Goal: Task Accomplishment & Management: Manage account settings

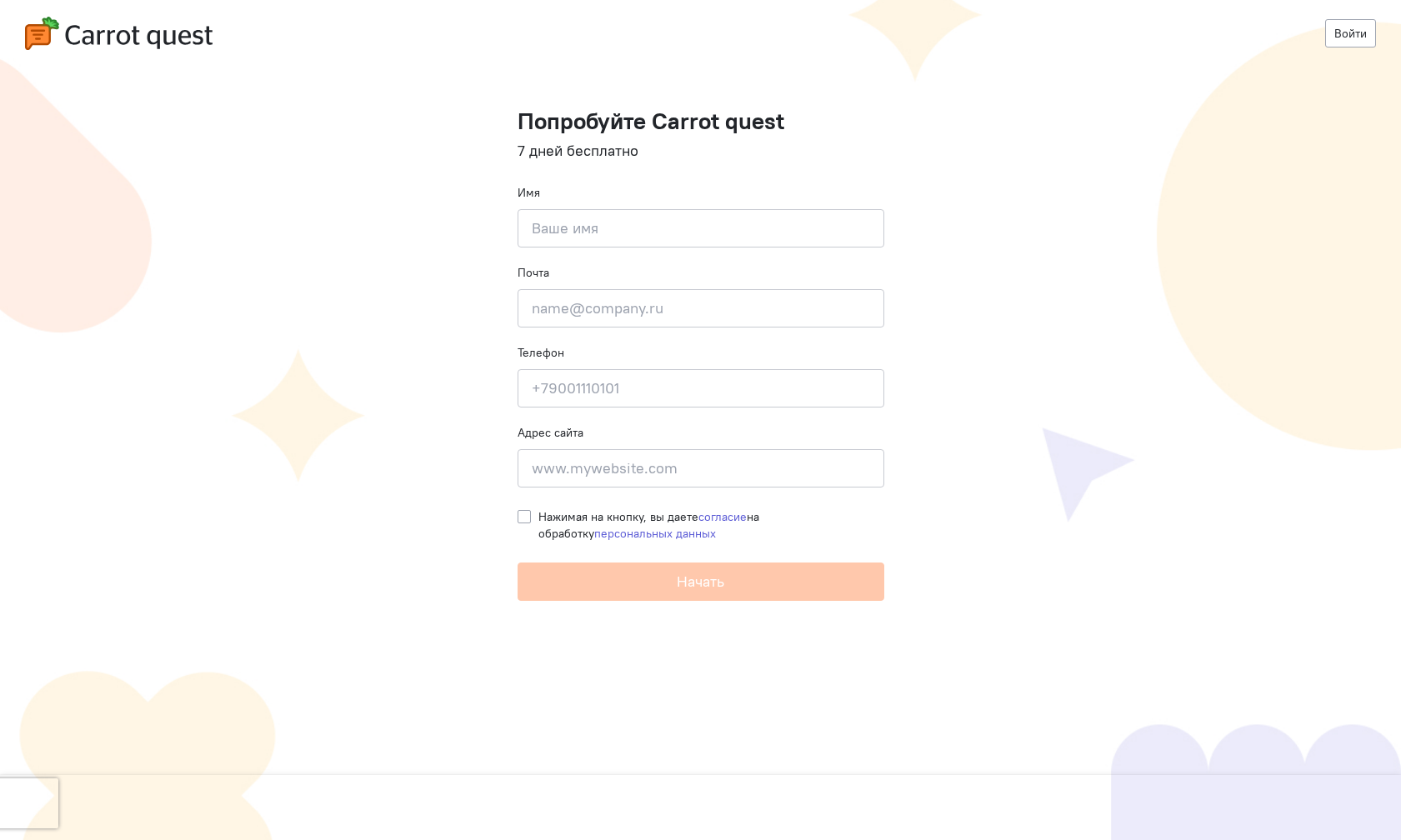
click at [639, 211] on input at bounding box center [701, 228] width 367 height 38
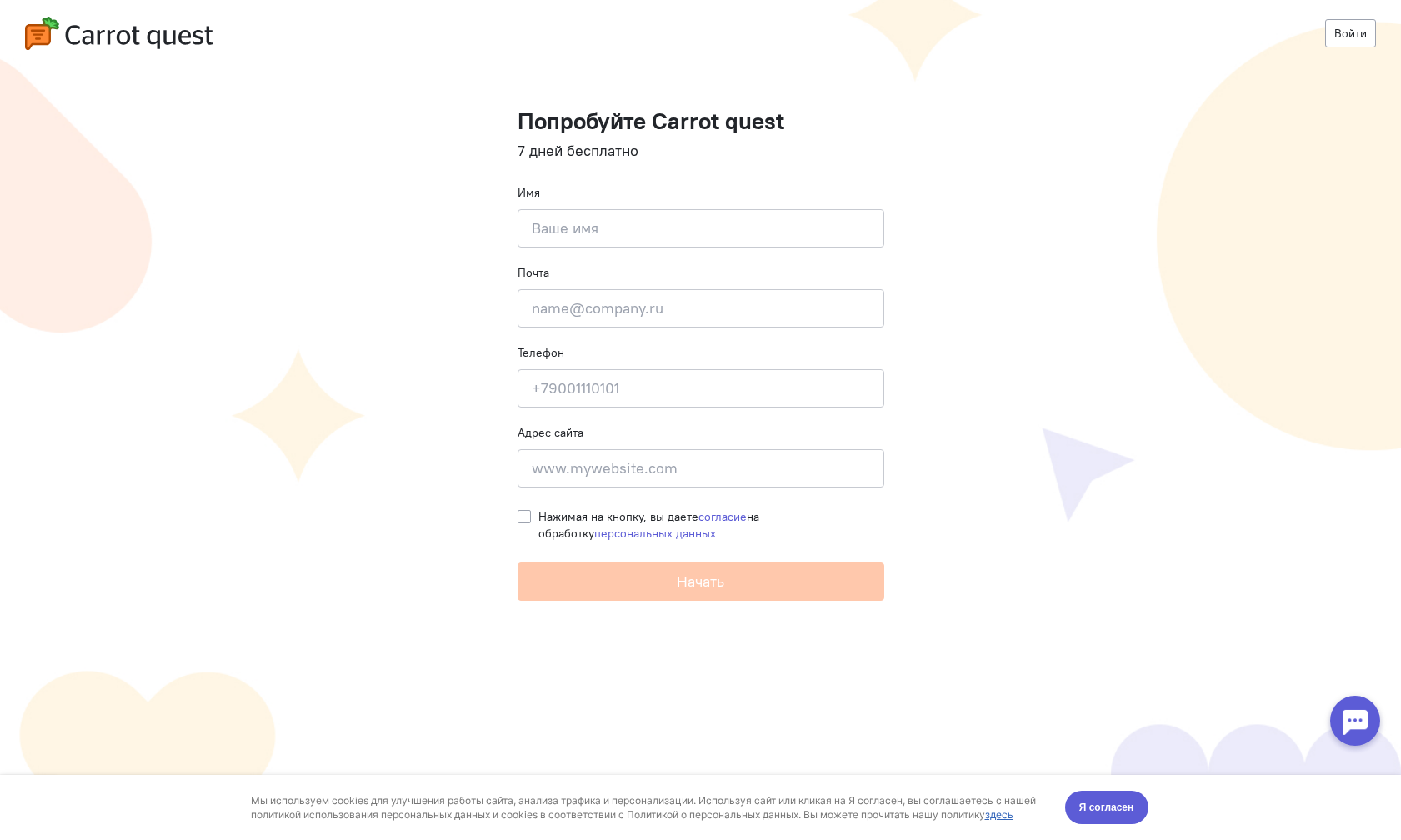
type input "Anastasiya"
type input "it.is.ya@ya.ru"
type input "+79111499335"
type input "Lomonosova str"
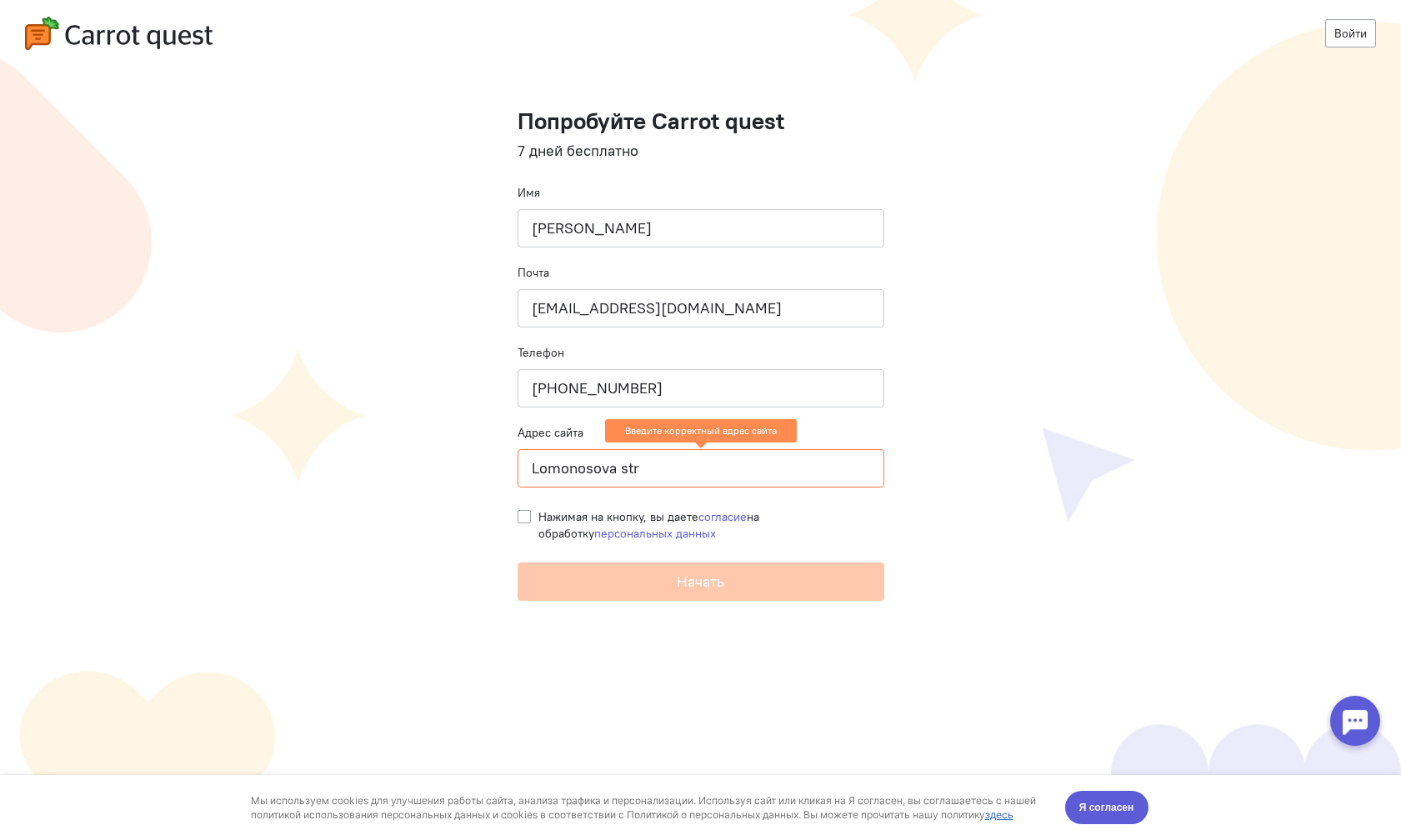
click at [539, 520] on label "Нажимая на кнопку, вы даете согласие на обработку персональных данных" at bounding box center [711, 525] width 346 height 33
click at [521, 520] on input "Нажимая на кнопку, вы даете согласие на обработку персональных данных" at bounding box center [524, 516] width 14 height 15
checkbox input "true"
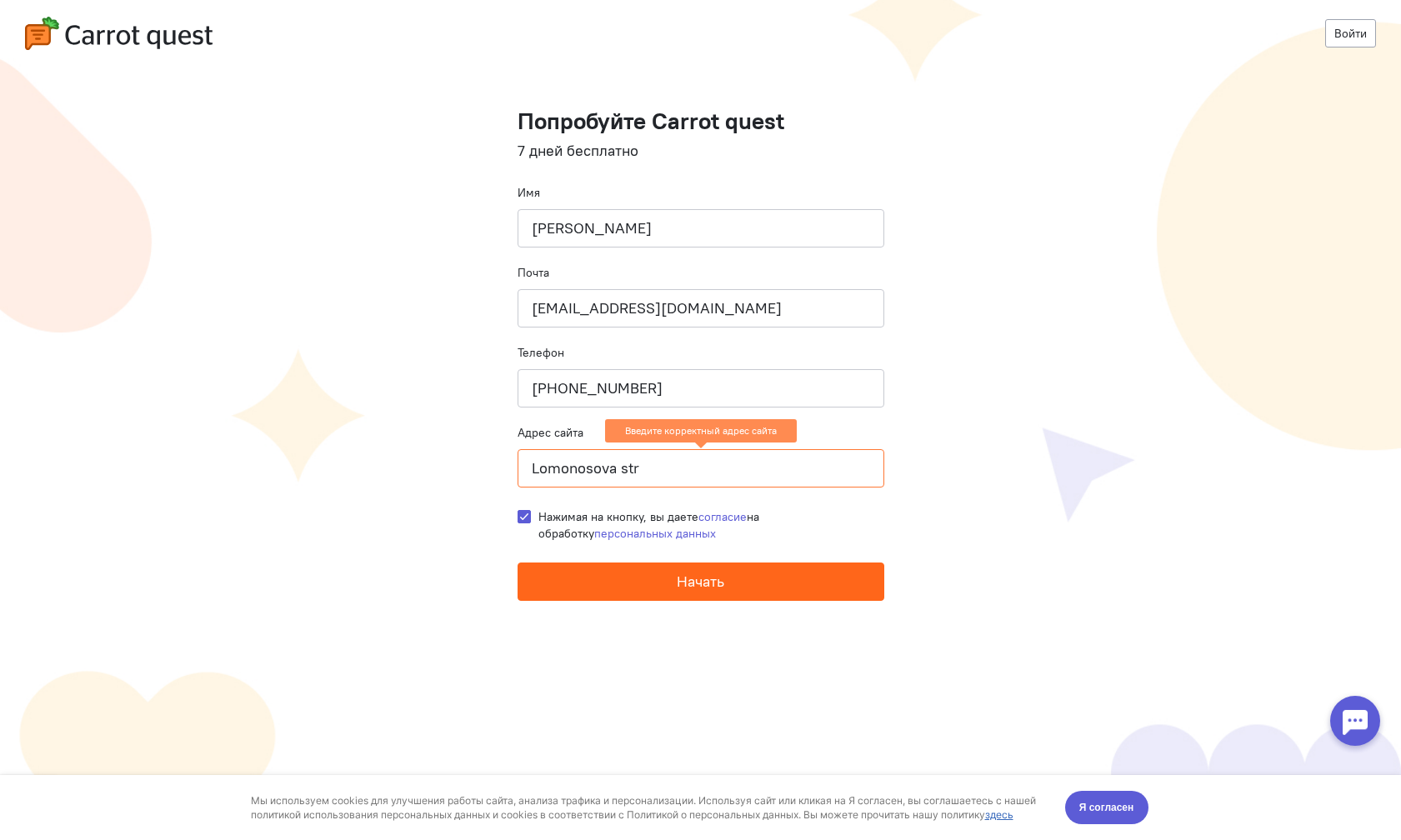
click at [635, 583] on button "Начать" at bounding box center [701, 581] width 367 height 38
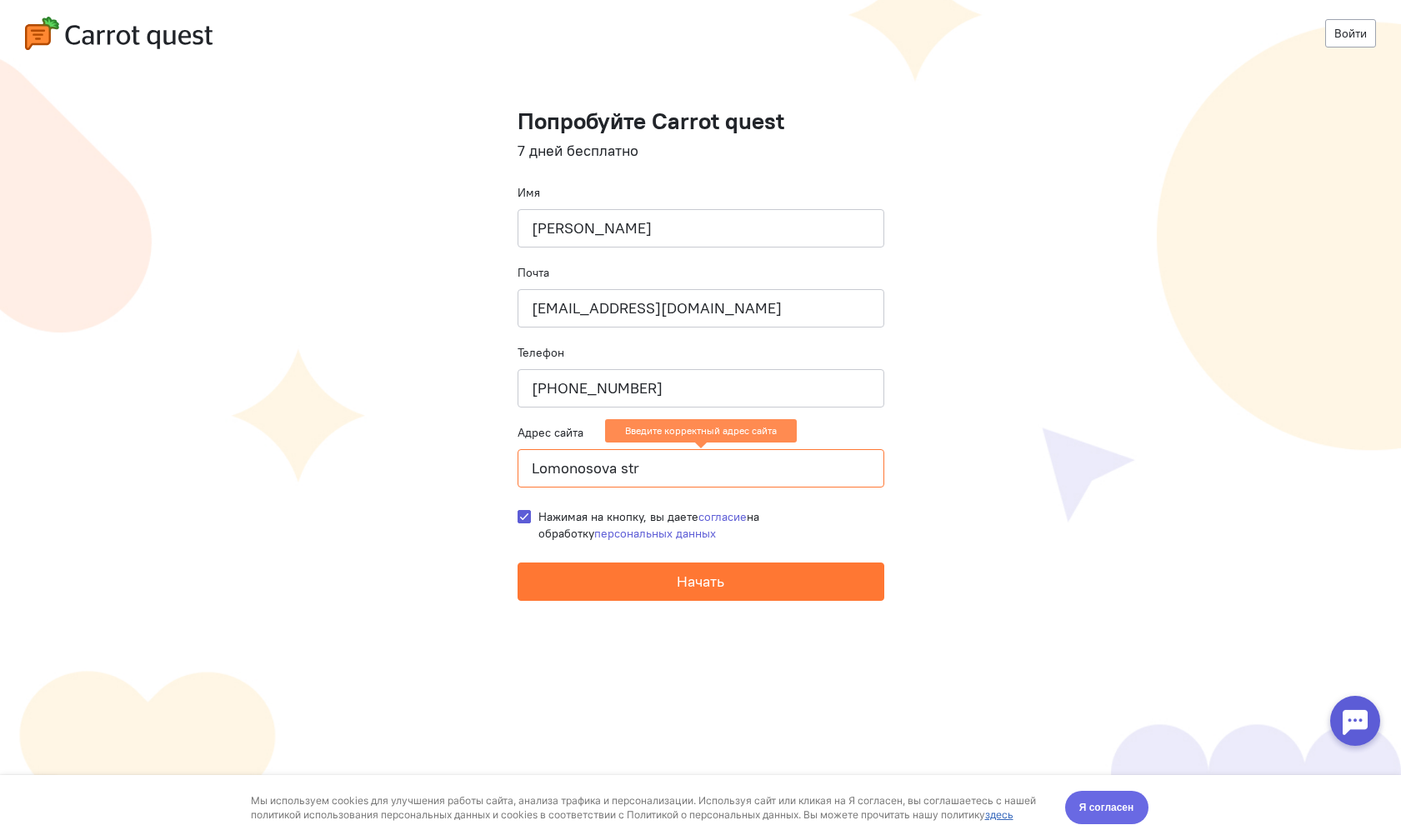
click at [1106, 803] on span "Я согласен" at bounding box center [1107, 808] width 55 height 17
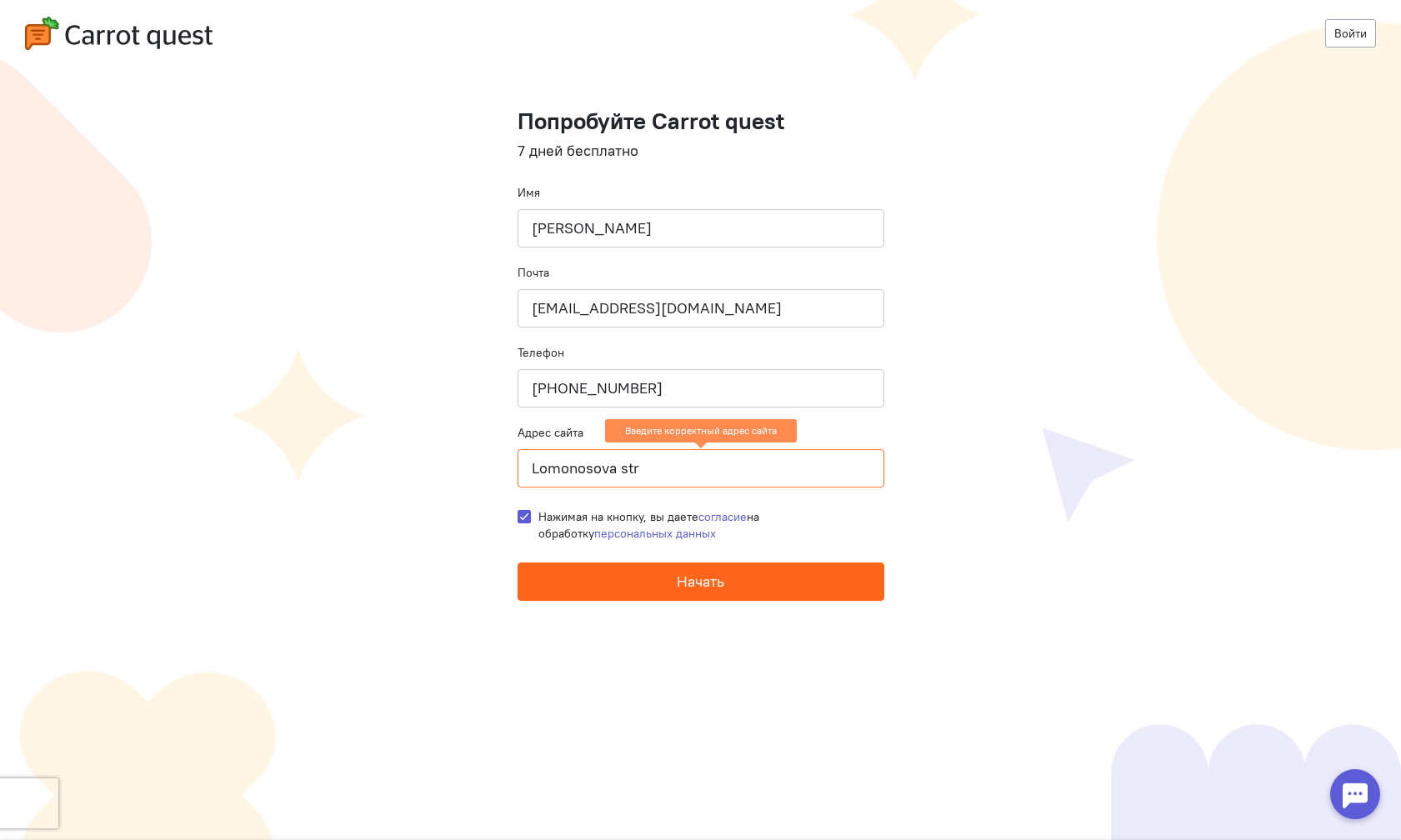
click at [700, 583] on span "Начать" at bounding box center [701, 581] width 48 height 20
click at [689, 476] on input "Lomonosova str" at bounding box center [701, 468] width 367 height 38
drag, startPoint x: 685, startPoint y: 470, endPoint x: 495, endPoint y: 454, distance: 190.7
click at [495, 454] on cq-registration "Войти Попробуйте Carrot quest 7 дней бесплатно Имя Anastasiya Почта it.is.ya@ya…" at bounding box center [700, 420] width 1401 height 840
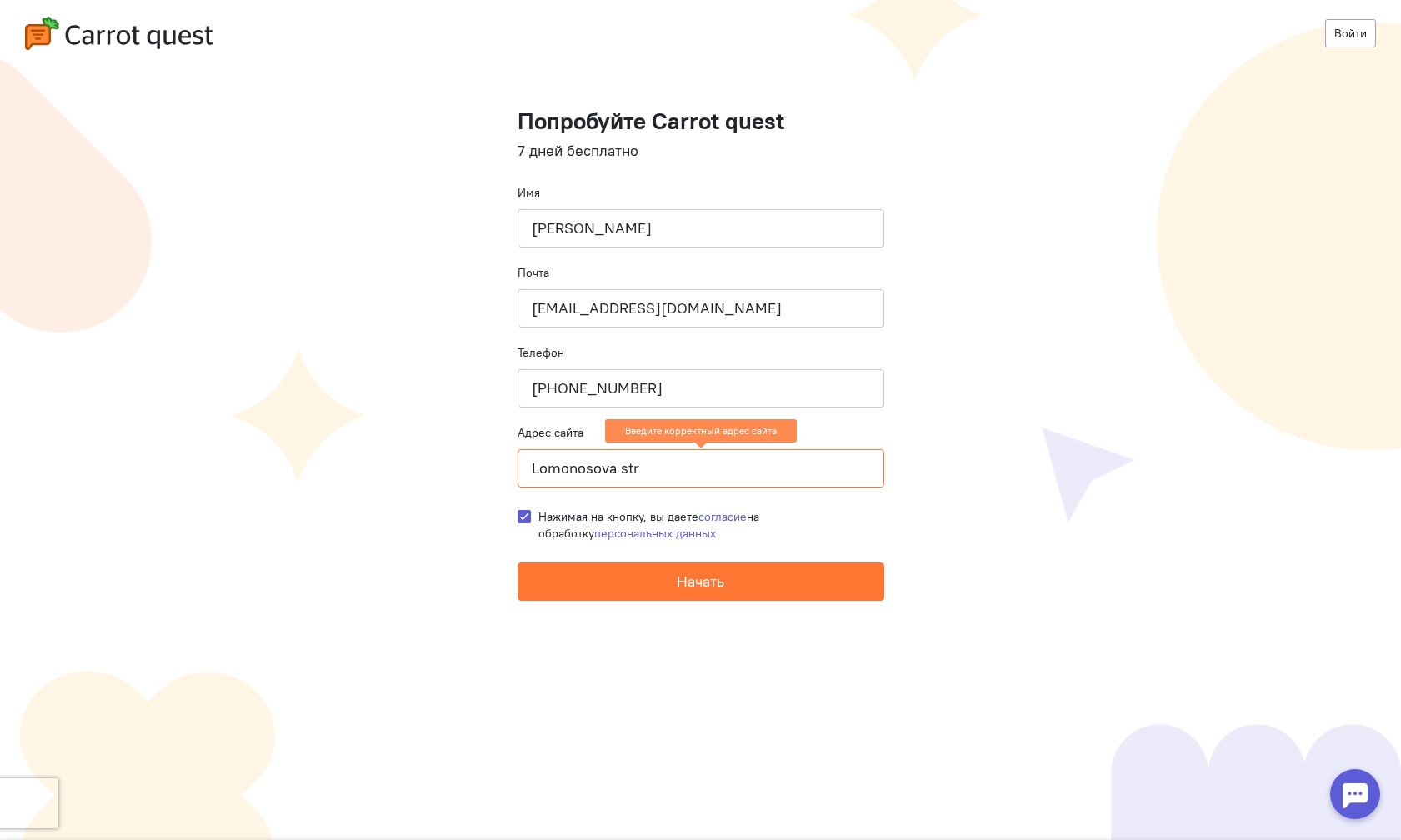
paste input "[URL][DOMAIN_NAME]"
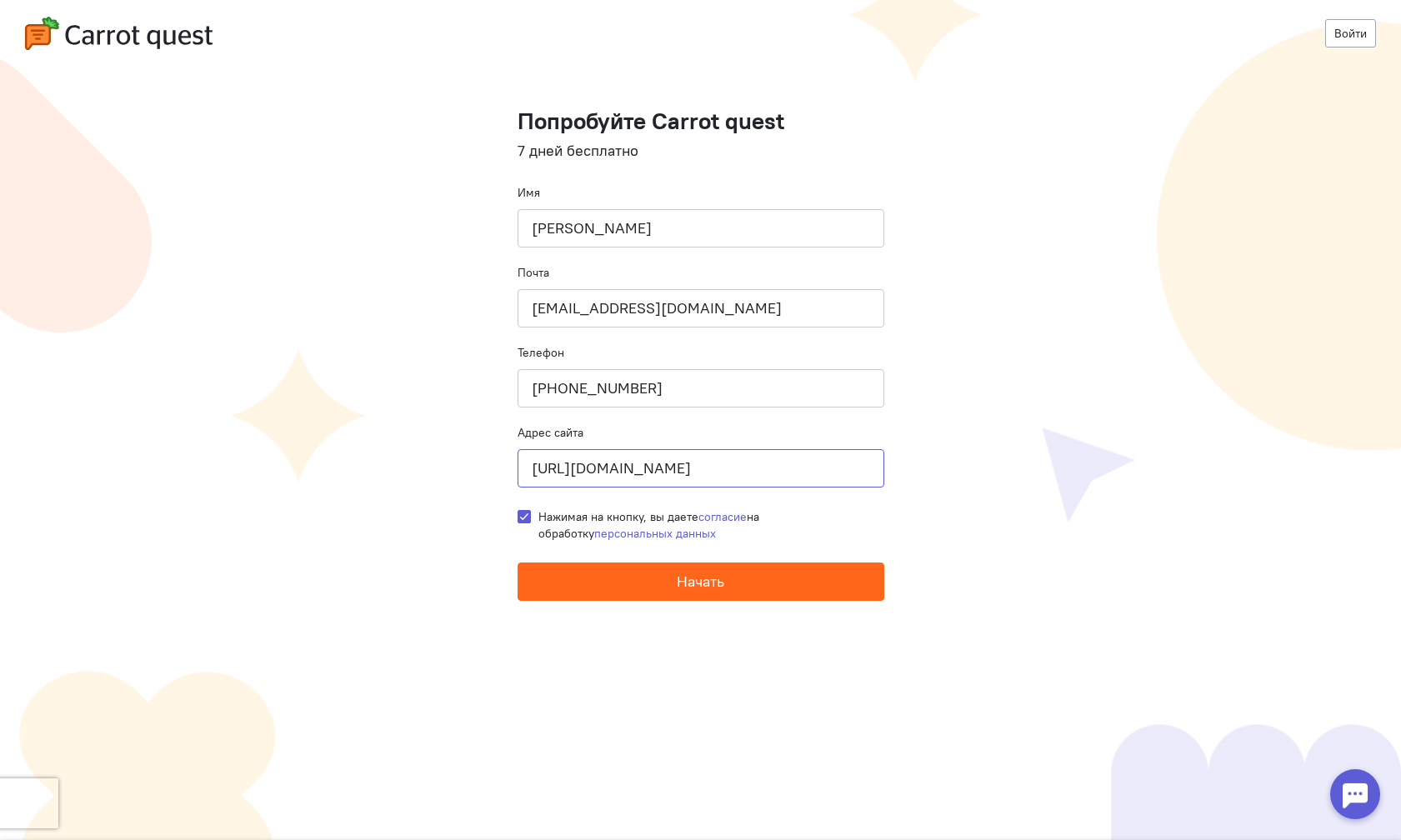
type input "[URL][DOMAIN_NAME]"
click at [674, 578] on button "Начать" at bounding box center [701, 581] width 367 height 38
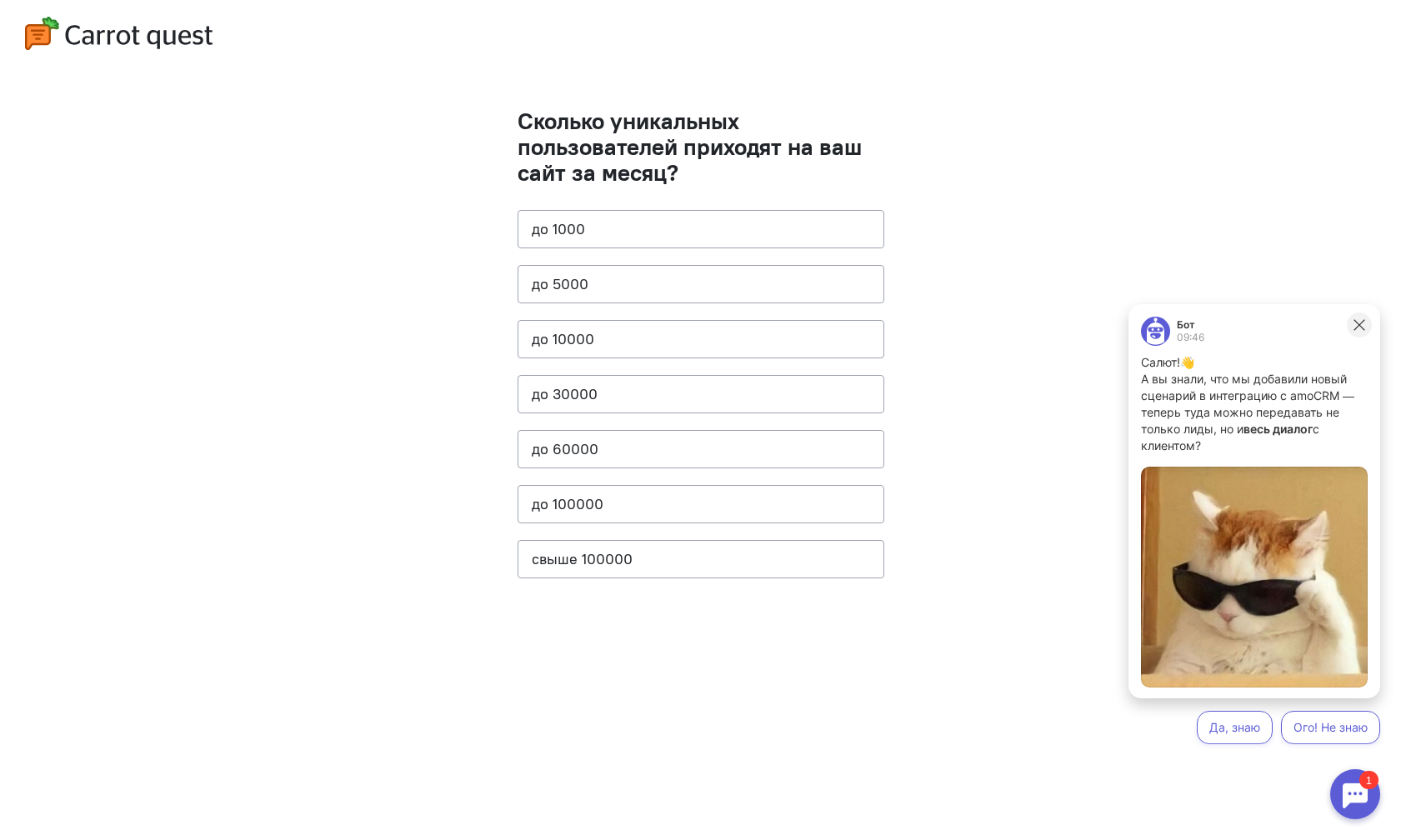
click at [1360, 330] on icon at bounding box center [1359, 325] width 15 height 15
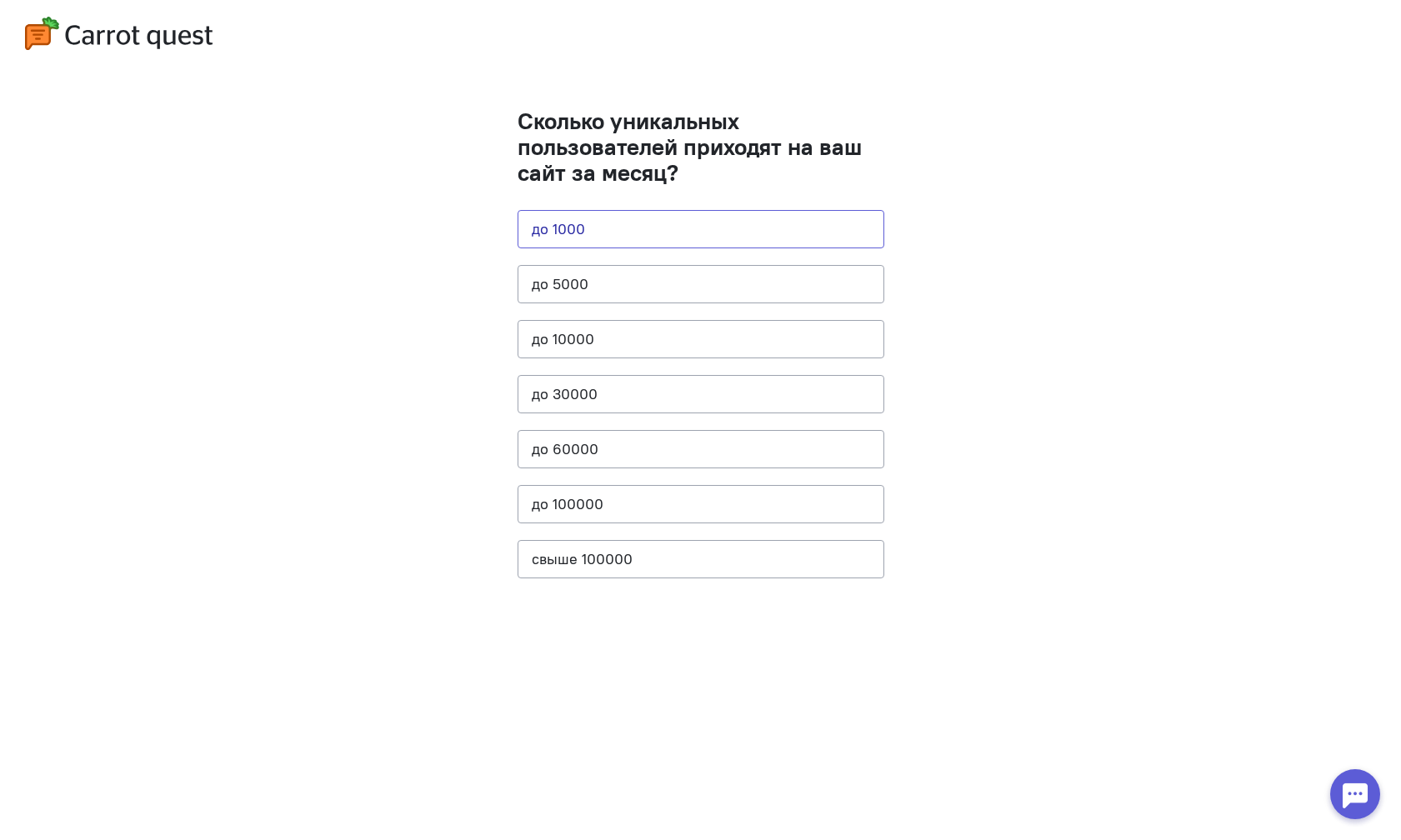
click at [613, 235] on button "до 1000" at bounding box center [701, 228] width 367 height 38
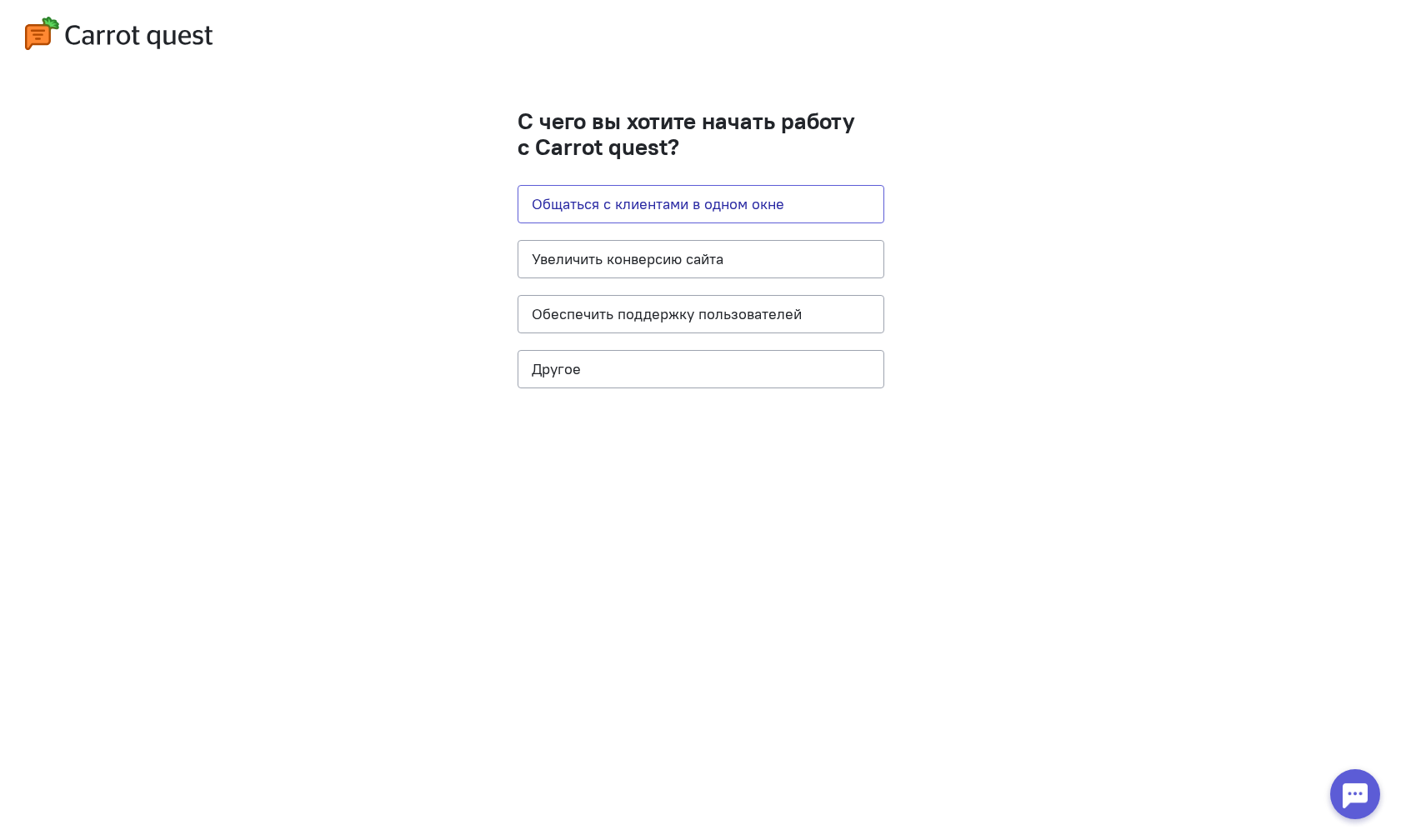
click at [619, 211] on button "Общаться с клиентами в одном окне" at bounding box center [701, 204] width 367 height 38
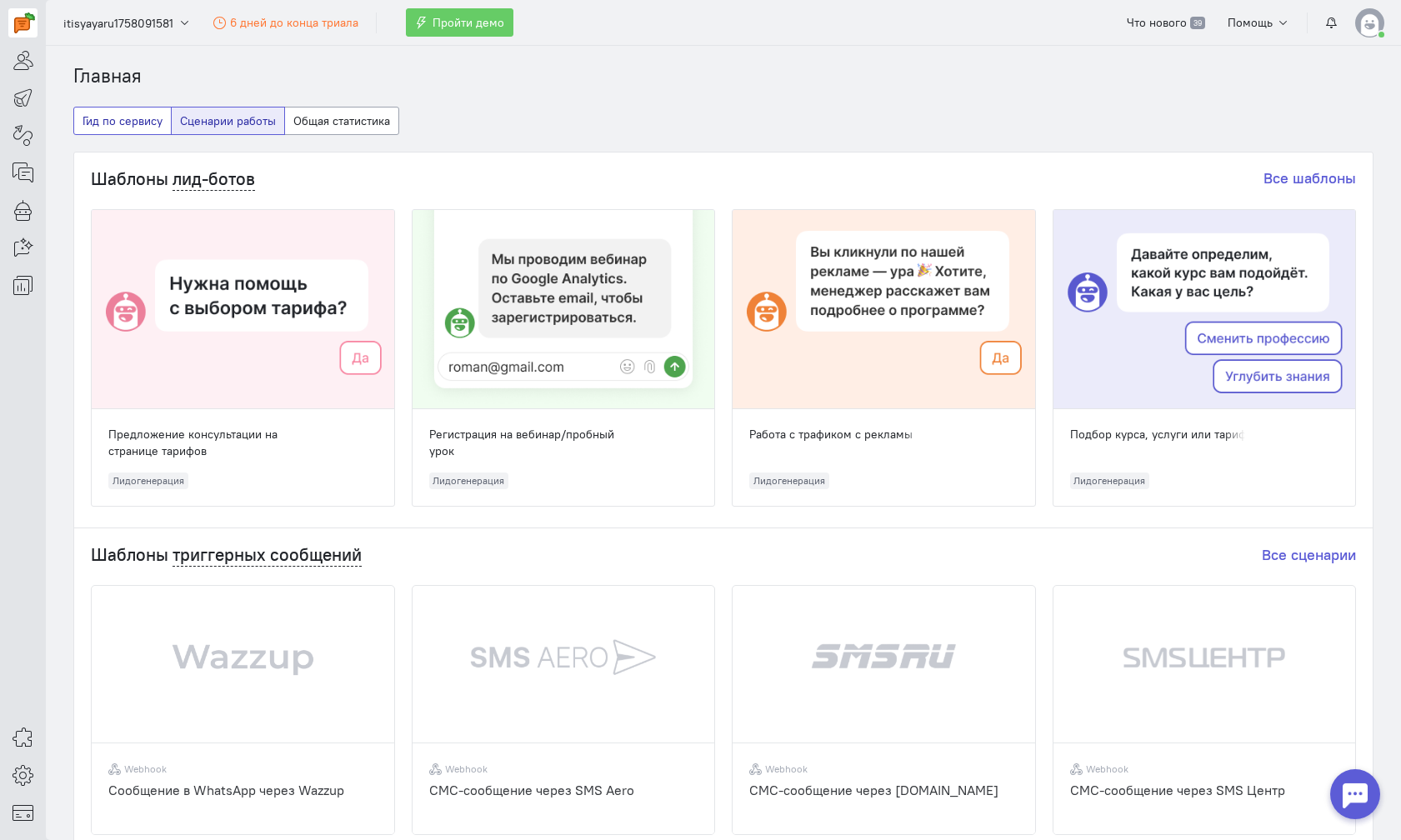
click at [123, 121] on button "Гид по сервису" at bounding box center [122, 121] width 99 height 28
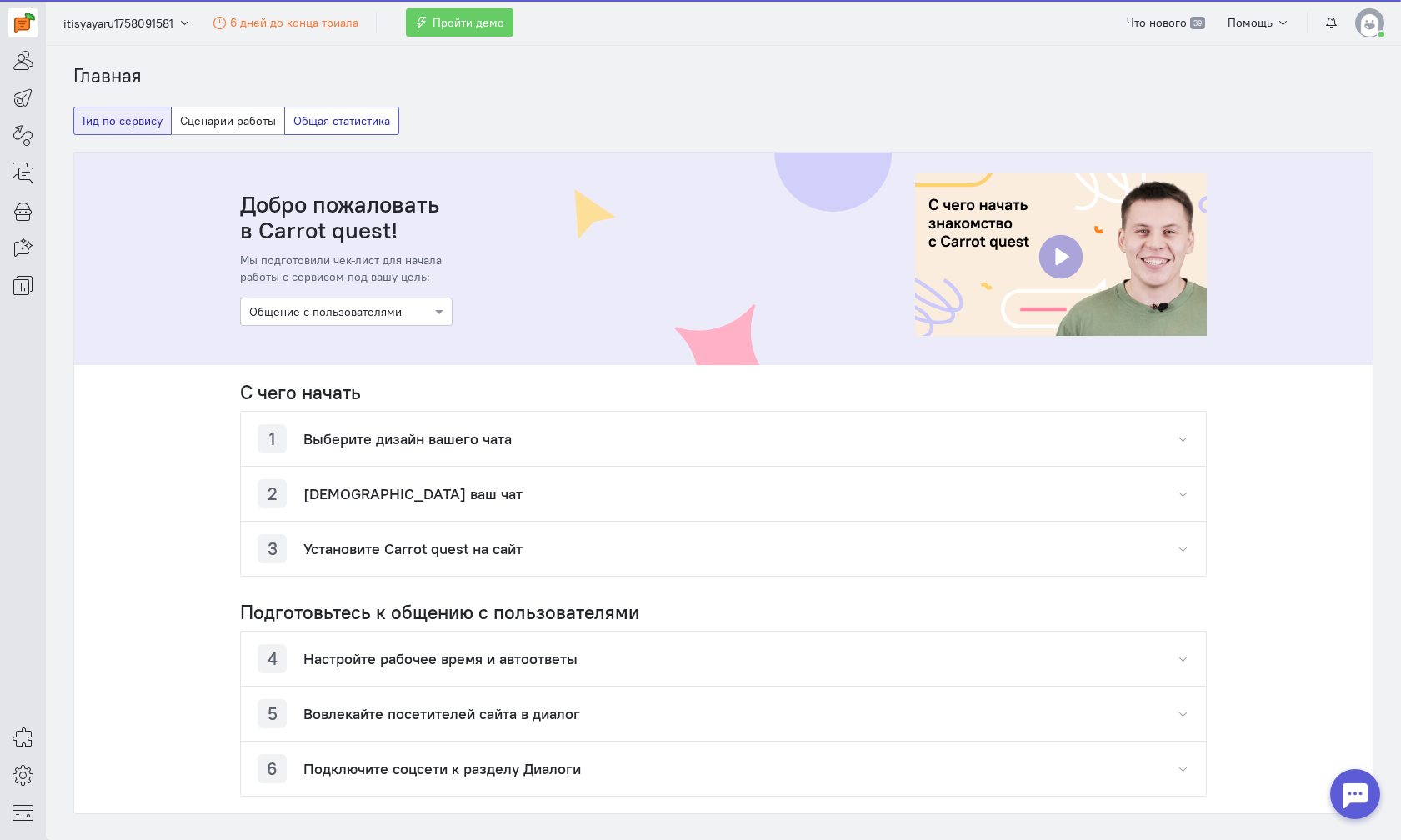
click at [337, 122] on button "Общая статистика" at bounding box center [342, 121] width 115 height 28
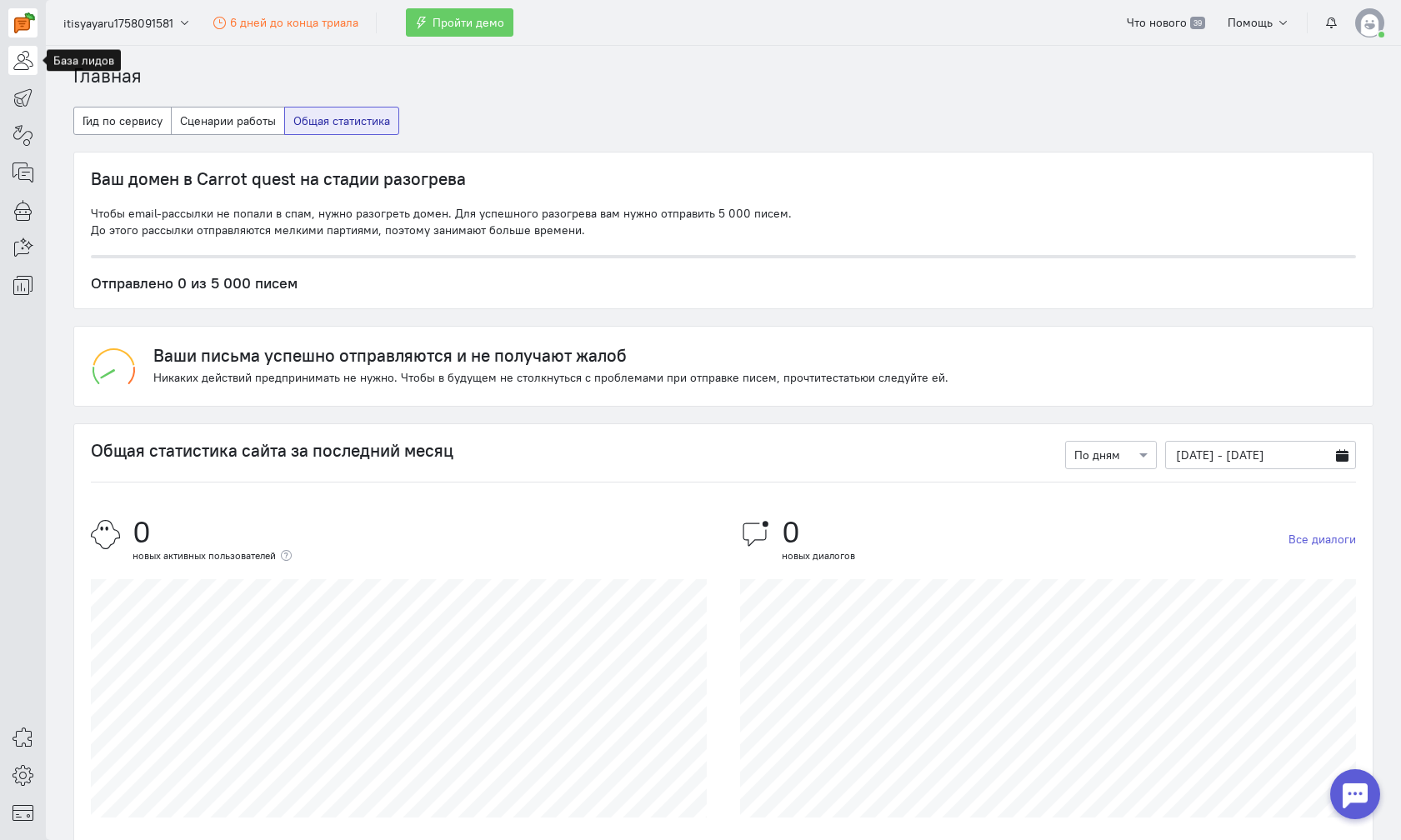
click at [31, 62] on icon at bounding box center [23, 60] width 21 height 20
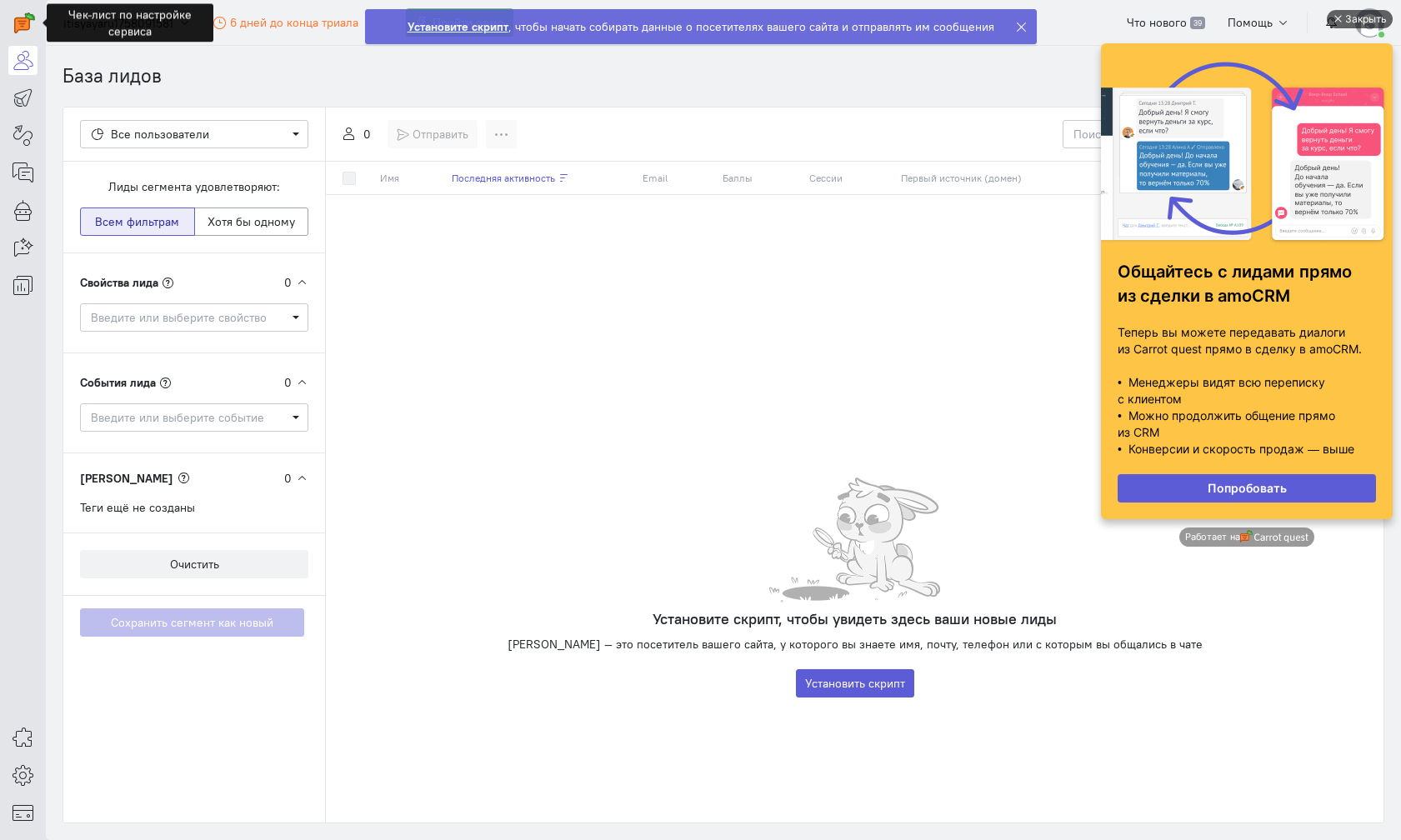
click at [1370, 18] on div "Закрыть" at bounding box center [1366, 20] width 42 height 19
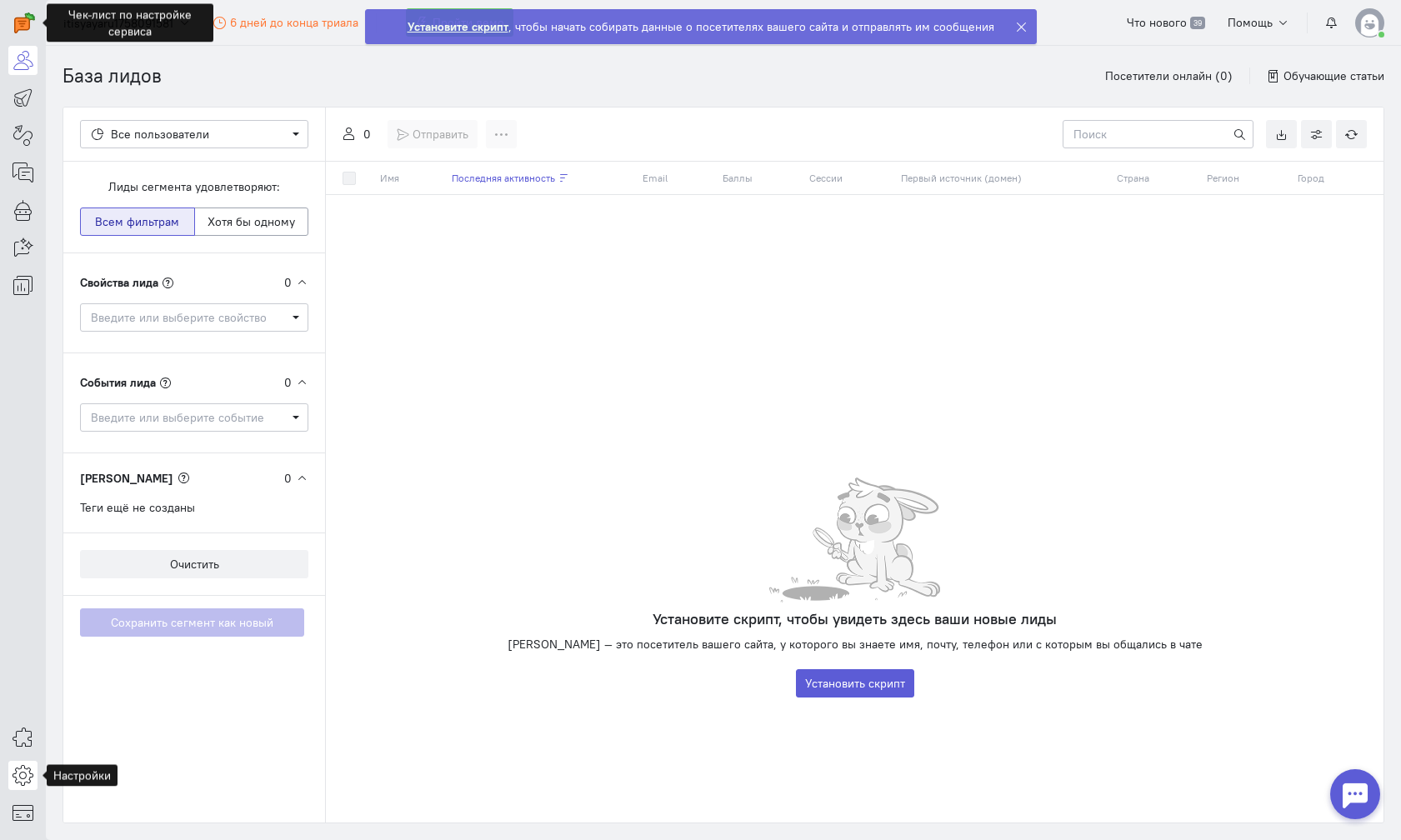
click at [34, 778] on link at bounding box center [23, 775] width 29 height 29
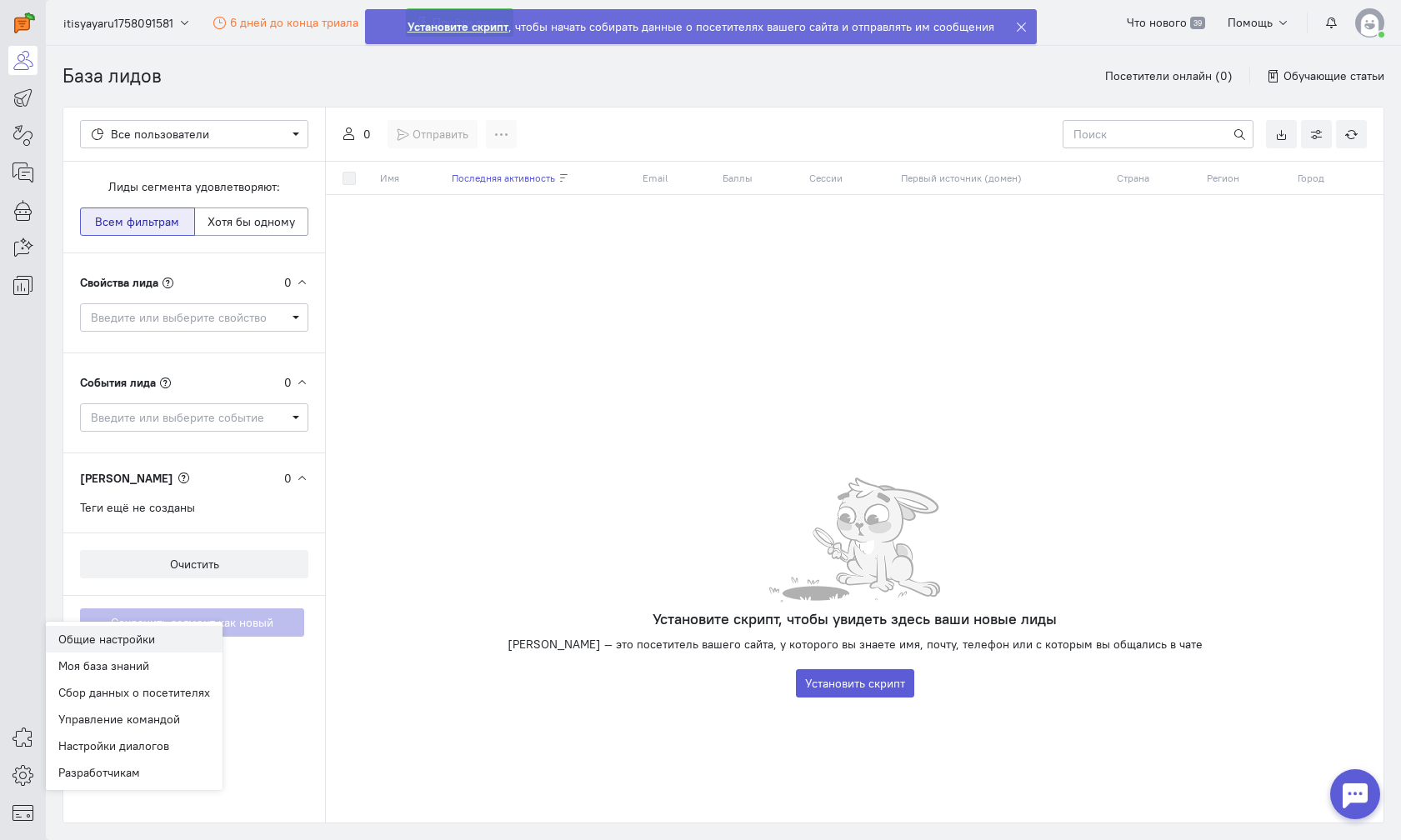
click at [142, 641] on link "Общие настройки" at bounding box center [134, 639] width 177 height 26
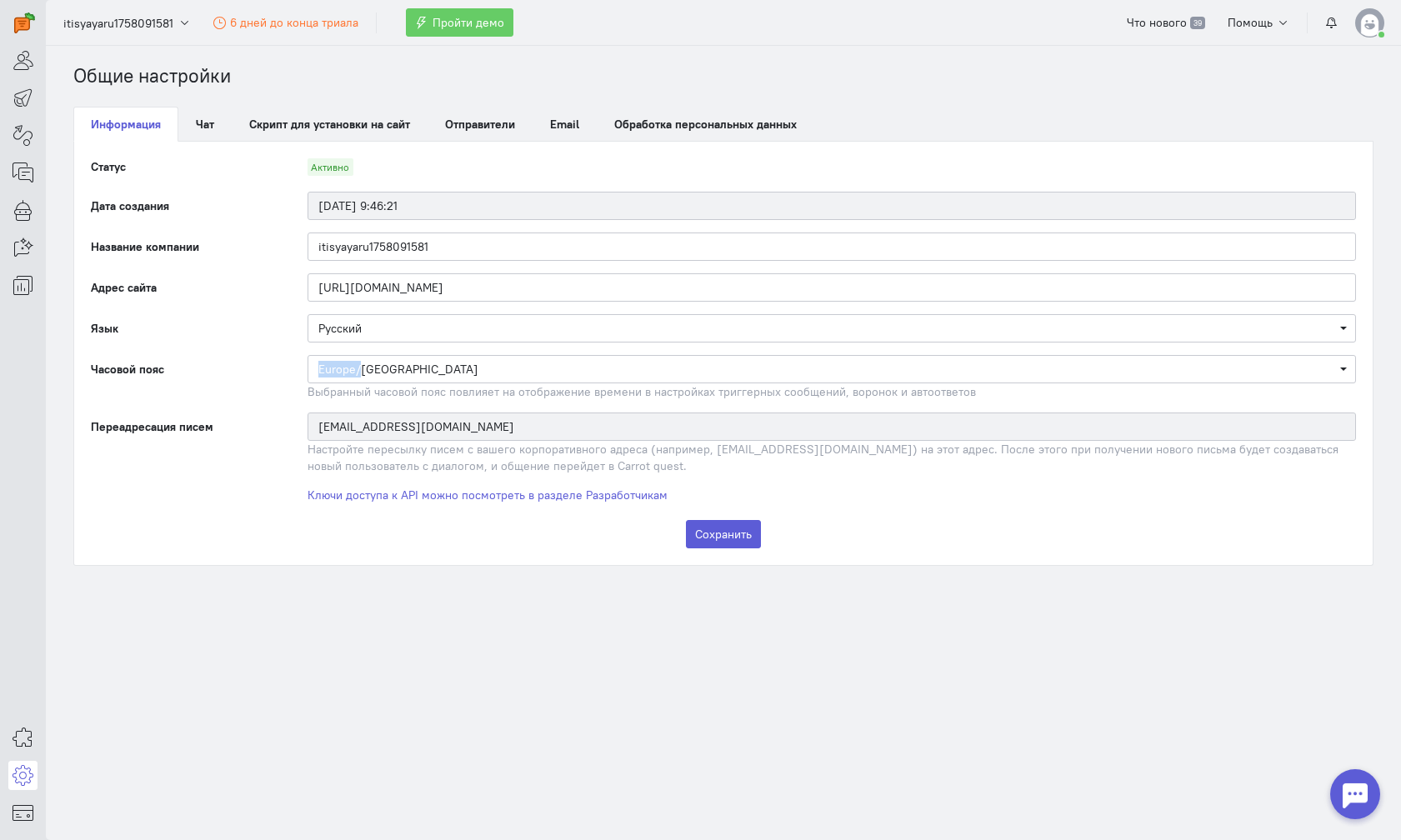
drag, startPoint x: 364, startPoint y: 347, endPoint x: 361, endPoint y: 375, distance: 28.2
click at [361, 374] on form "Статус Активно Дата создания [DATE] 9:46:21 Название компании itisyayaru1758091…" at bounding box center [723, 352] width 1265 height 390
click at [226, 126] on link "Чат" at bounding box center [205, 124] width 54 height 35
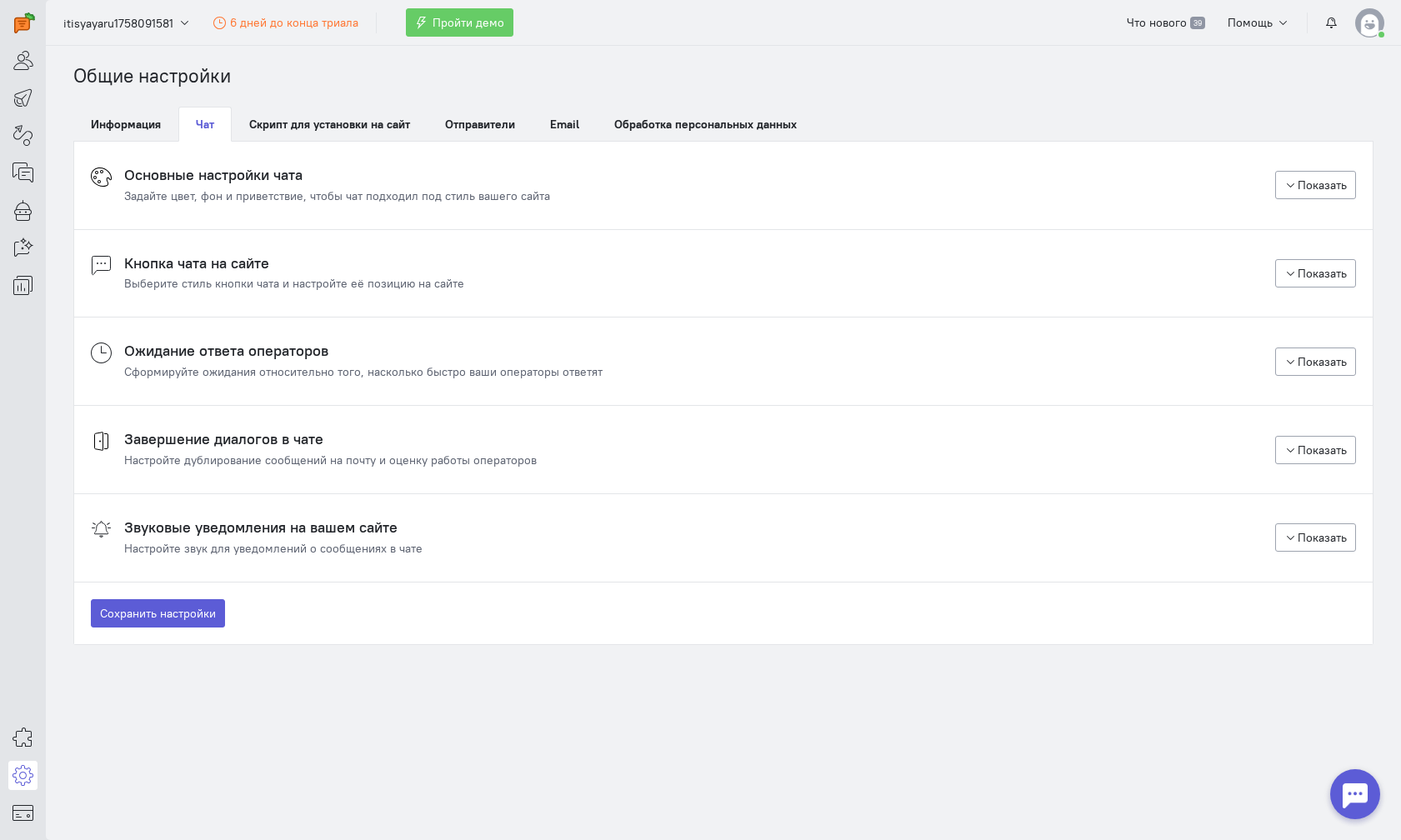
click at [233, 181] on h4 "Основные настройки чата" at bounding box center [336, 175] width 426 height 17
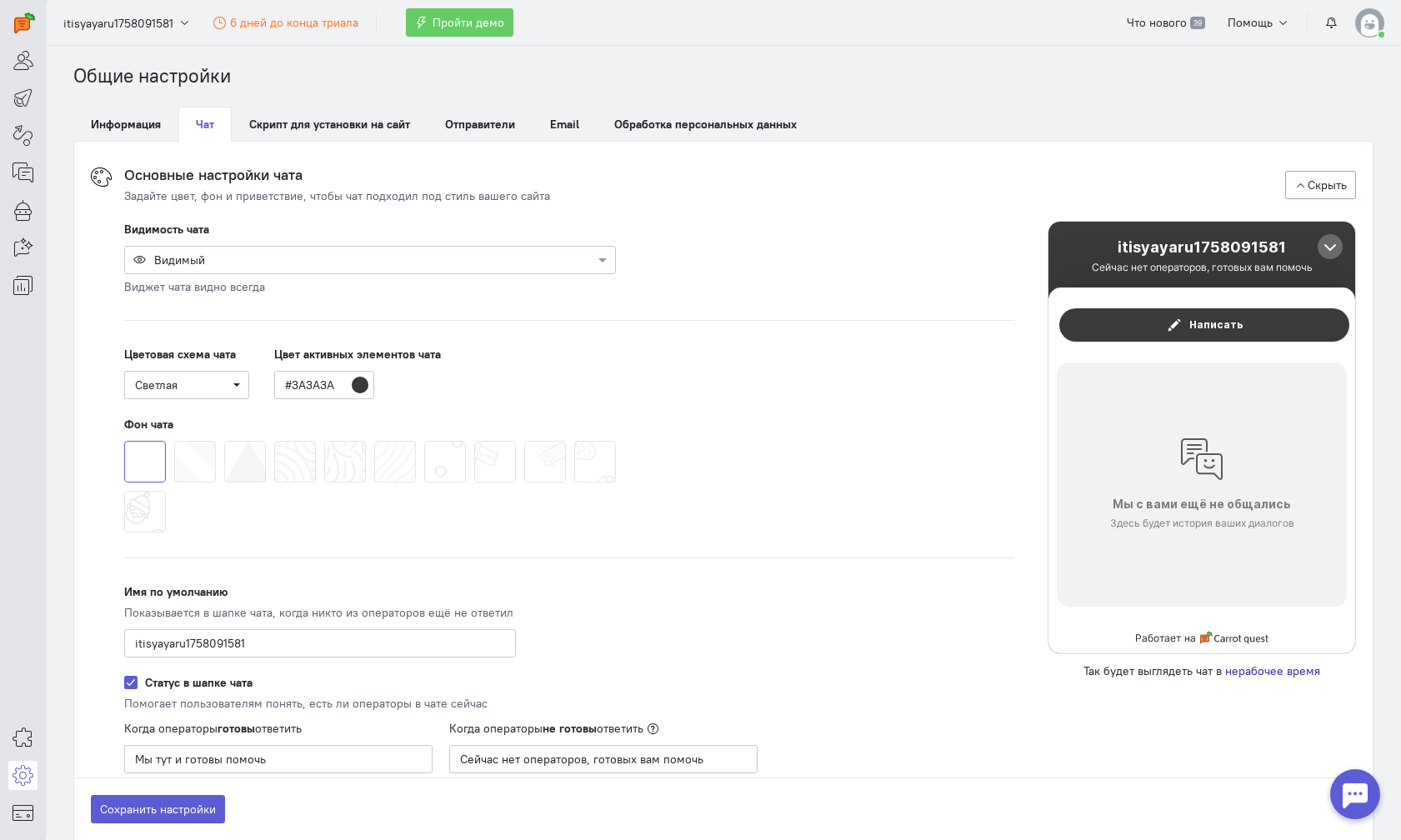
click at [258, 260] on div at bounding box center [370, 259] width 490 height 17
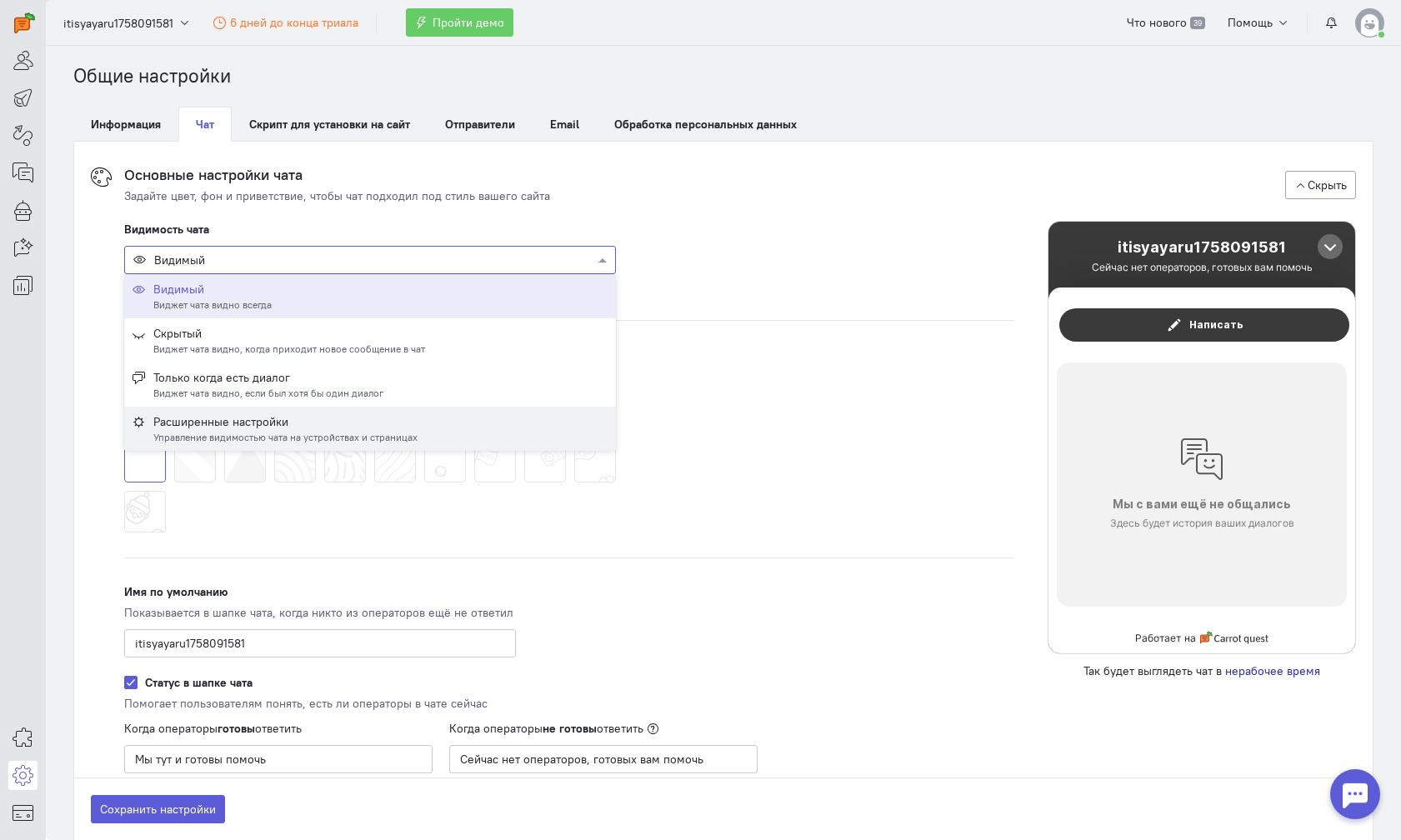
click at [271, 423] on div "Расширенные настройки" at bounding box center [285, 422] width 264 height 17
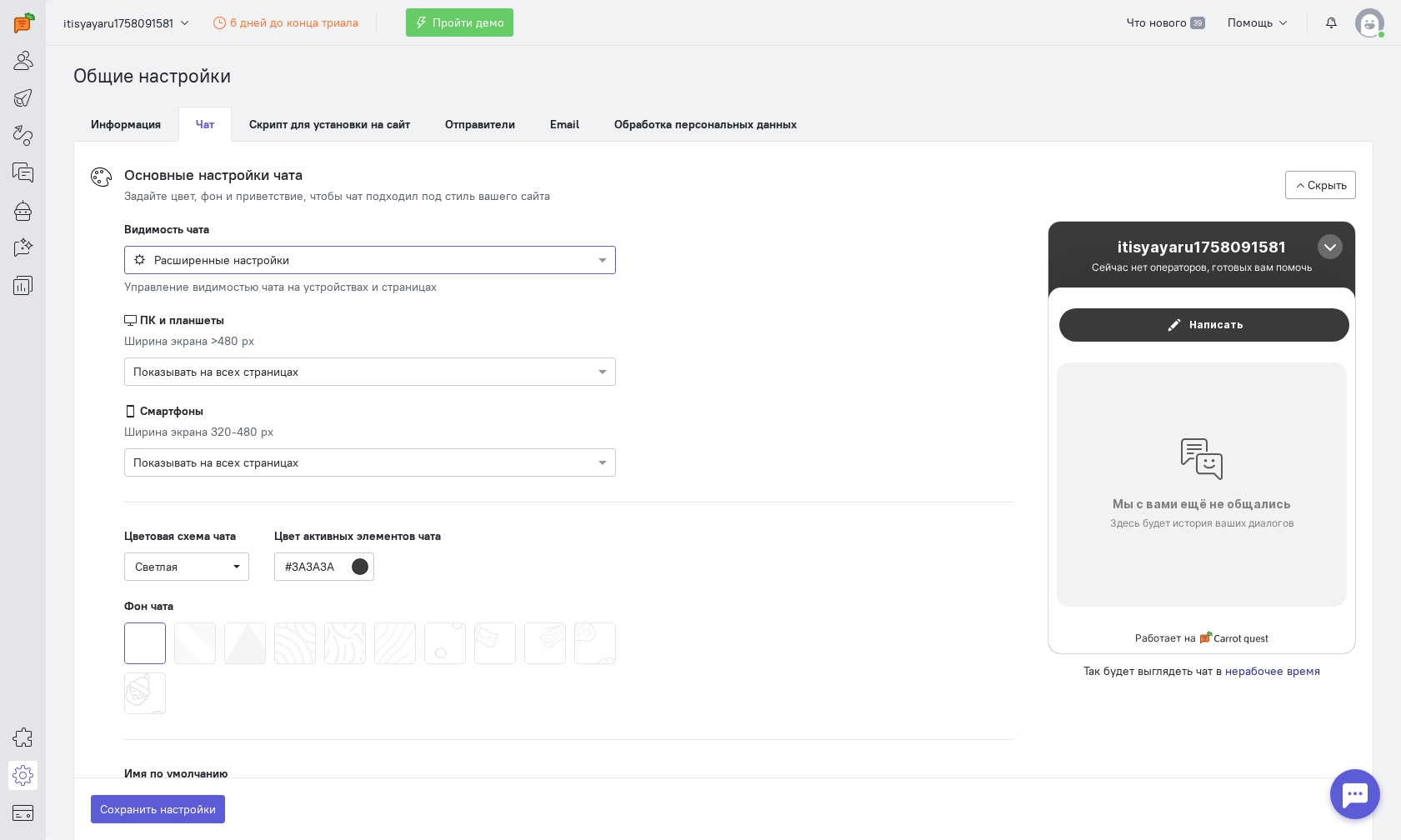
click at [217, 288] on div "Управление видимостью чата на устройствах и страницах" at bounding box center [370, 287] width 492 height 17
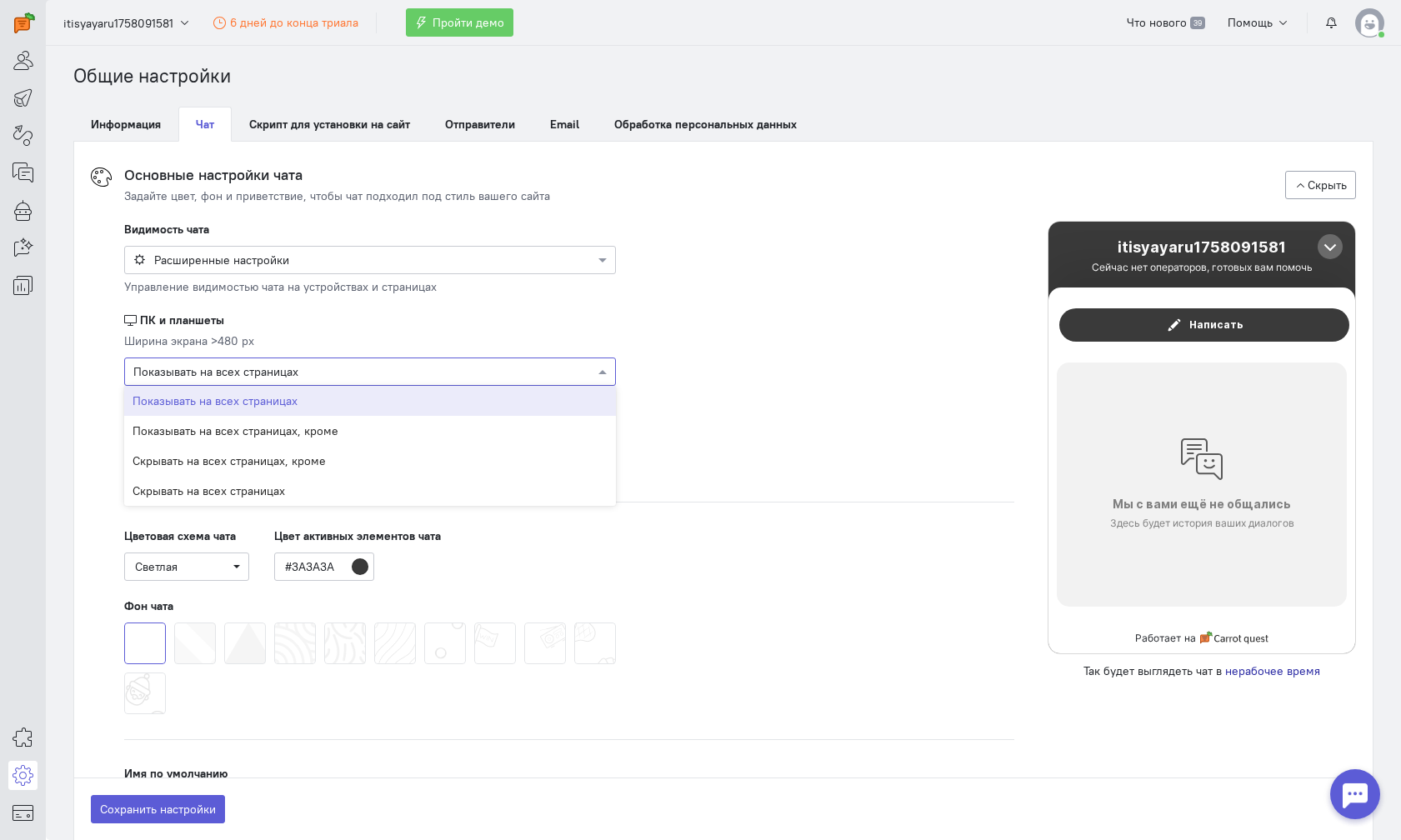
click at [212, 366] on div at bounding box center [370, 371] width 490 height 17
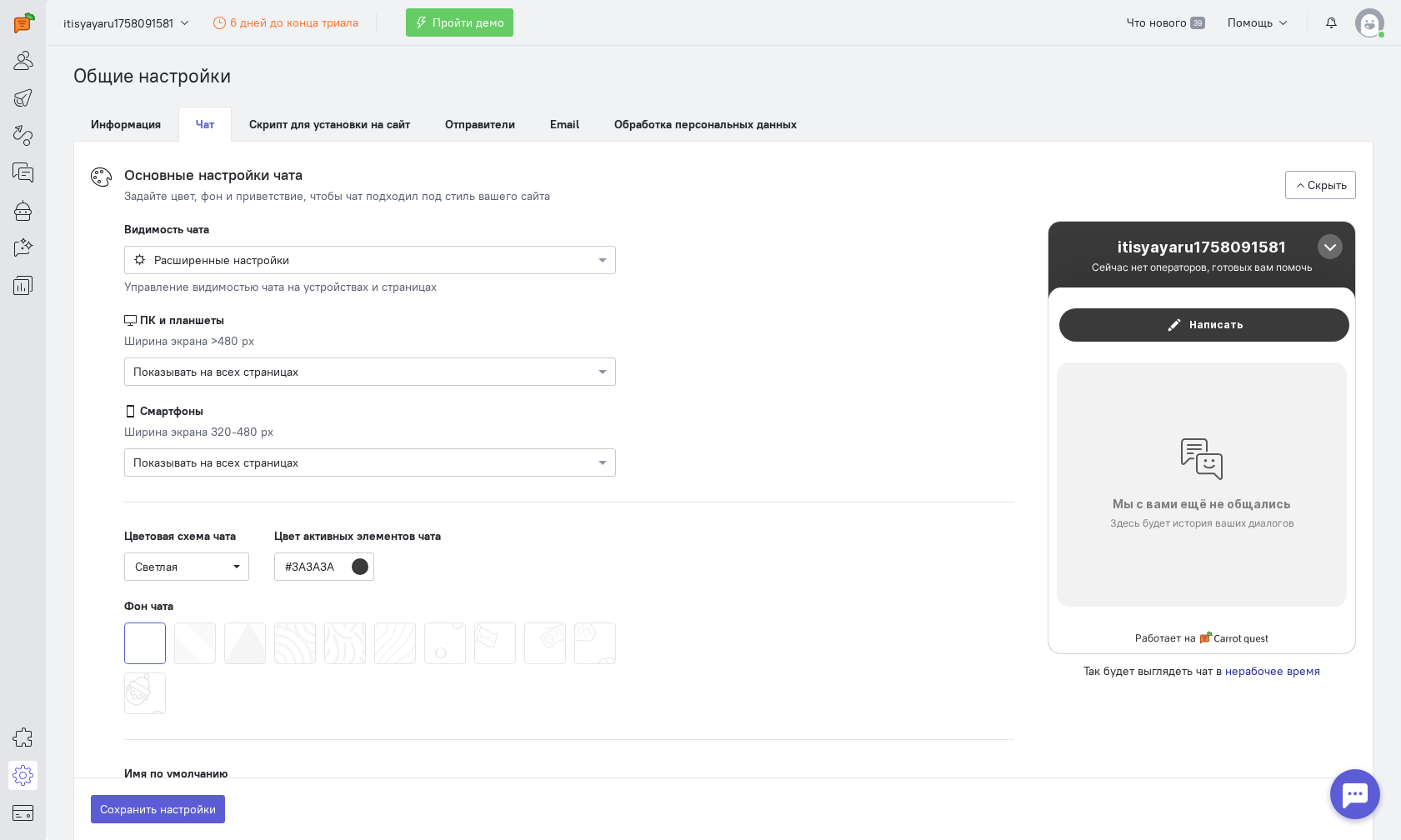
click at [362, 374] on div at bounding box center [370, 371] width 490 height 17
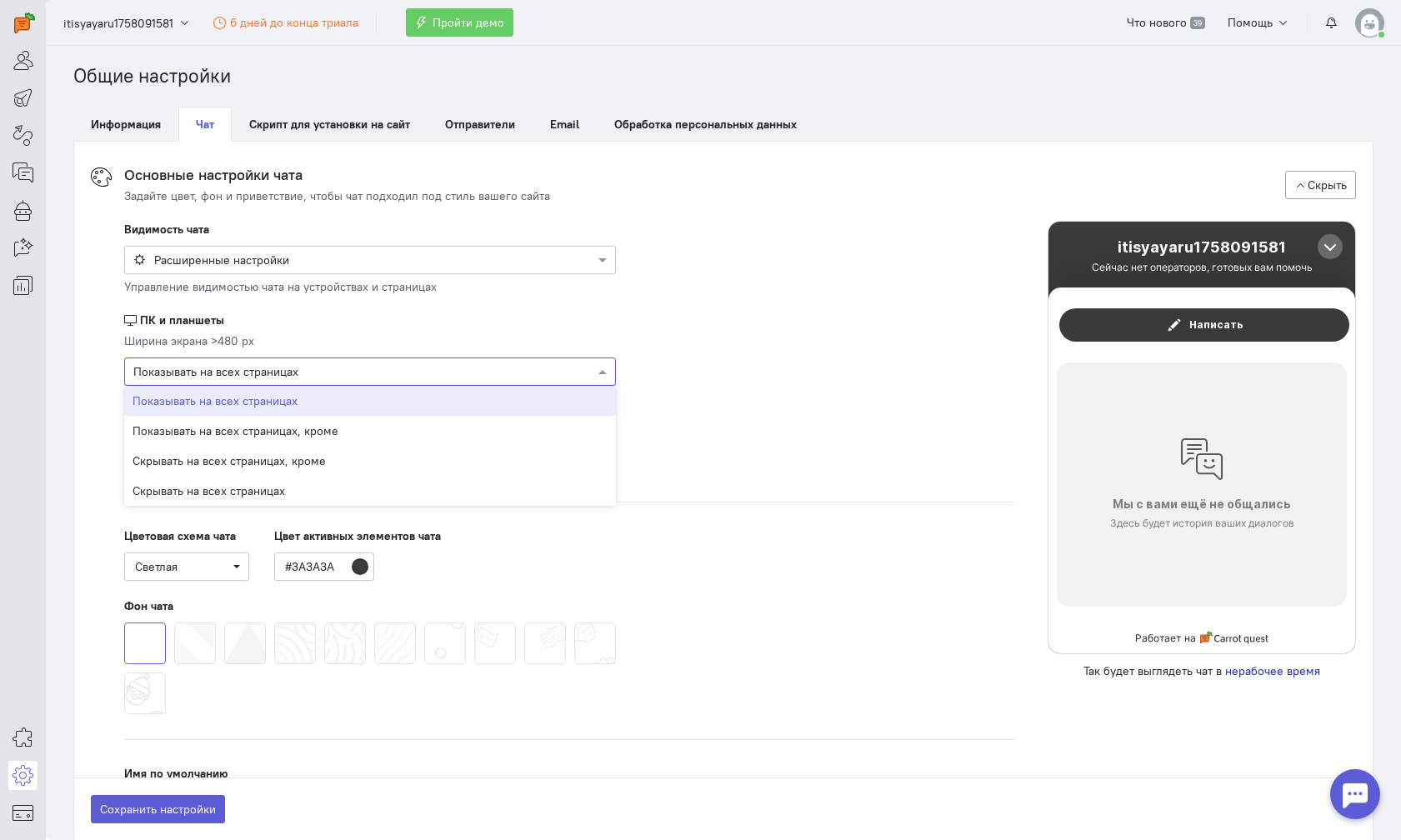
click at [361, 374] on div at bounding box center [370, 371] width 490 height 17
click at [349, 420] on div "Показывать на всех страницах, кроме" at bounding box center [370, 431] width 492 height 30
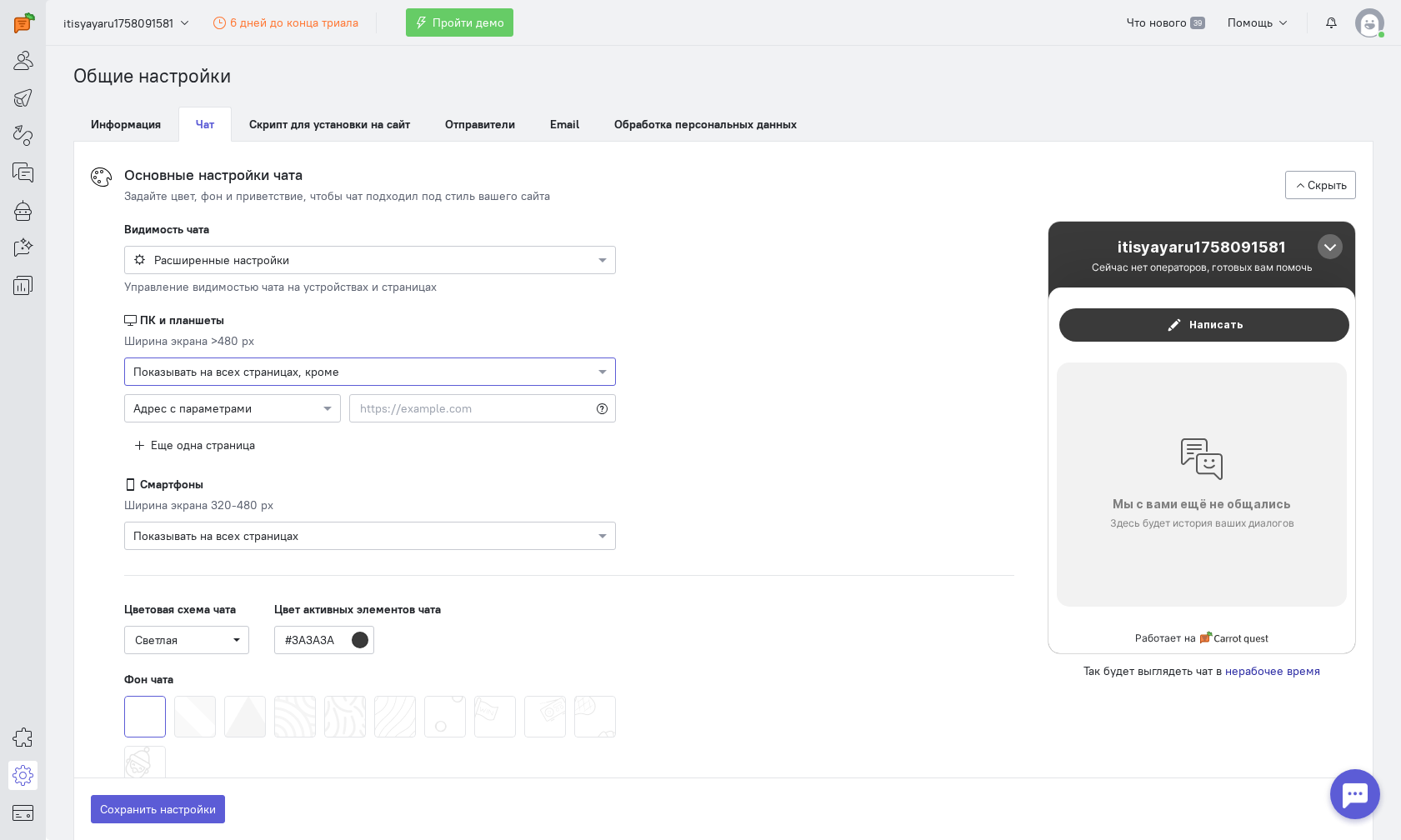
click at [358, 373] on div at bounding box center [370, 371] width 490 height 17
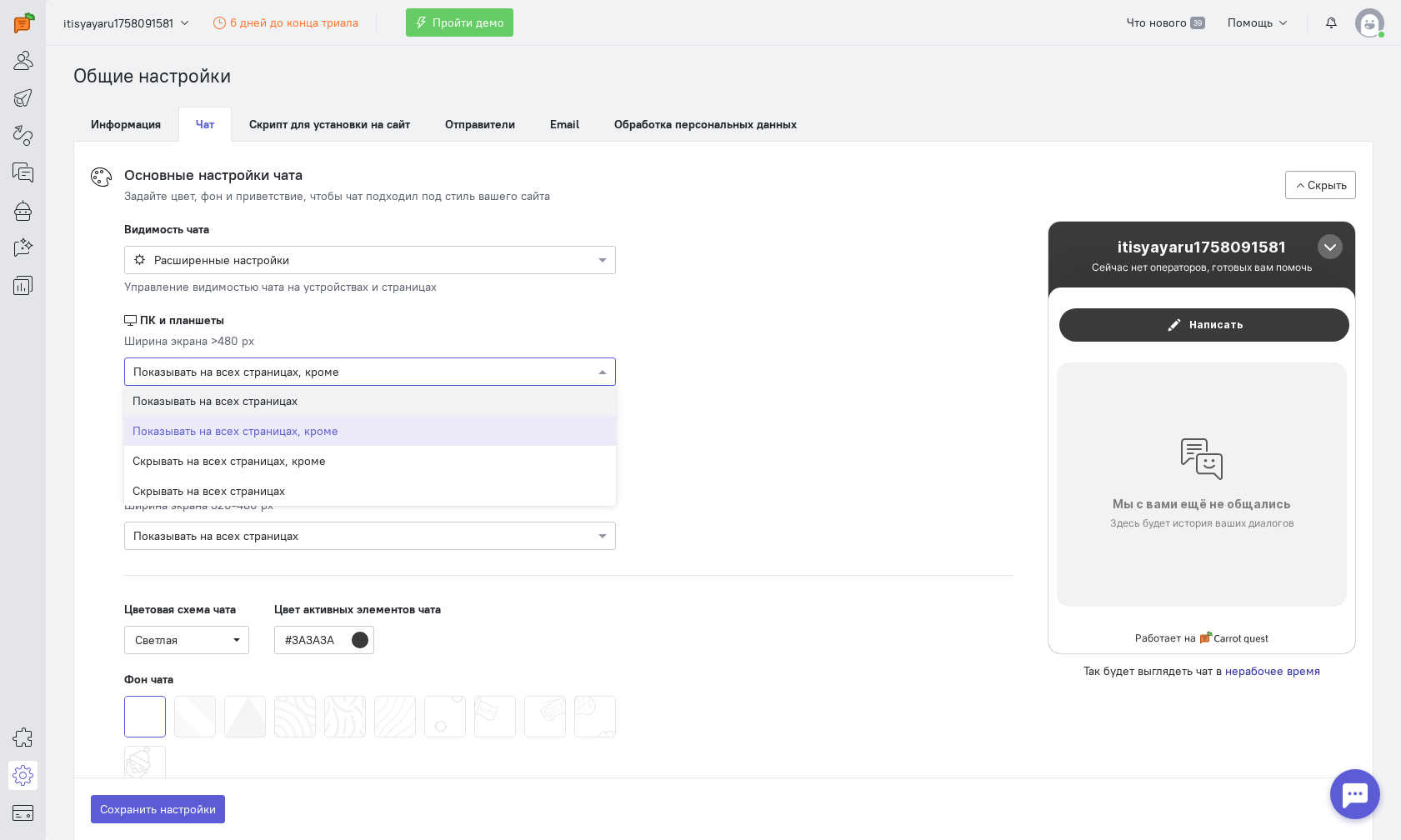
click at [353, 401] on div "Показывать на всех страницах" at bounding box center [370, 400] width 492 height 30
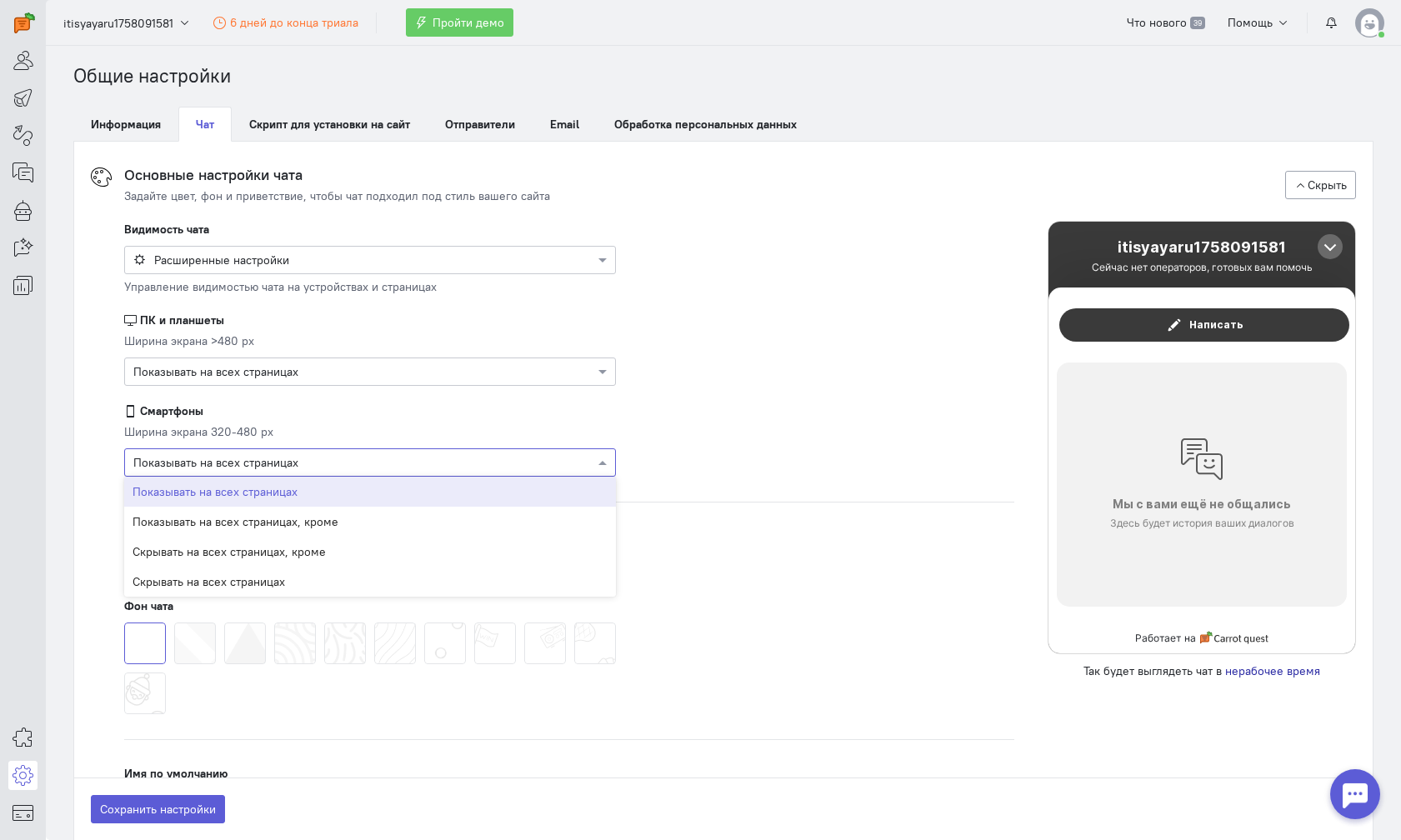
click at [330, 452] on div "× Показывать на всех страницах" at bounding box center [370, 462] width 492 height 28
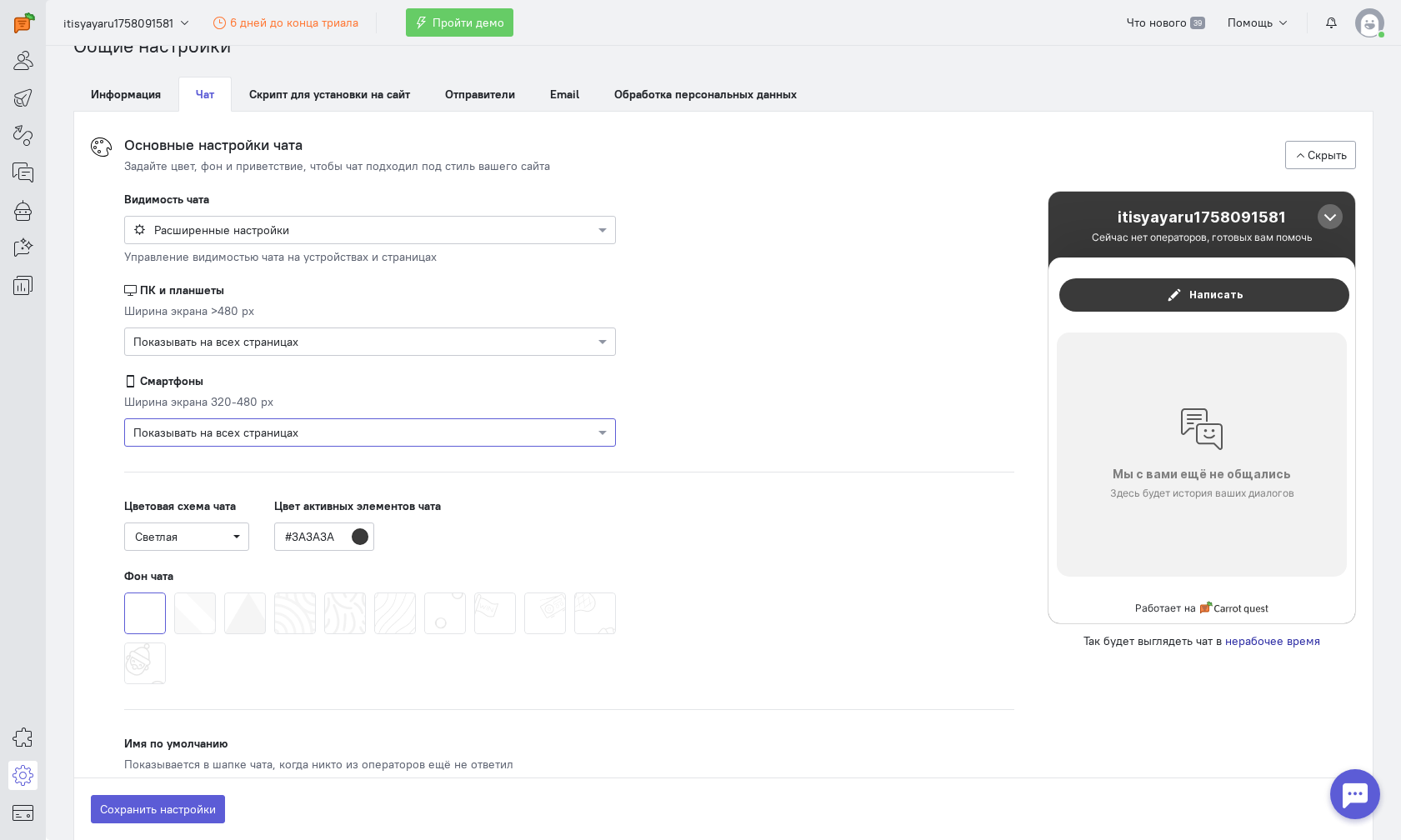
scroll to position [33, 0]
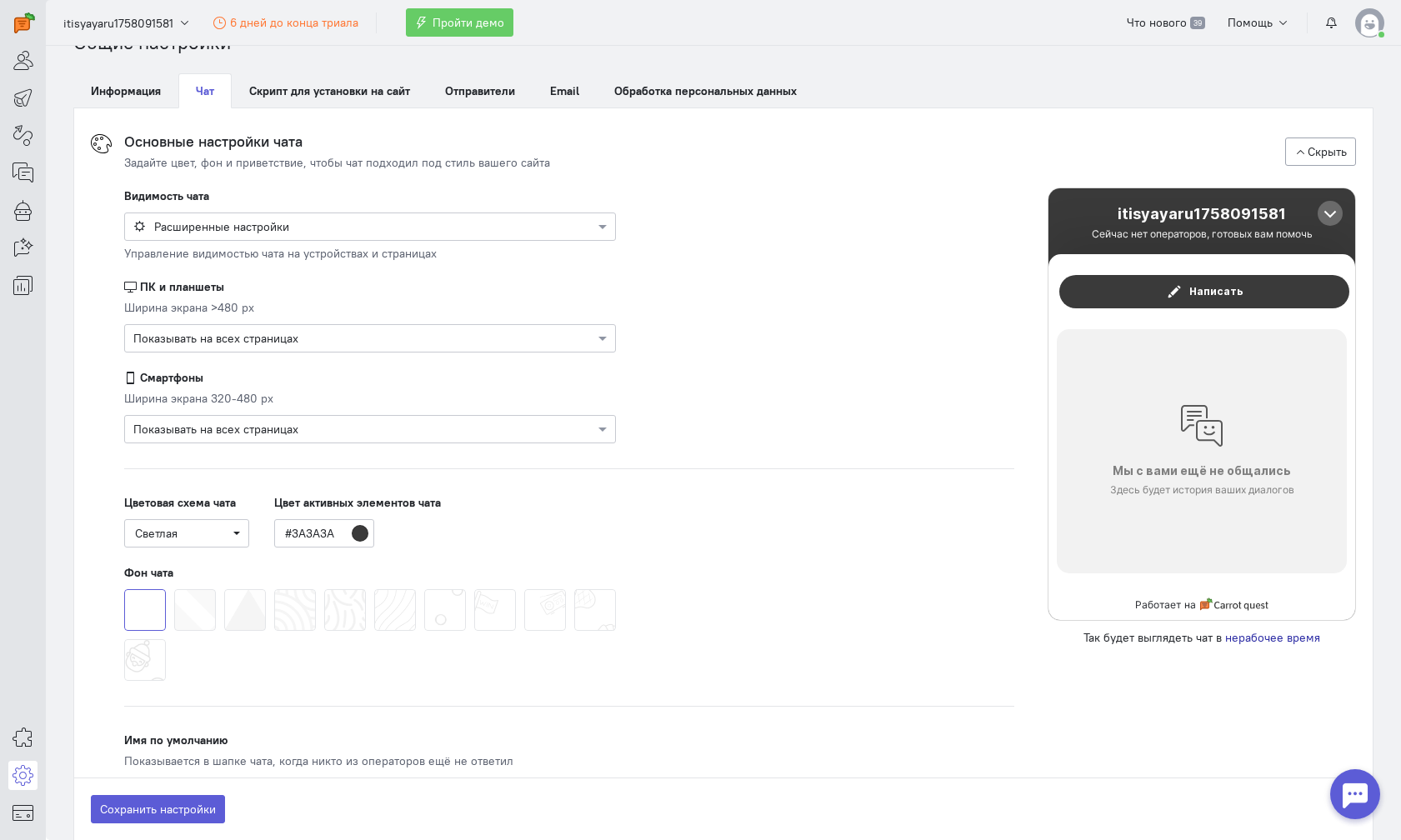
click at [124, 640] on span at bounding box center [124, 640] width 0 height 0
click at [0, 0] on input "radio" at bounding box center [0, 0] width 0 height 0
click at [174, 589] on span at bounding box center [174, 589] width 0 height 0
click at [0, 0] on input "radio" at bounding box center [0, 0] width 0 height 0
click at [261, 614] on div at bounding box center [370, 635] width 500 height 100
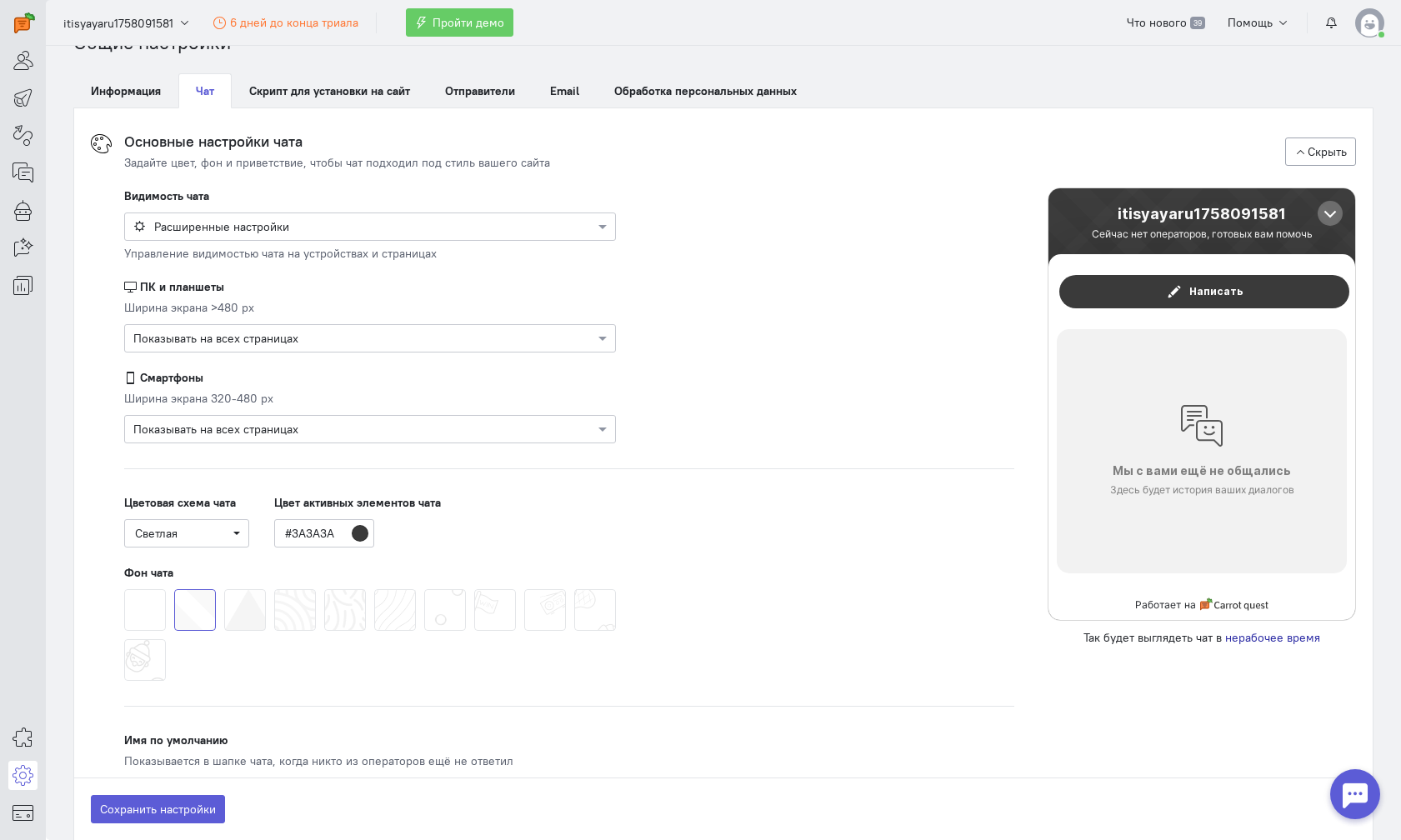
click at [325, 589] on span at bounding box center [325, 589] width 0 height 0
click at [0, 0] on input "radio" at bounding box center [0, 0] width 0 height 0
click at [424, 589] on span at bounding box center [424, 589] width 0 height 0
click at [0, 0] on input "radio" at bounding box center [0, 0] width 0 height 0
click at [211, 611] on div at bounding box center [370, 635] width 500 height 100
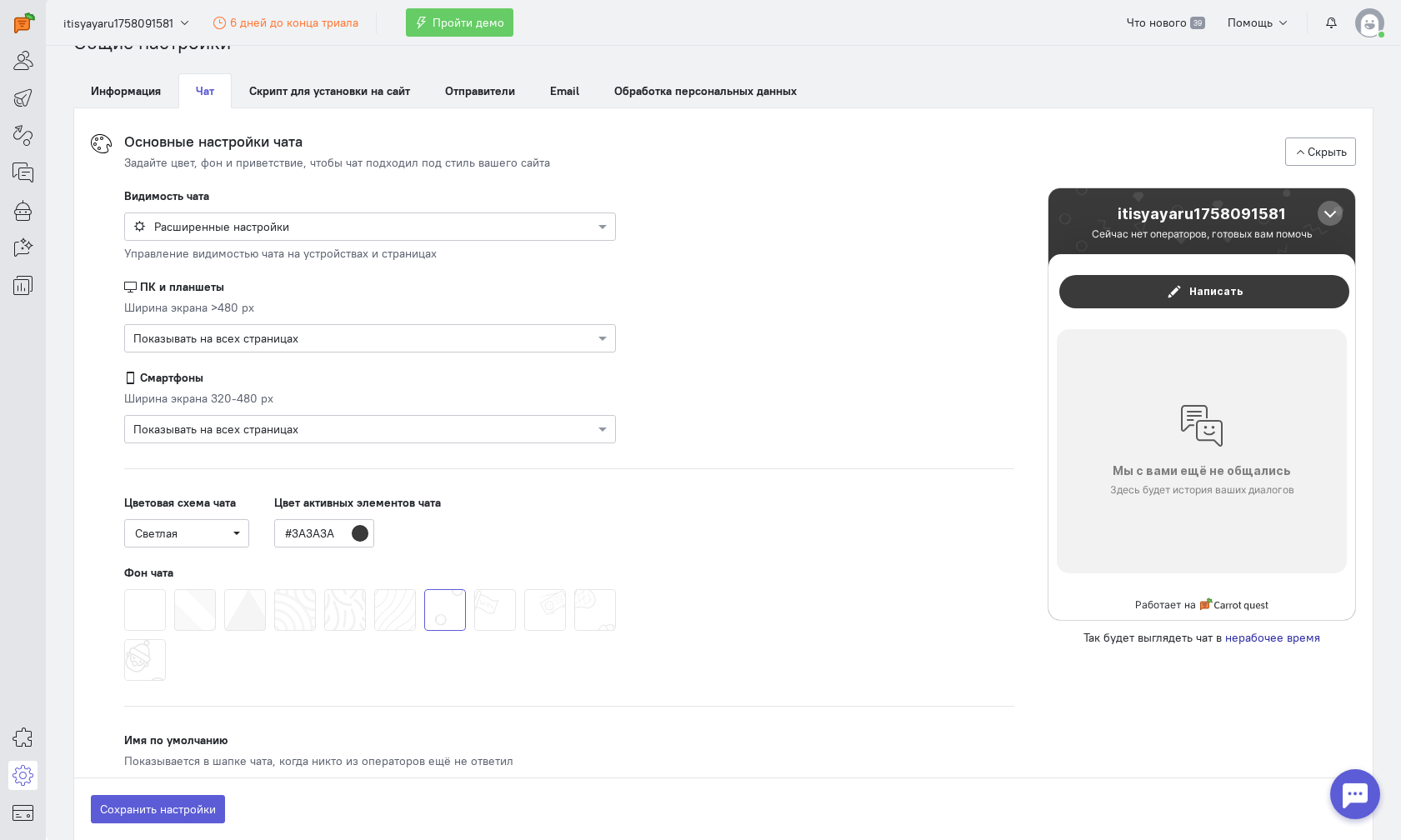
click at [174, 589] on span at bounding box center [174, 589] width 0 height 0
click at [0, 0] on input "radio" at bounding box center [0, 0] width 0 height 0
click at [124, 589] on span at bounding box center [124, 589] width 0 height 0
click at [0, 0] on input "radio" at bounding box center [0, 0] width 0 height 0
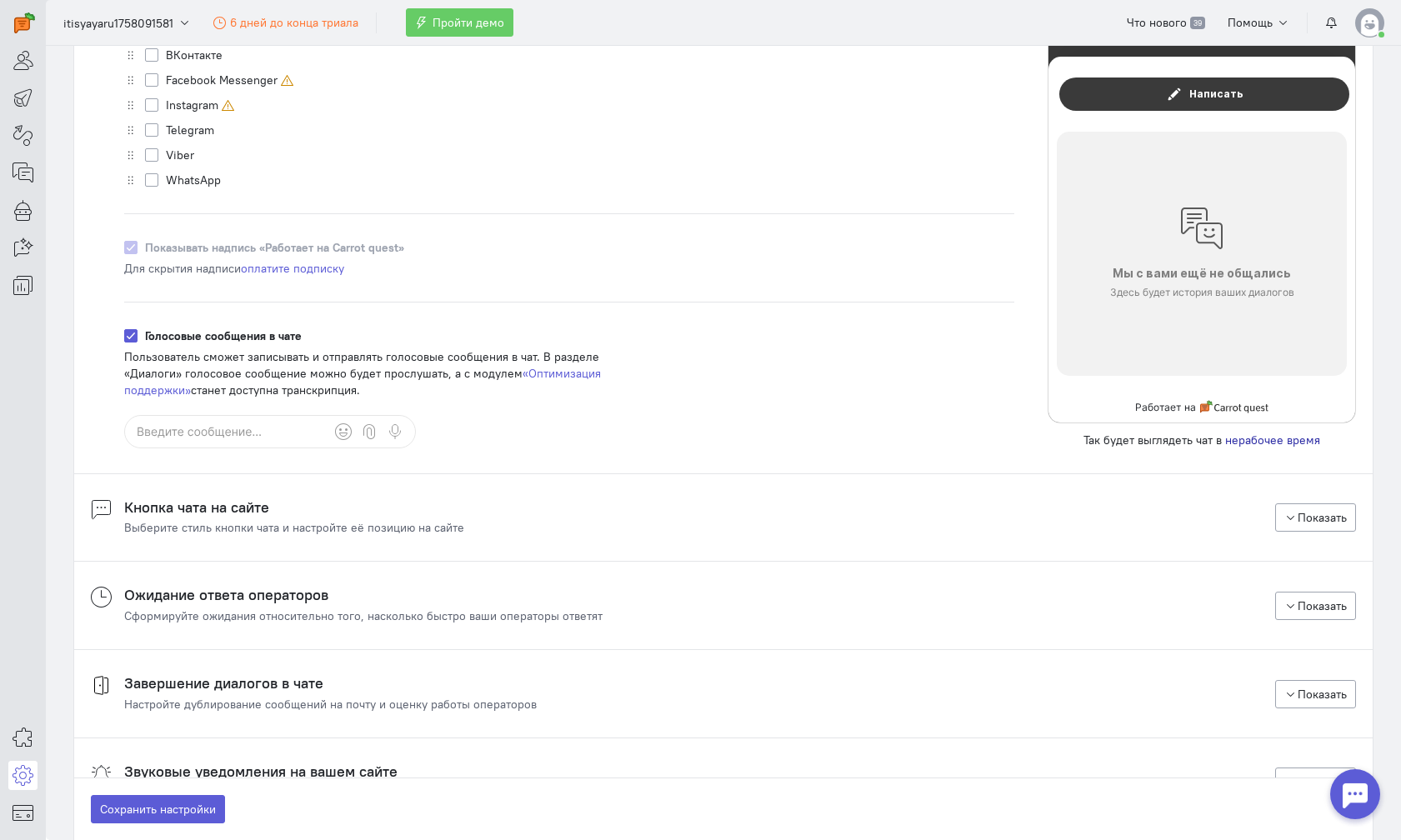
scroll to position [1110, 0]
click at [221, 529] on div "Выберите стиль кнопки чата и настройте её позицию на сайте" at bounding box center [294, 527] width 340 height 17
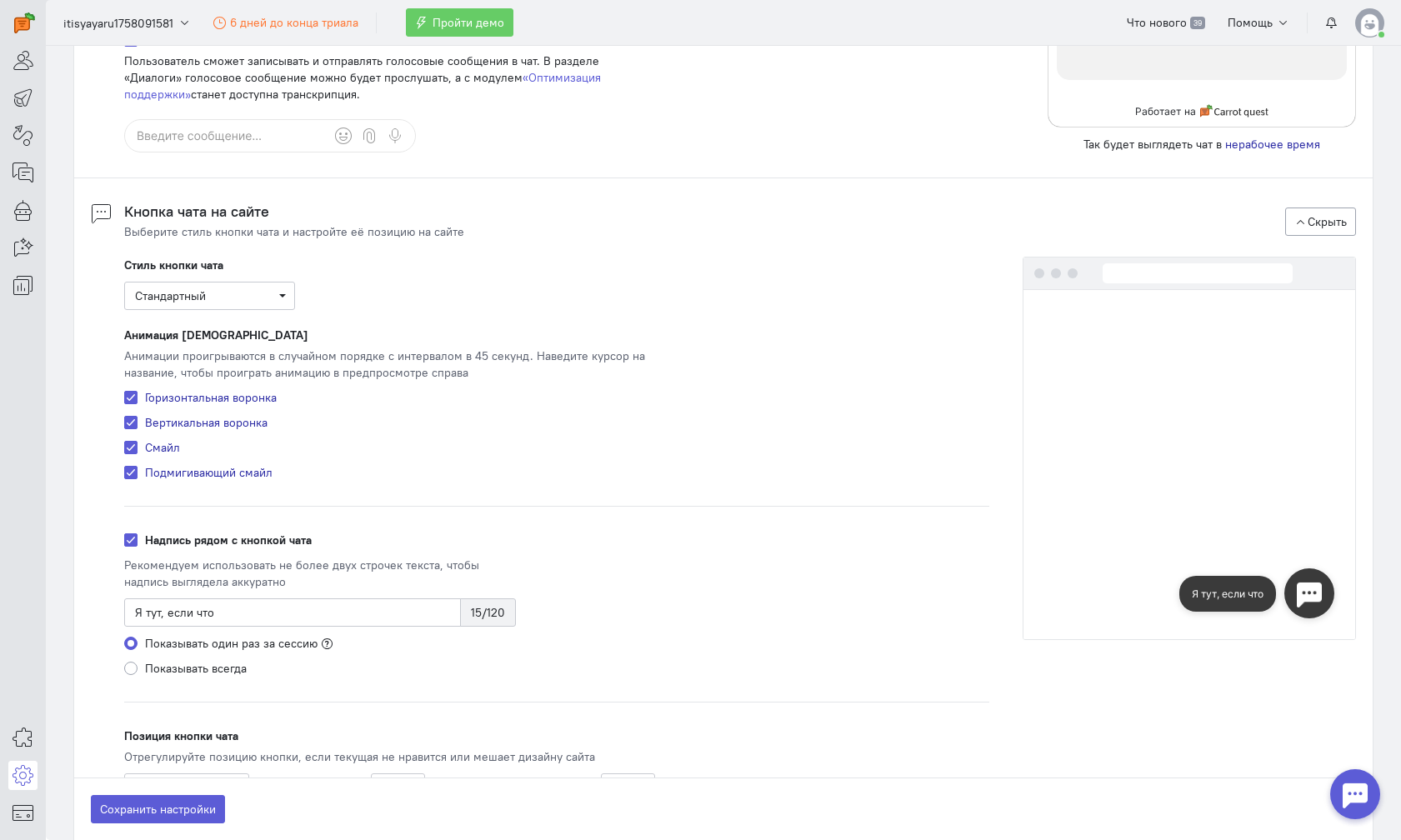
scroll to position [1475, 0]
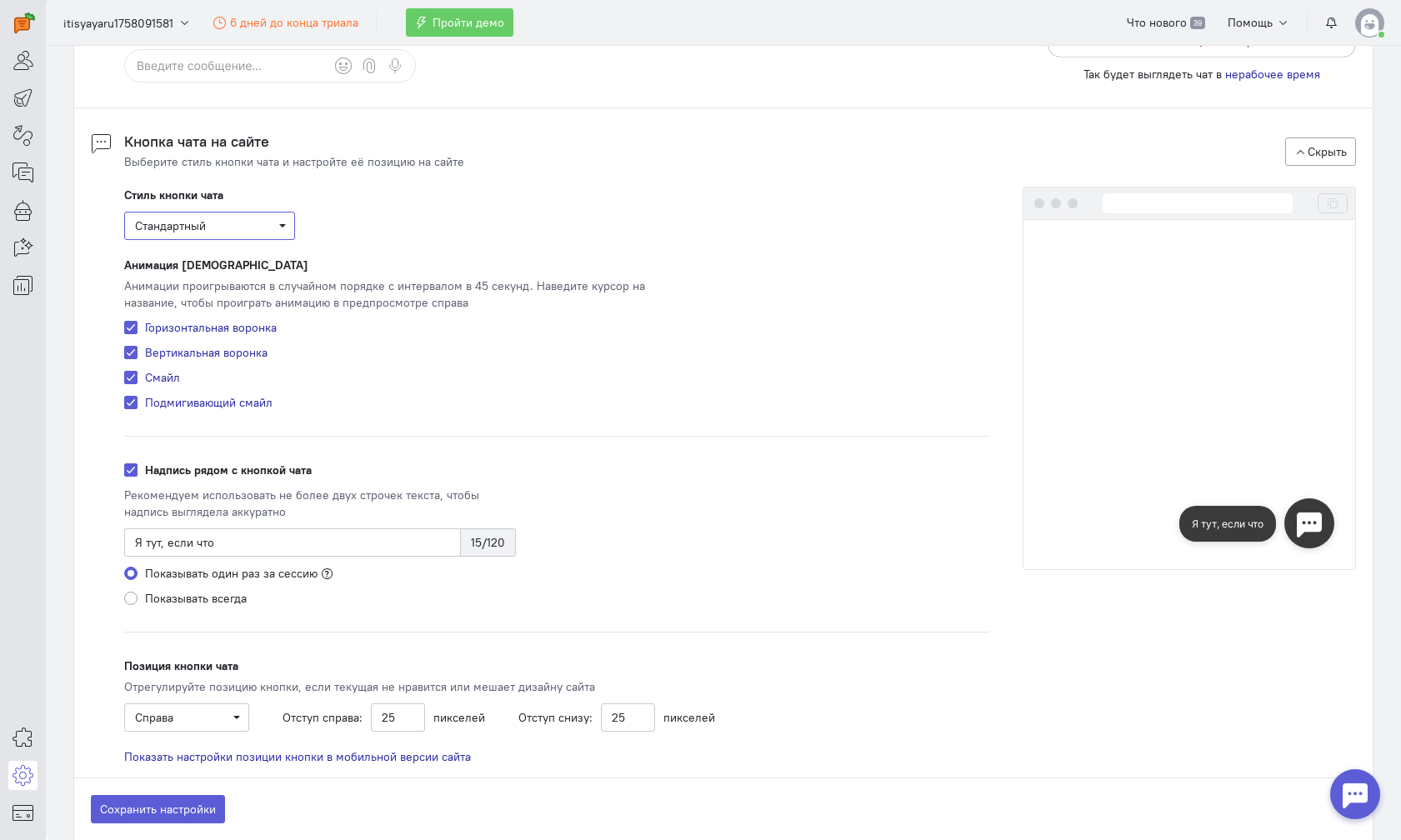
click at [267, 225] on span "Стандартный" at bounding box center [210, 226] width 150 height 17
click at [246, 319] on div "Свой" at bounding box center [210, 313] width 146 height 17
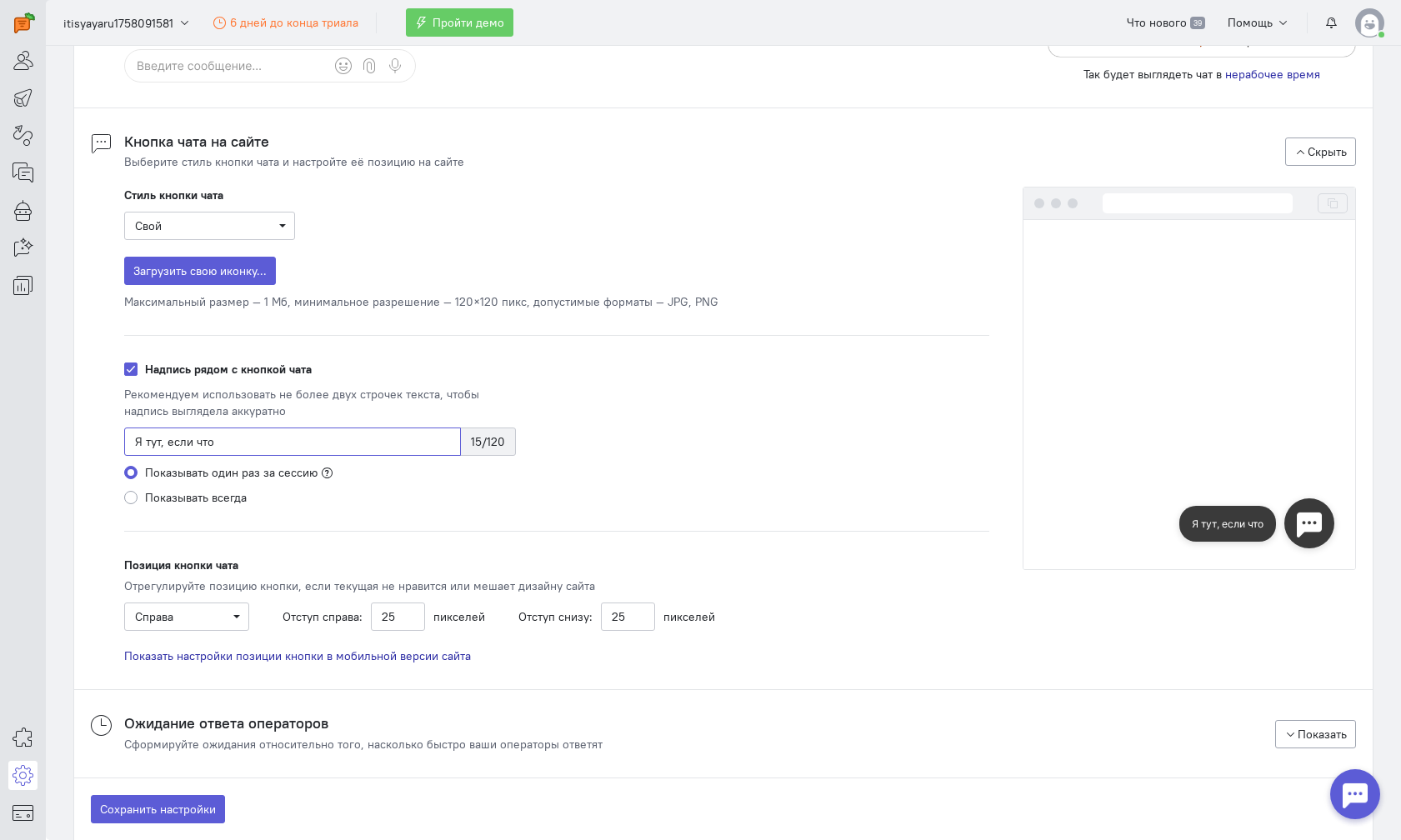
click at [231, 441] on input "Я тут, если что" at bounding box center [292, 441] width 336 height 28
drag, startPoint x: 315, startPoint y: 448, endPoint x: 118, endPoint y: 431, distance: 197.7
click at [124, 431] on input "Я тут, если что" at bounding box center [292, 441] width 336 height 28
click at [774, 406] on div "Стиль кнопки чата Свой Загрузить свою иконку... Максимальный размер — 1 Мб, мин…" at bounding box center [557, 426] width 899 height 477
drag, startPoint x: 268, startPoint y: 438, endPoint x: 76, endPoint y: 431, distance: 192.1
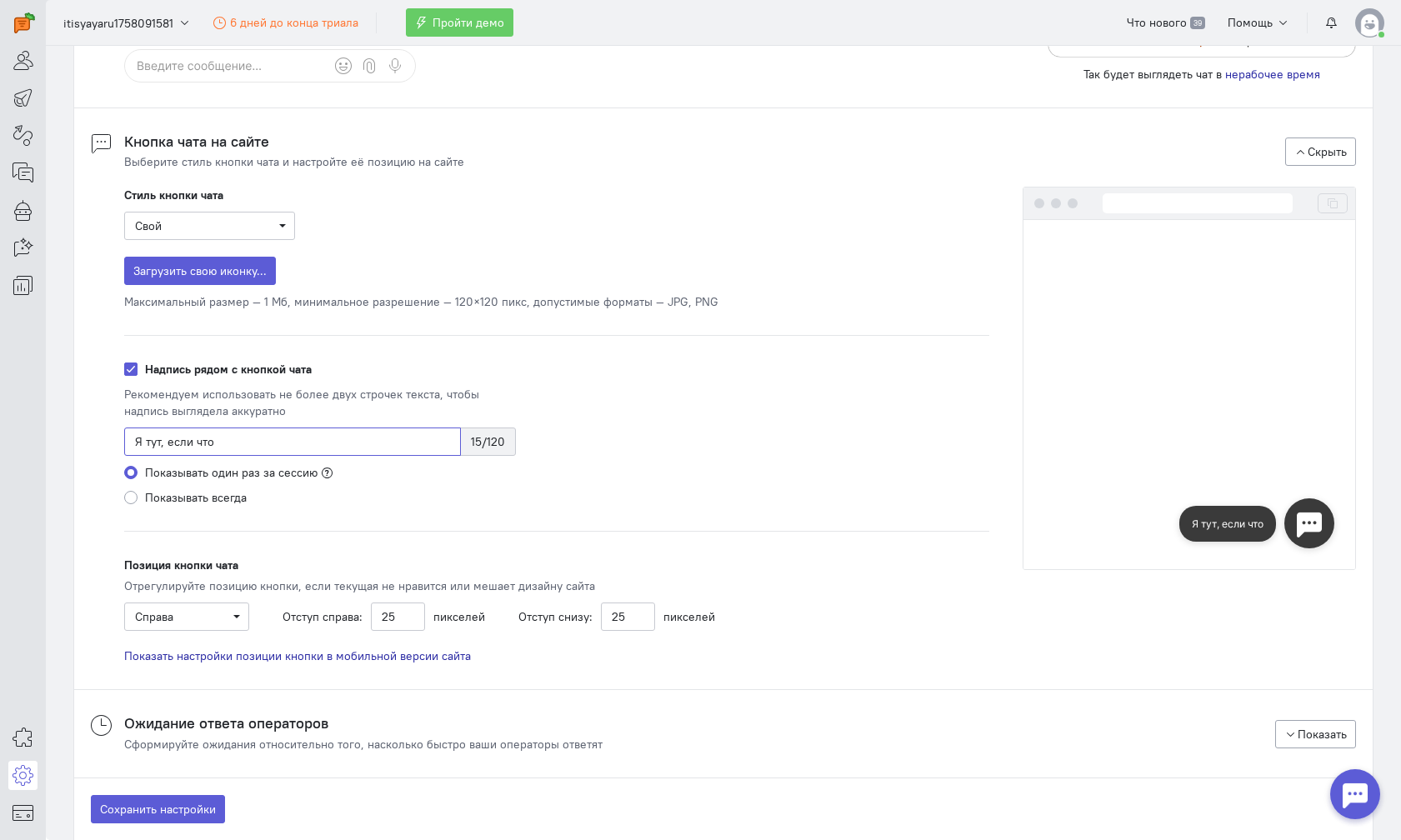
click at [76, 431] on div "Стиль кнопки чата Свой Загрузить свою иконку... Максимальный размер — 1 Мб, мин…" at bounding box center [723, 417] width 1299 height 494
type input "Написать в чат"
click at [195, 499] on label "Показывать всегда" at bounding box center [196, 498] width 102 height 17
click at [138, 499] on input "Показывать всегда" at bounding box center [131, 497] width 14 height 15
radio input "true"
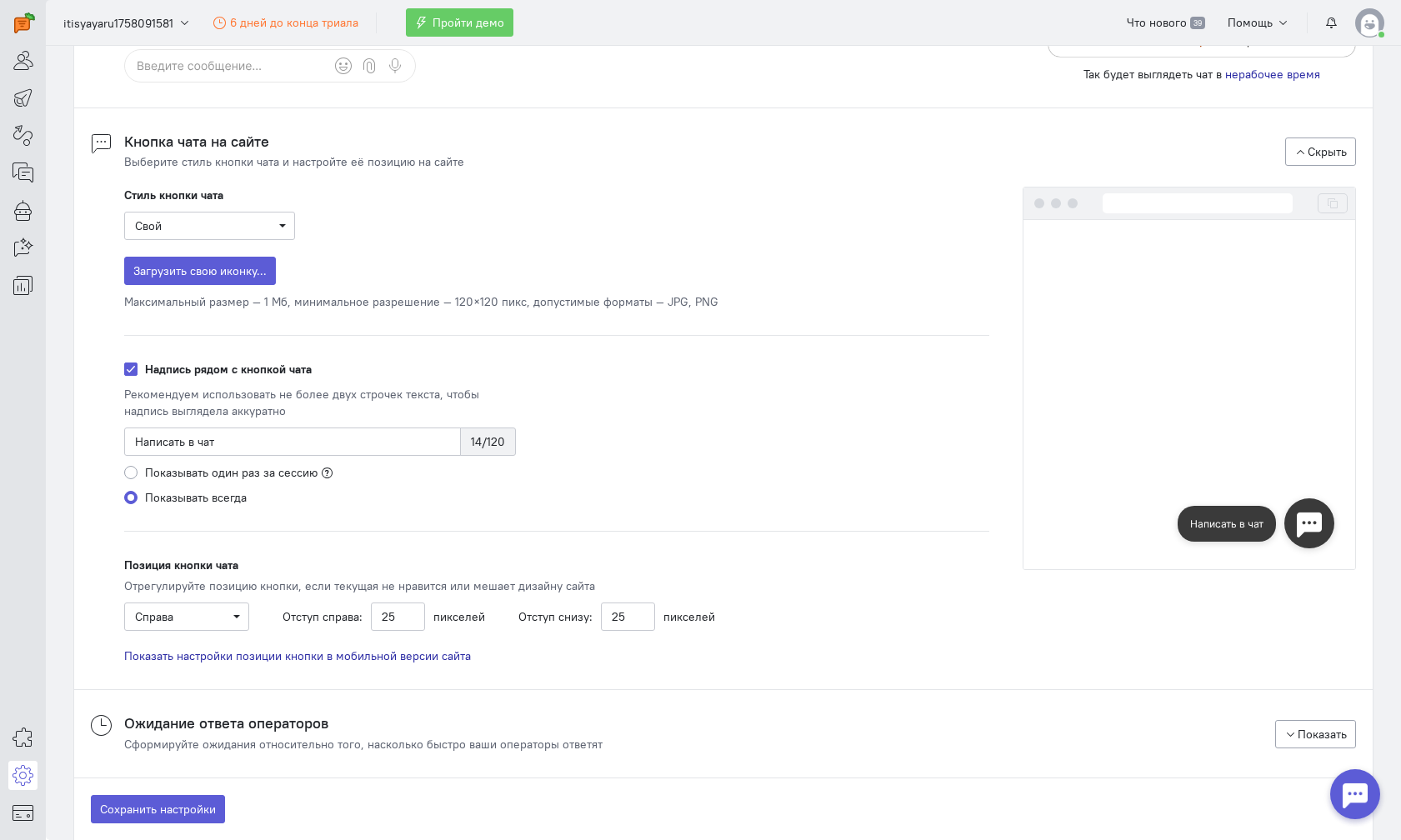
click at [209, 477] on label "Показывать один раз за сессию" at bounding box center [231, 473] width 172 height 17
click at [138, 477] on input "Показывать один раз за сессию" at bounding box center [131, 472] width 14 height 15
radio input "true"
click at [212, 610] on span "Справа" at bounding box center [187, 617] width 104 height 17
click at [228, 650] on div "Слева" at bounding box center [191, 649] width 109 height 17
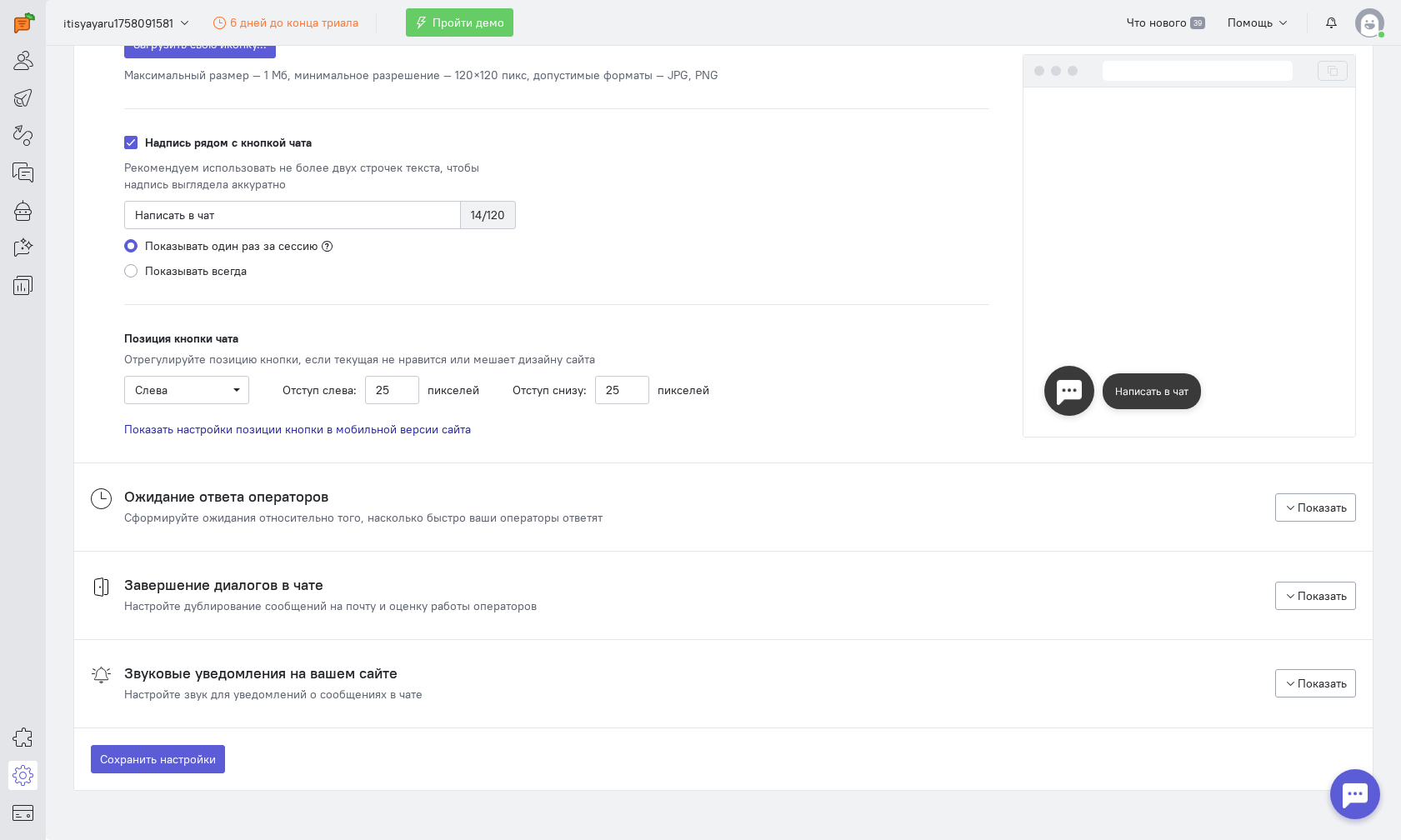
scroll to position [1703, 0]
click at [1175, 405] on div "Написать в чат" at bounding box center [1152, 391] width 99 height 36
click at [1172, 396] on div "Написать в чат" at bounding box center [1152, 391] width 99 height 36
click at [387, 426] on span "Показать настройки позиции кнопки в мобильной версии сайта" at bounding box center [297, 429] width 347 height 15
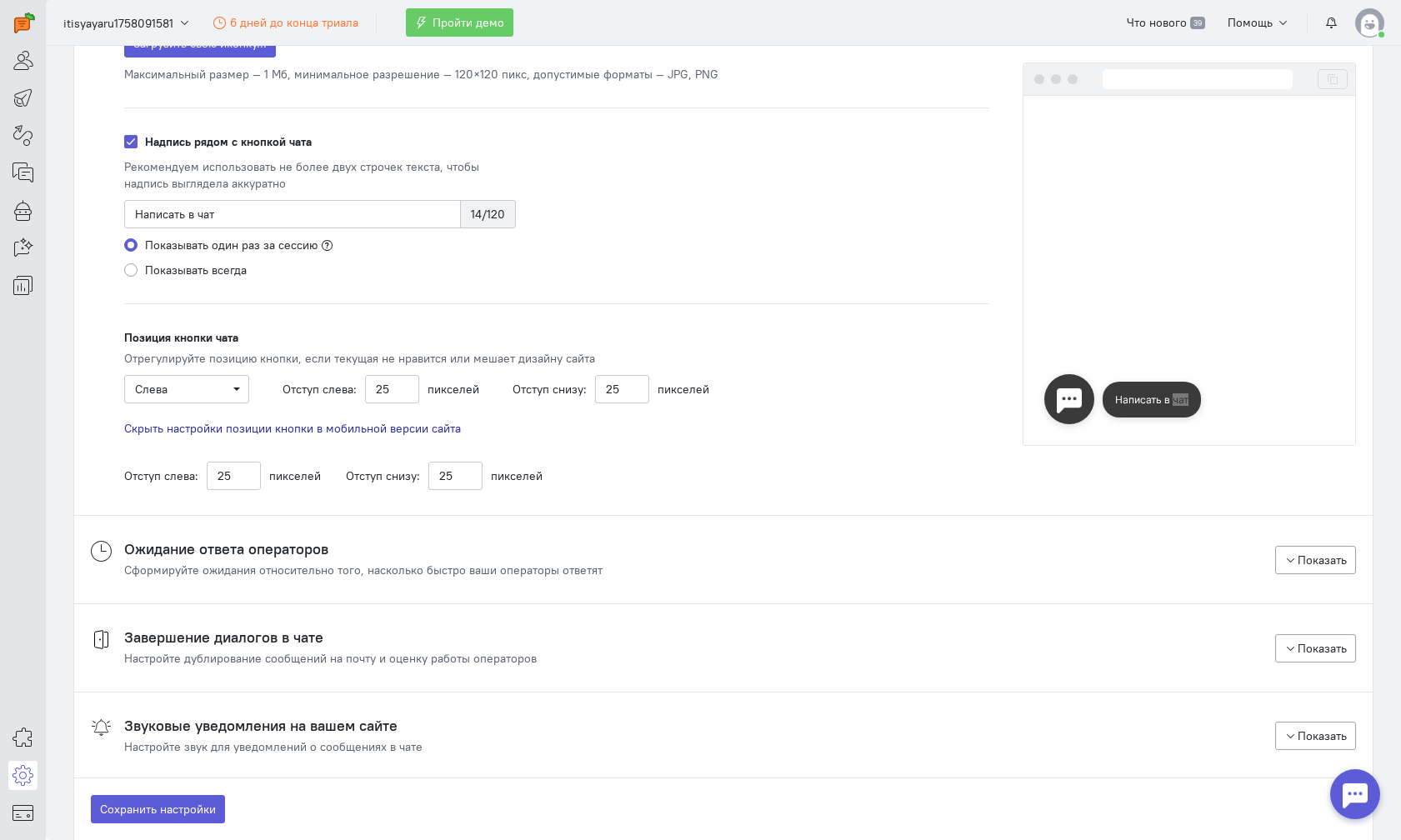
click at [387, 426] on span "Скрыть настройки позиции кнопки в мобильной версии сайта" at bounding box center [292, 429] width 336 height 15
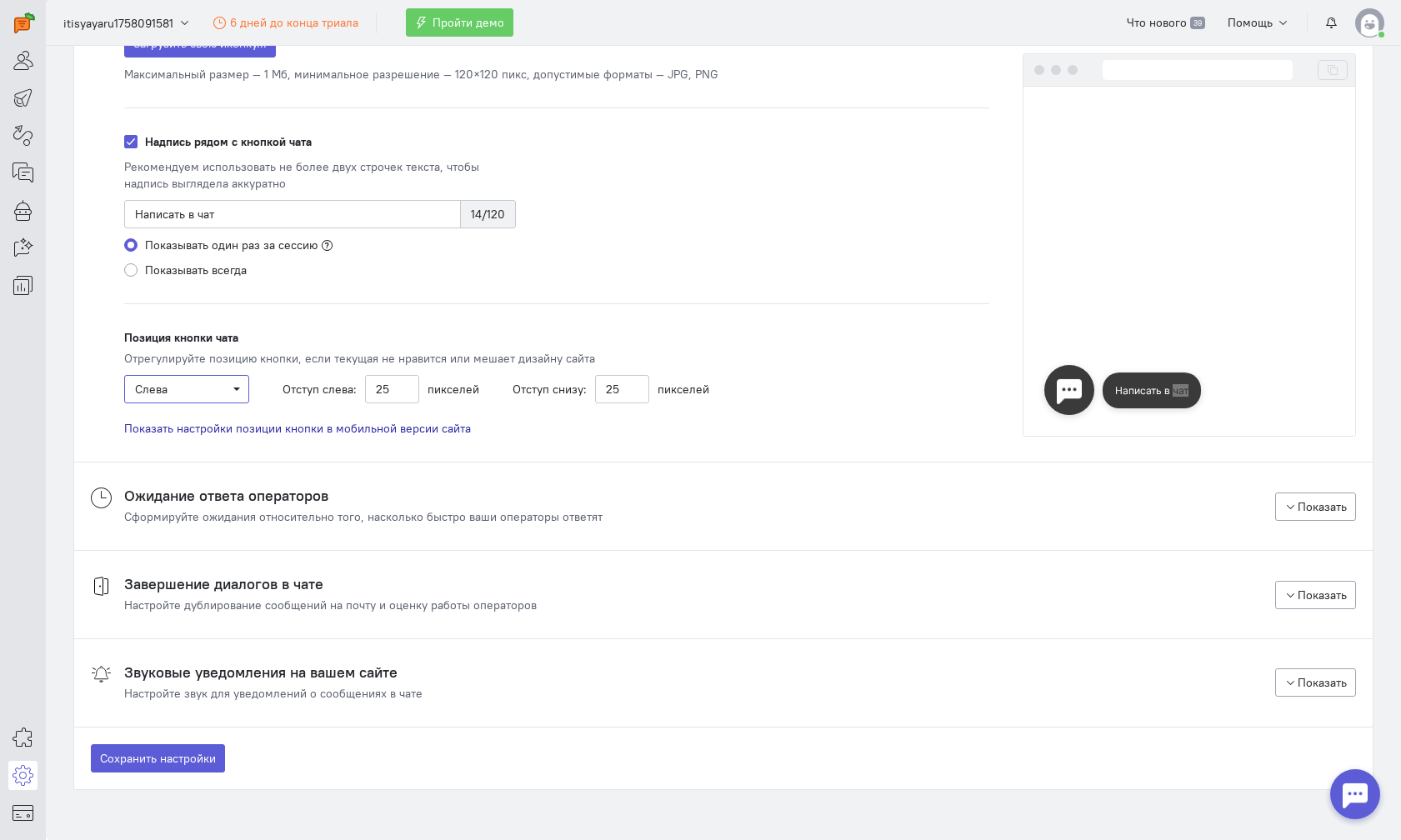
click at [226, 392] on span "Слева" at bounding box center [187, 389] width 104 height 17
drag, startPoint x: 228, startPoint y: 392, endPoint x: 376, endPoint y: 392, distance: 148.0
click at [228, 392] on span "Слева" at bounding box center [187, 389] width 104 height 17
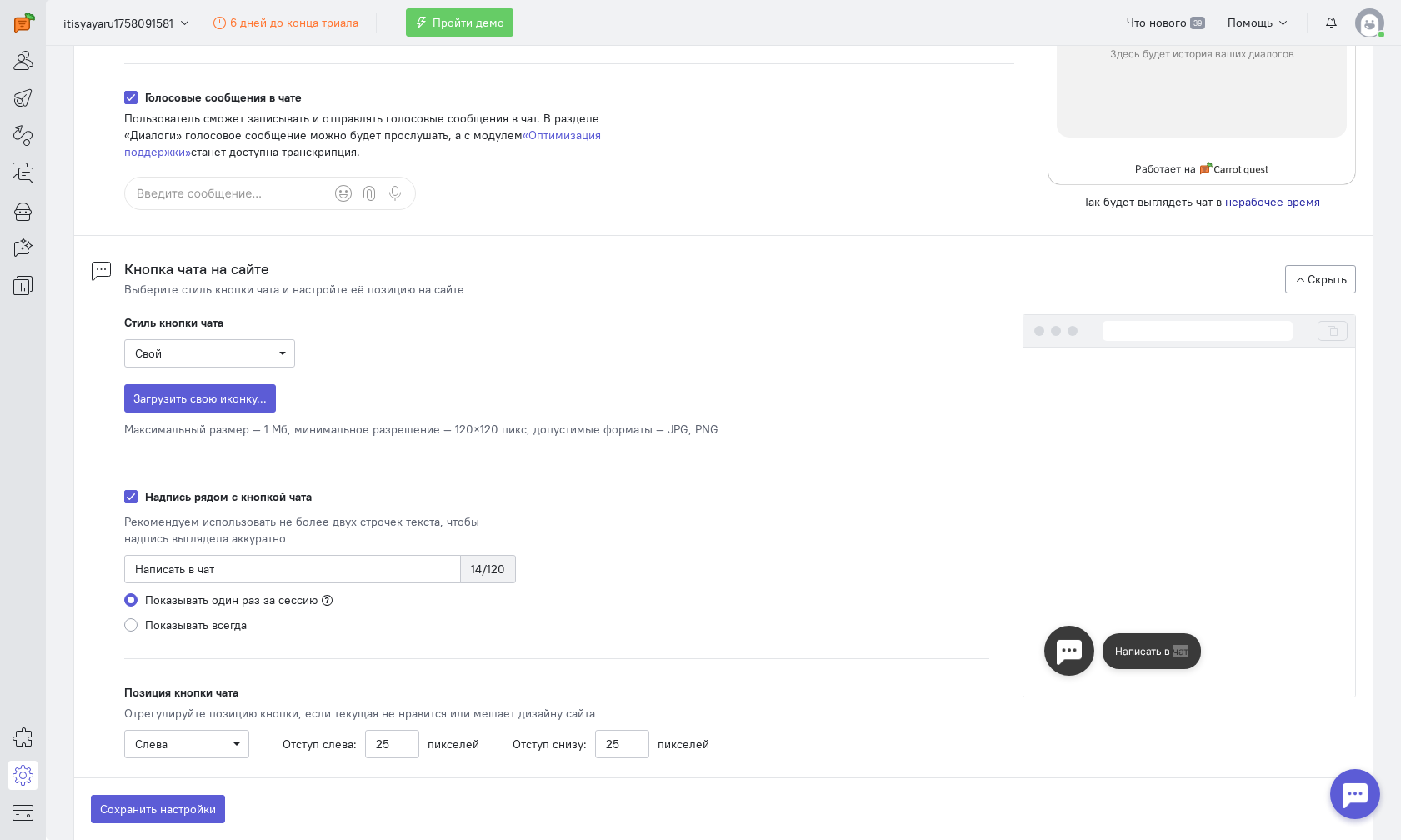
scroll to position [1348, 0]
click at [215, 401] on span "Загрузить свою иконку..." at bounding box center [200, 398] width 133 height 15
click at [0, 0] on input "Загрузить свою иконку..." at bounding box center [0, 0] width 0 height 0
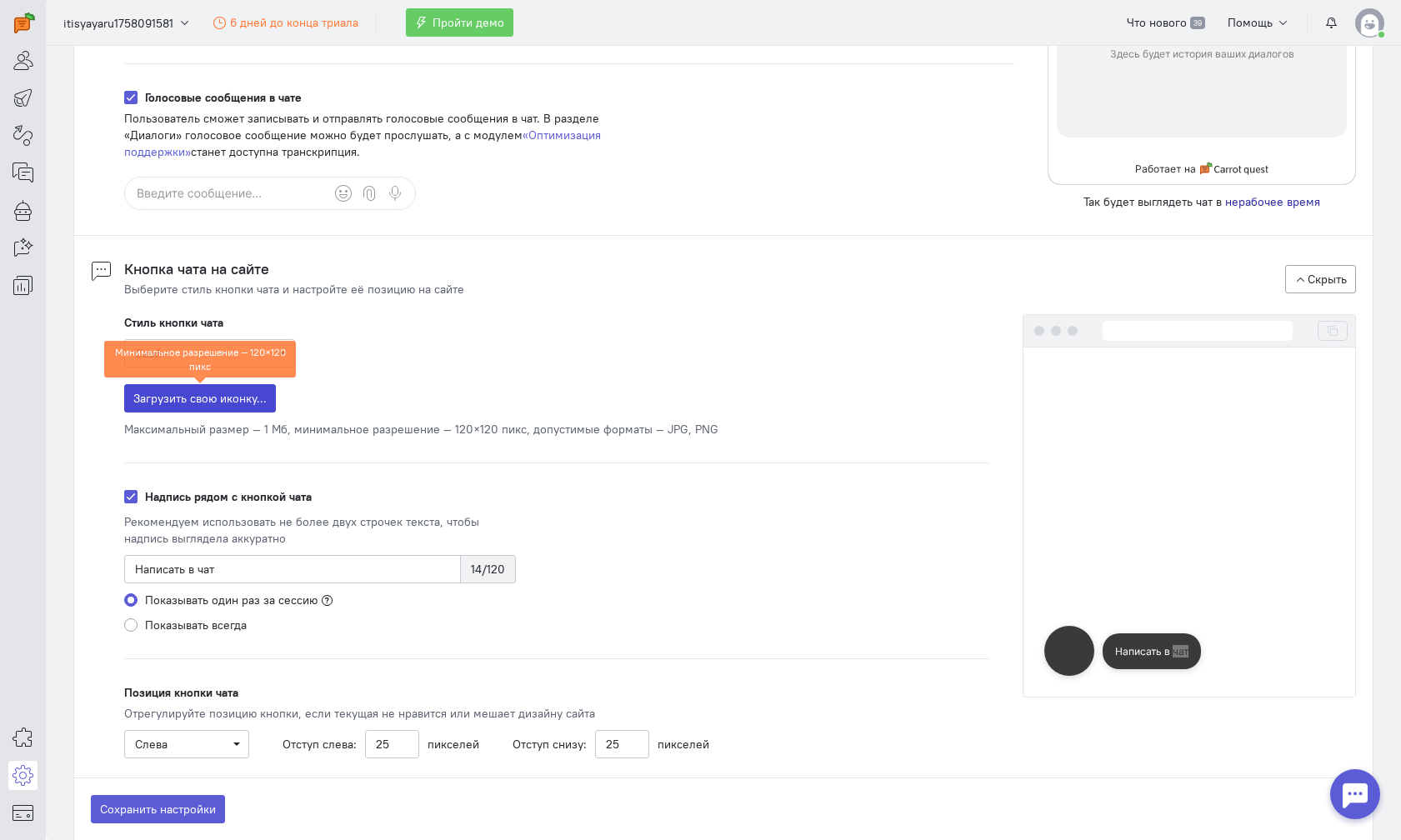
click at [260, 399] on label "Загрузить свою иконку..." at bounding box center [200, 397] width 152 height 28
click at [0, 0] on input "Загрузить свою иконку..." at bounding box center [0, 0] width 0 height 0
click at [218, 405] on span "Загрузить свою иконку..." at bounding box center [200, 398] width 133 height 15
click at [0, 0] on input "Загрузить свою иконку..." at bounding box center [0, 0] width 0 height 0
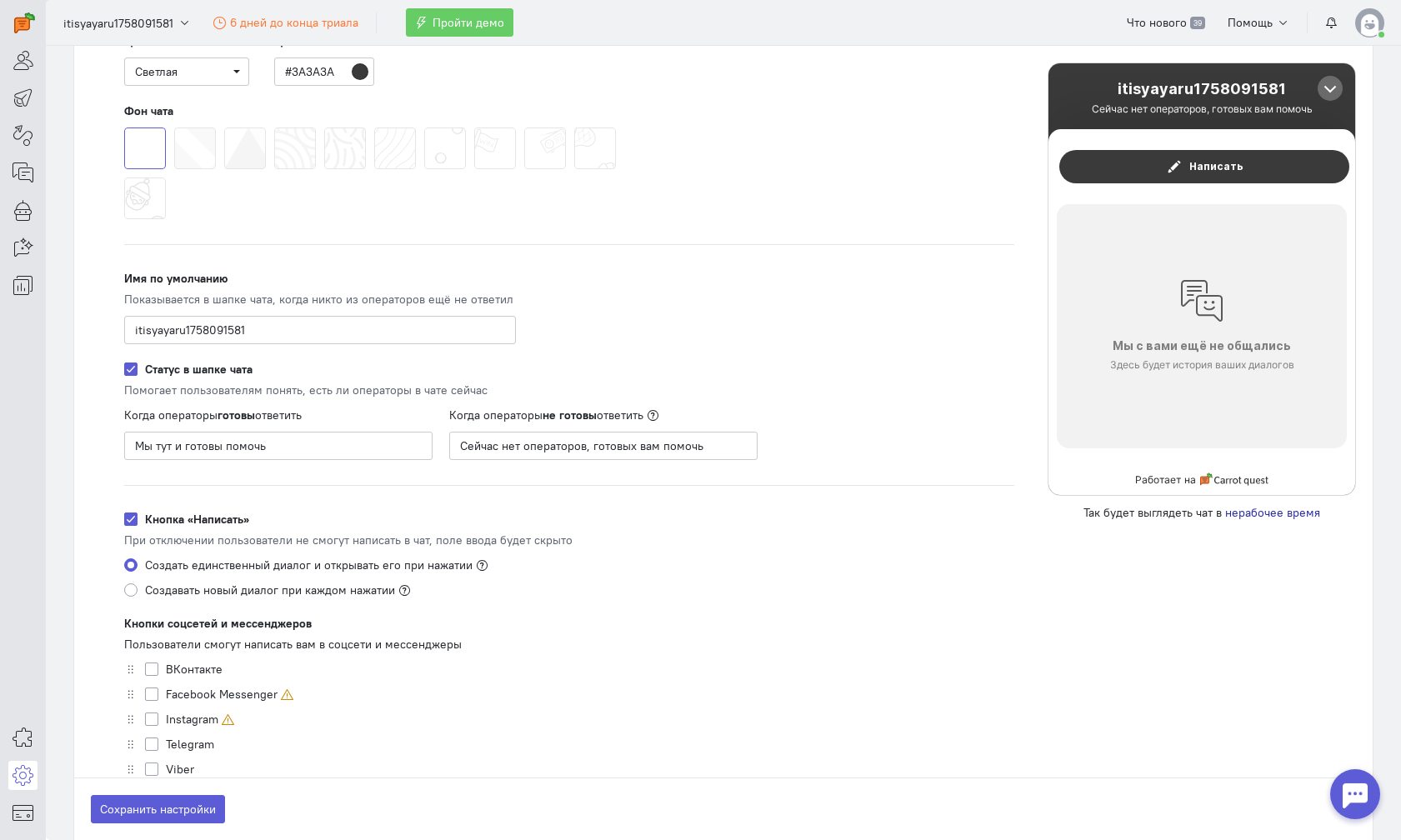
scroll to position [381, 0]
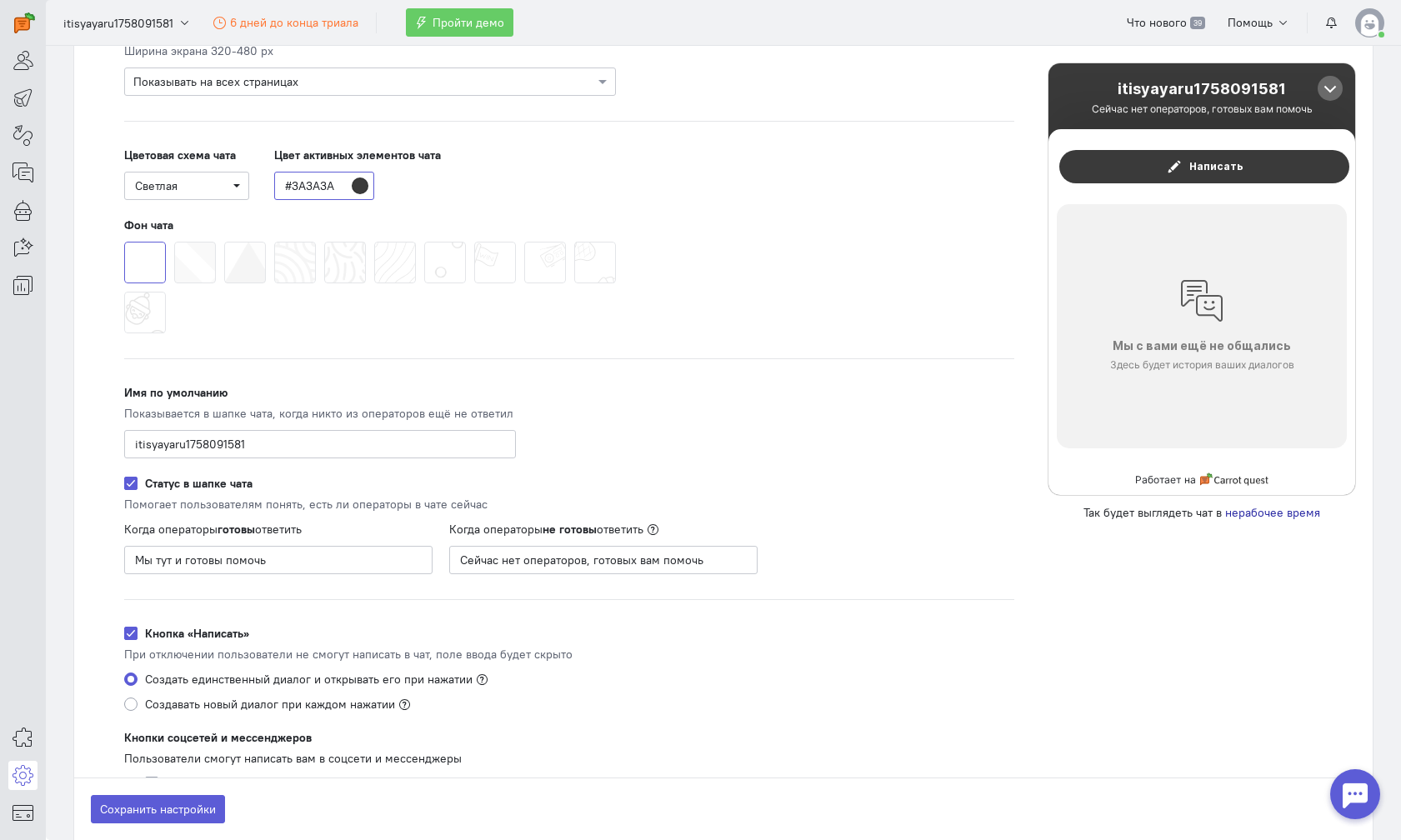
drag, startPoint x: 336, startPoint y: 186, endPoint x: 242, endPoint y: 179, distance: 94.3
click at [242, 179] on div "Цветовая схема чата Светлая Цвет активных элементов чата #3A3A3A" at bounding box center [569, 173] width 890 height 54
click at [424, 242] on span at bounding box center [424, 242] width 0 height 0
click at [0, 0] on input "radio" at bounding box center [0, 0] width 0 height 0
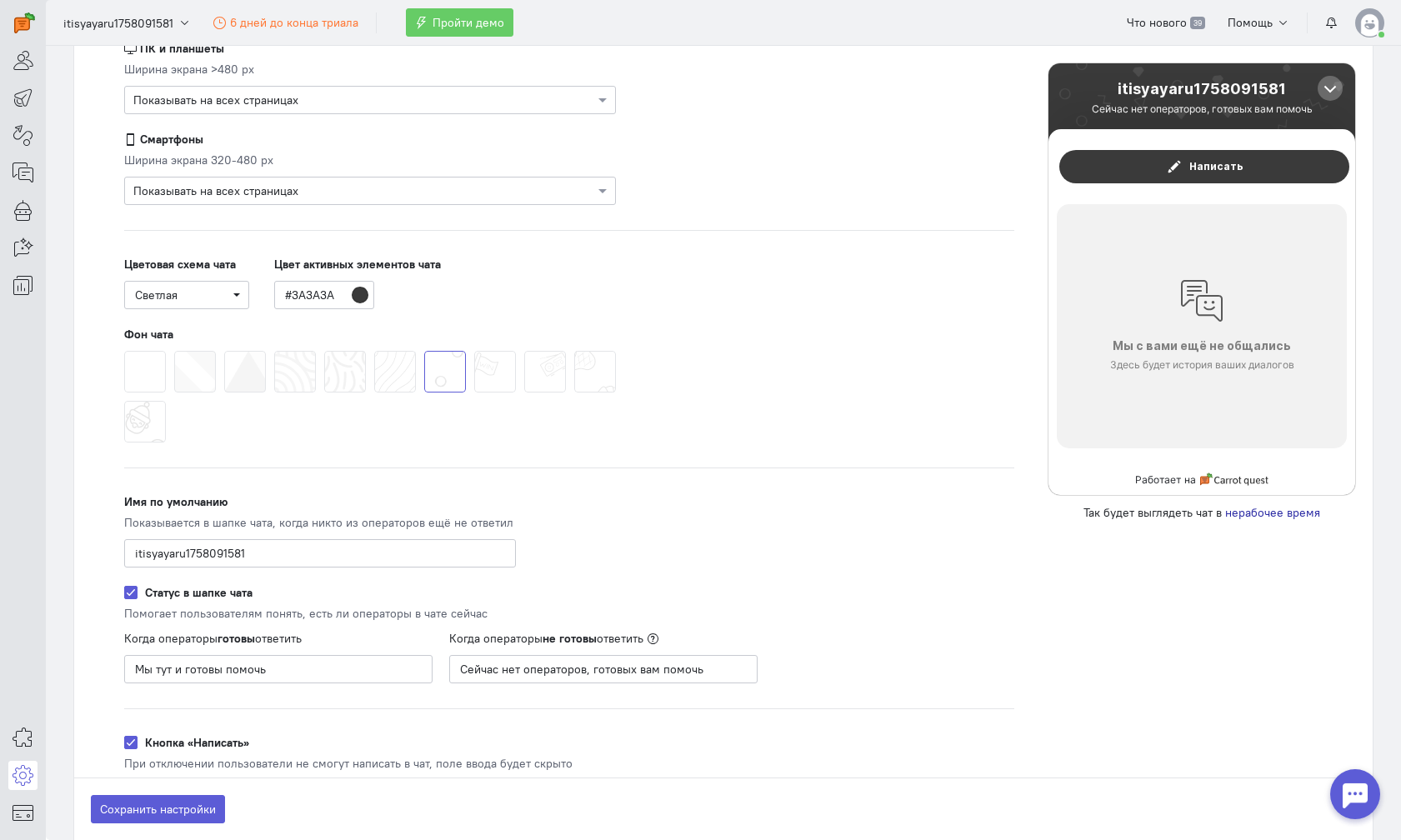
scroll to position [59, 0]
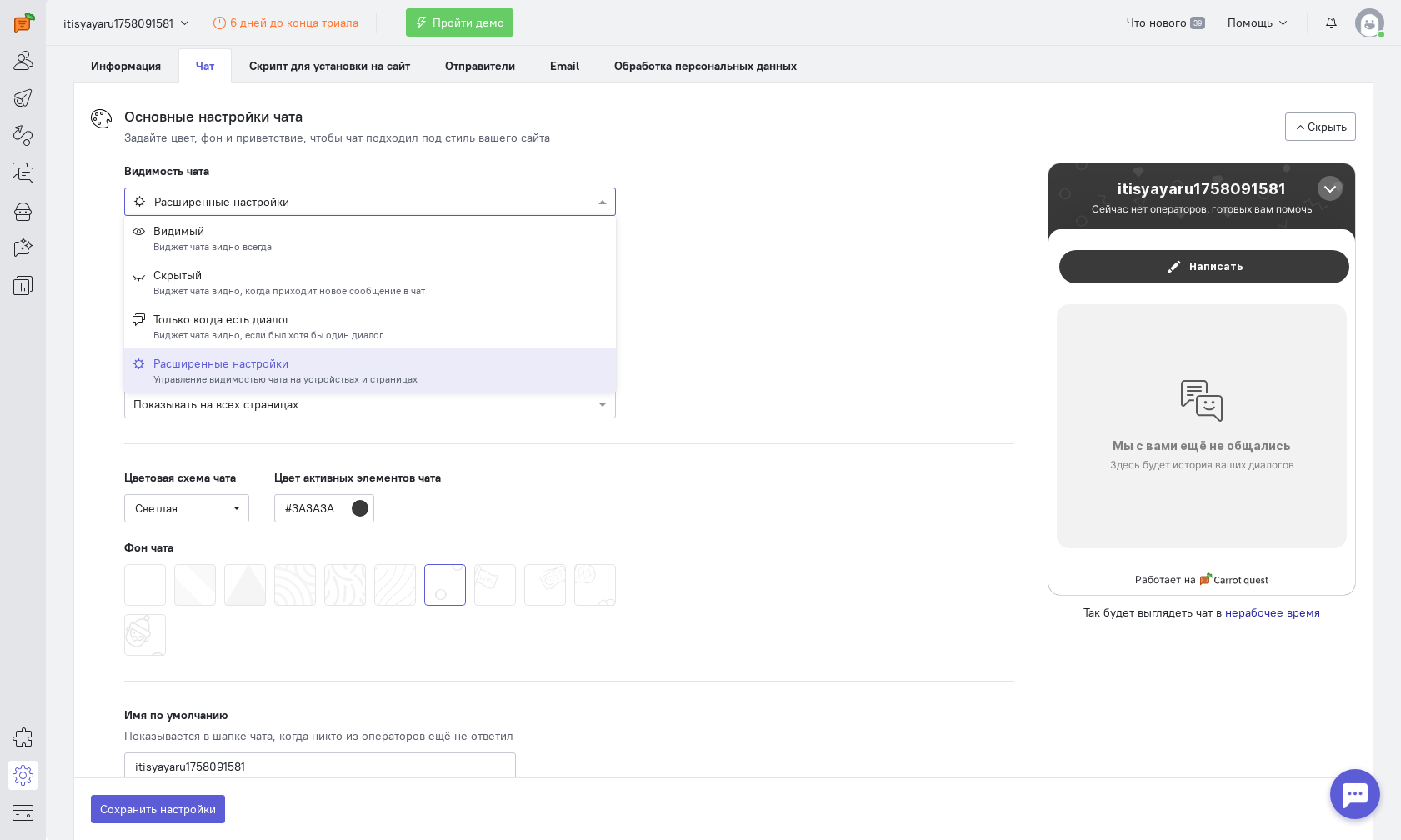
click at [416, 197] on div at bounding box center [370, 201] width 490 height 17
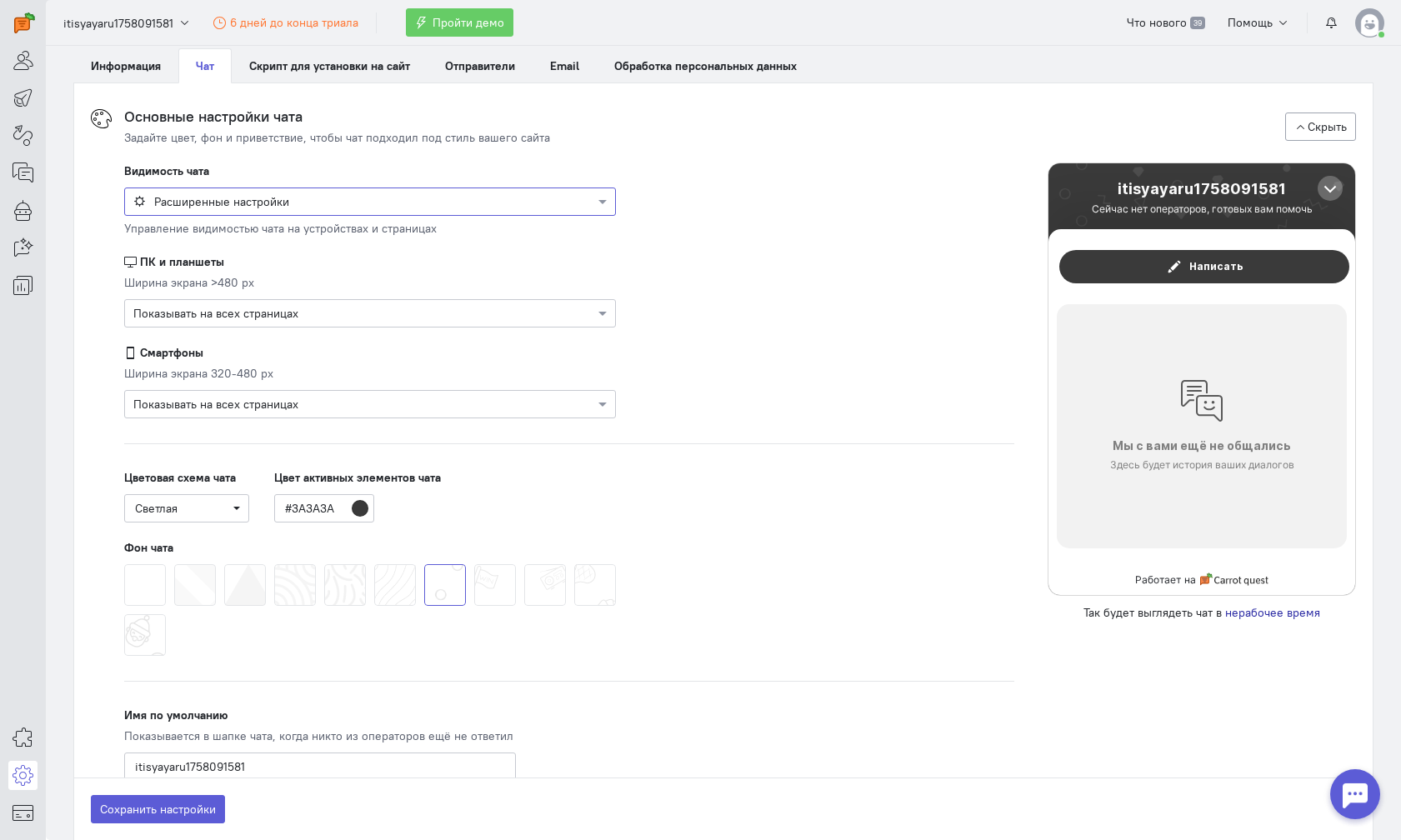
click at [415, 197] on div at bounding box center [370, 201] width 490 height 17
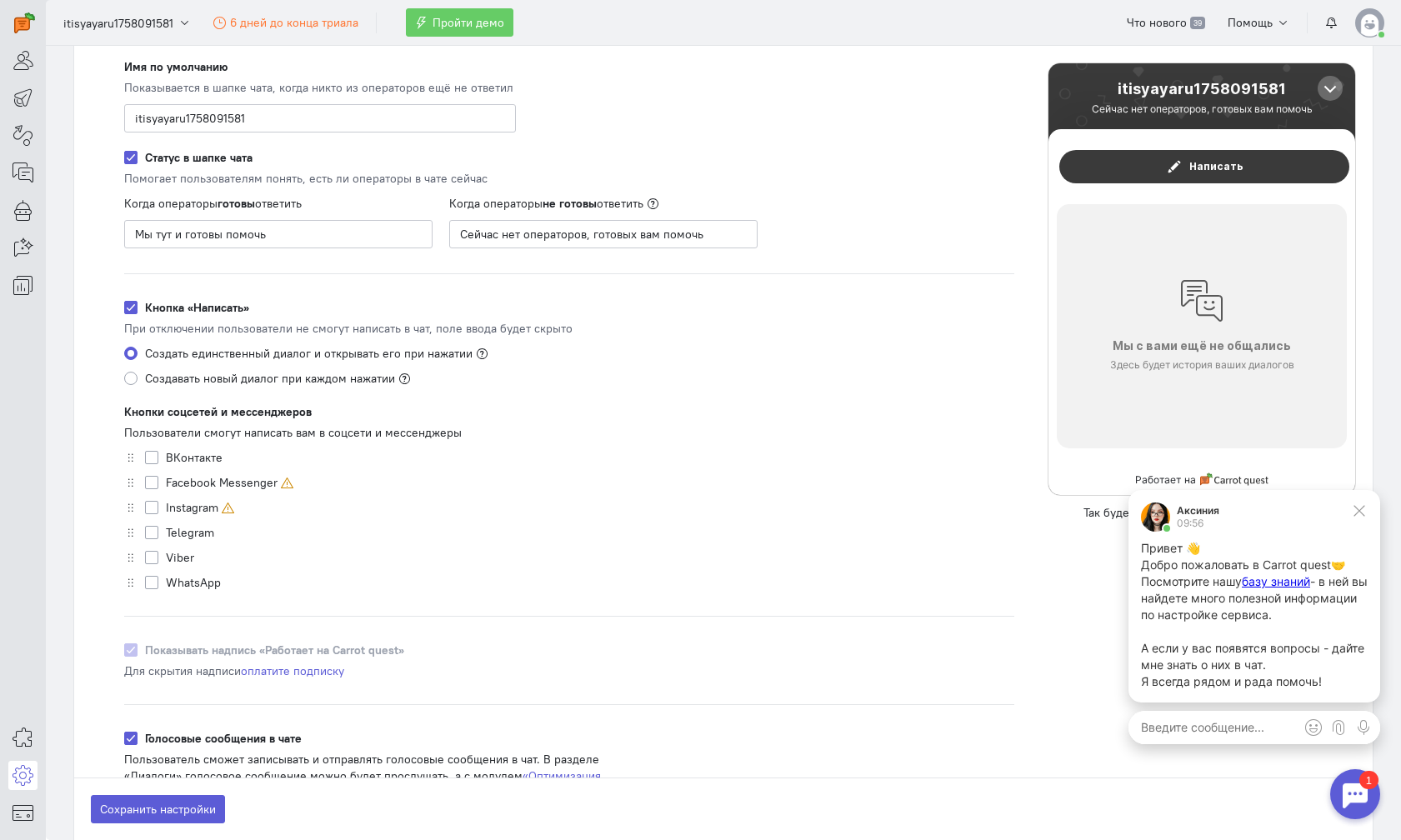
scroll to position [711, 0]
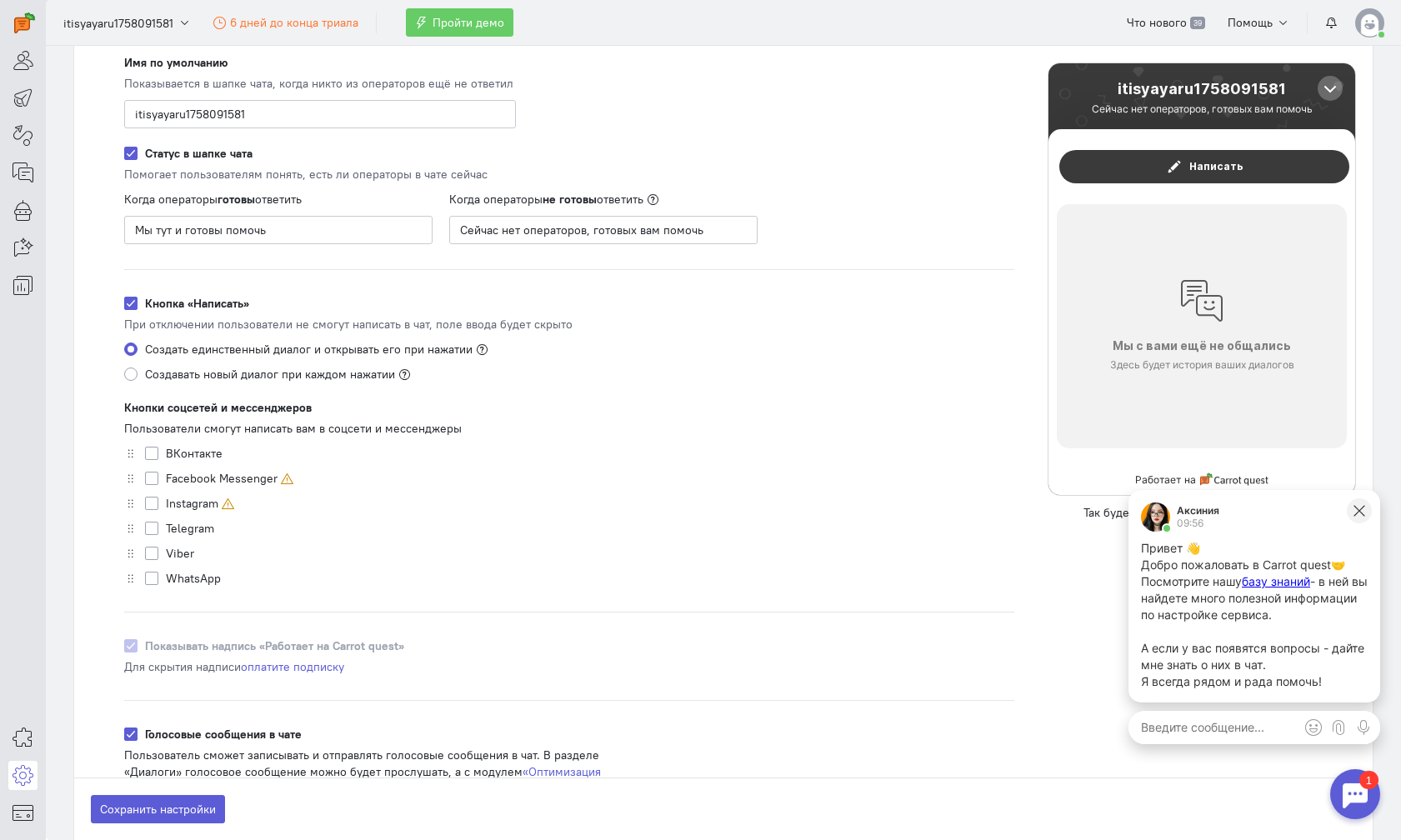
click at [1357, 508] on icon at bounding box center [1359, 511] width 15 height 15
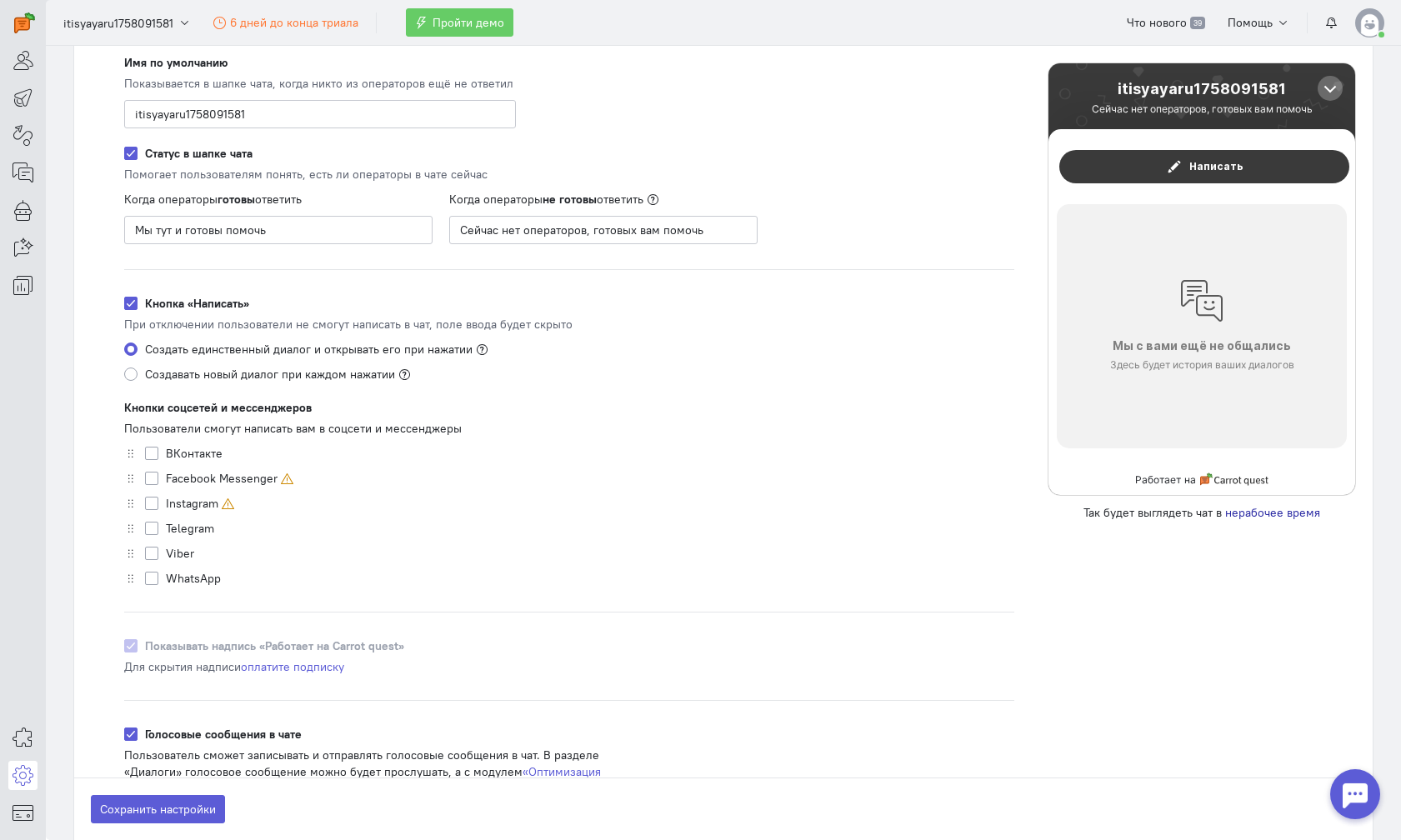
click at [1356, 783] on div at bounding box center [1355, 794] width 50 height 50
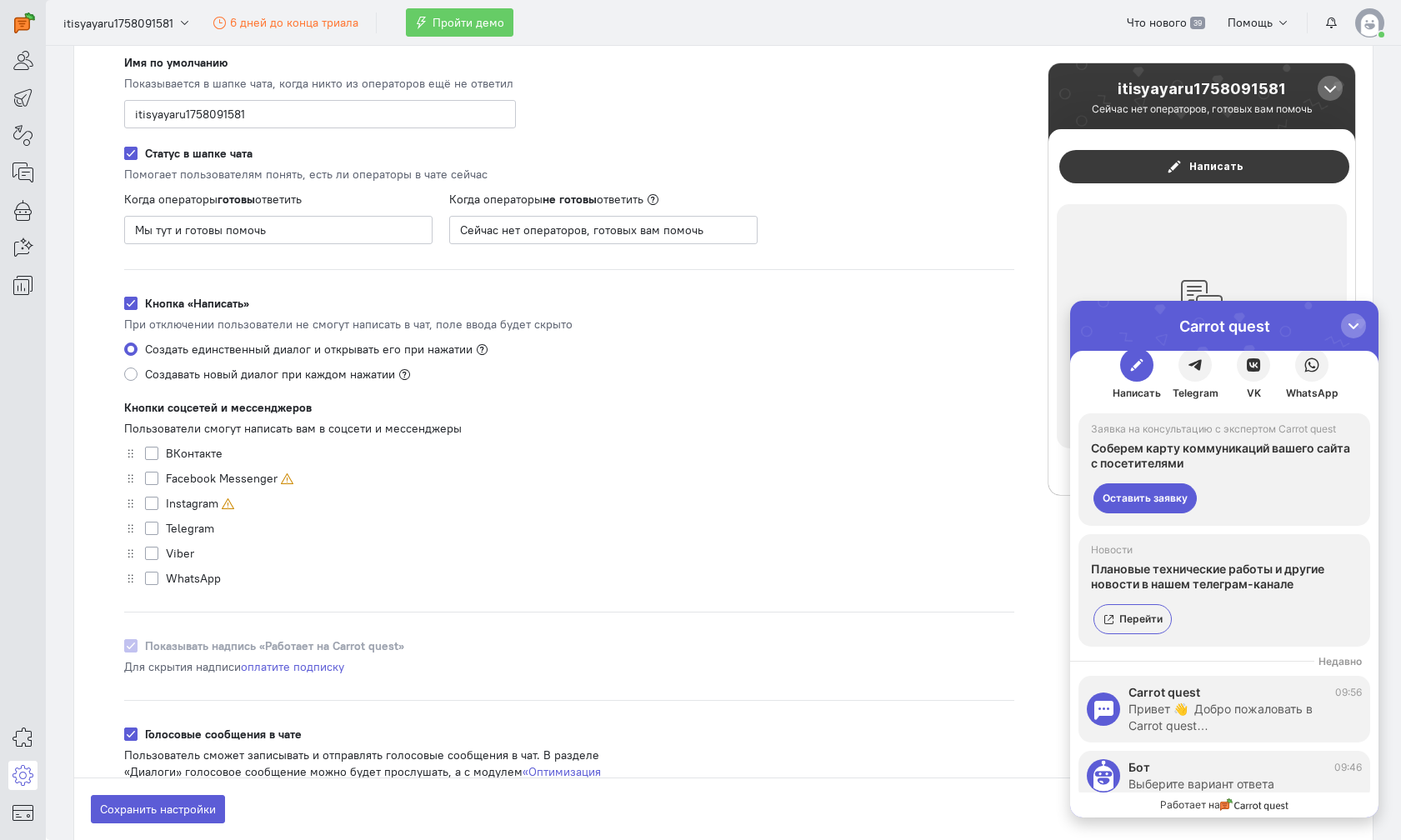
scroll to position [0, 0]
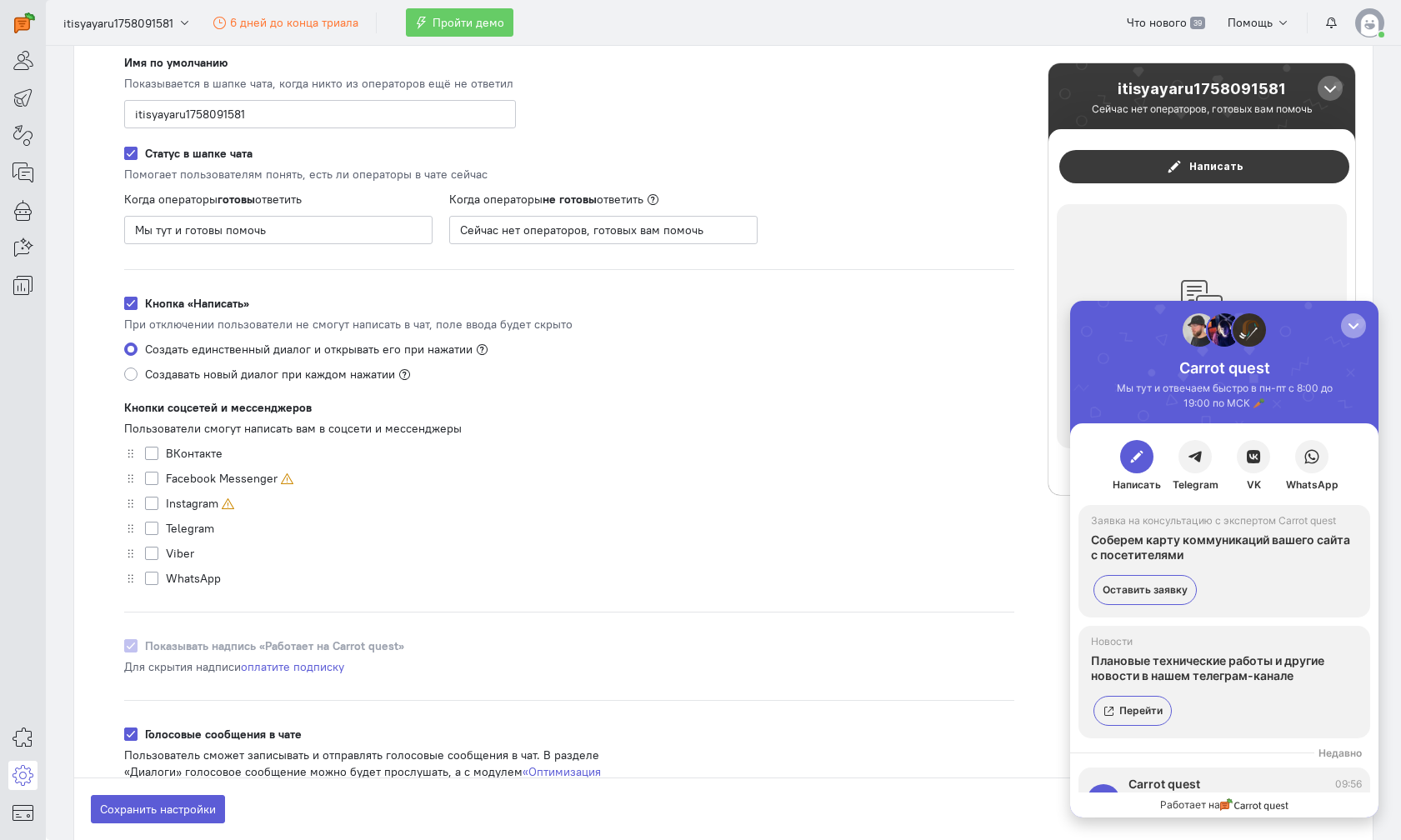
click at [1352, 329] on div "button" at bounding box center [1354, 326] width 17 height 17
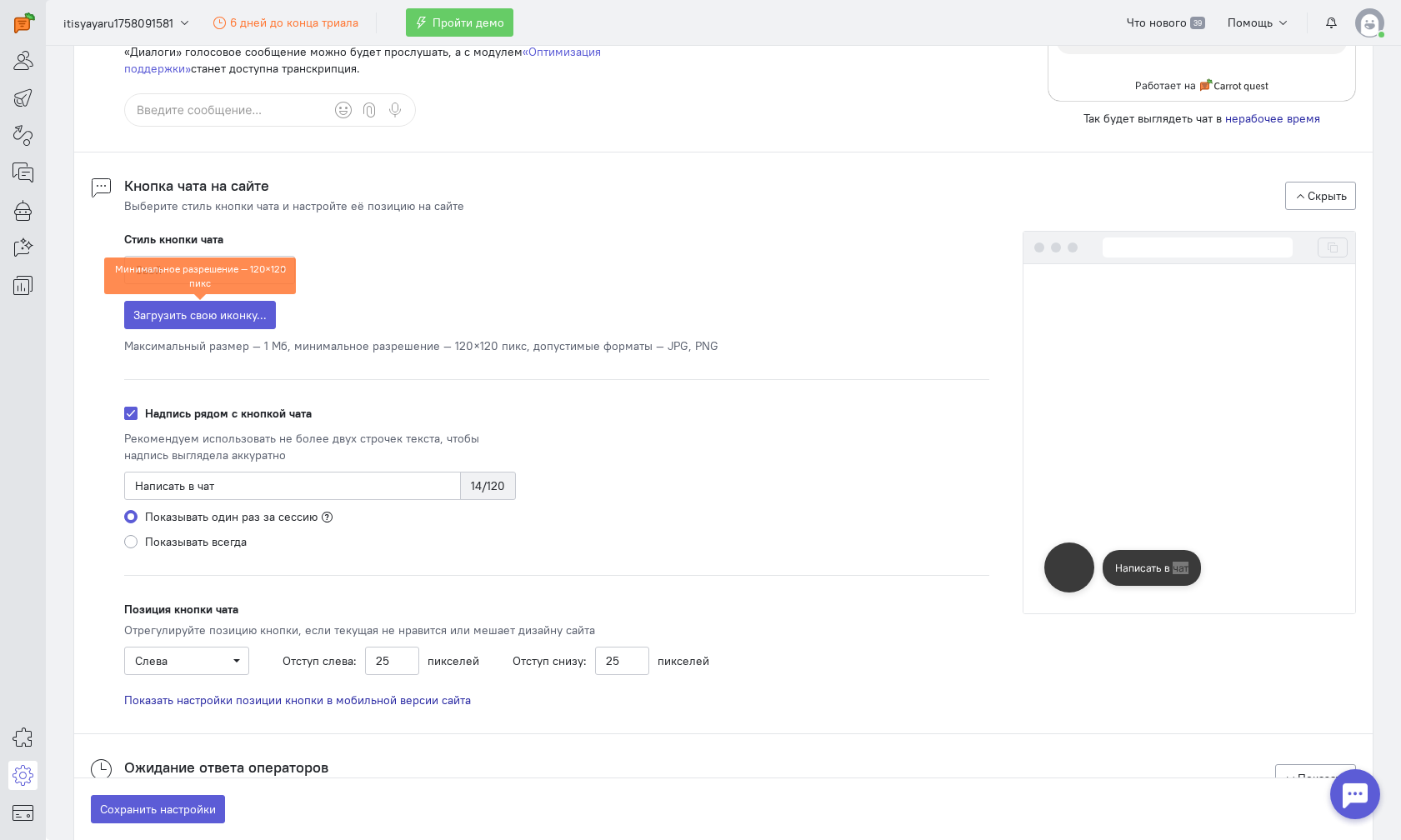
scroll to position [1463, 0]
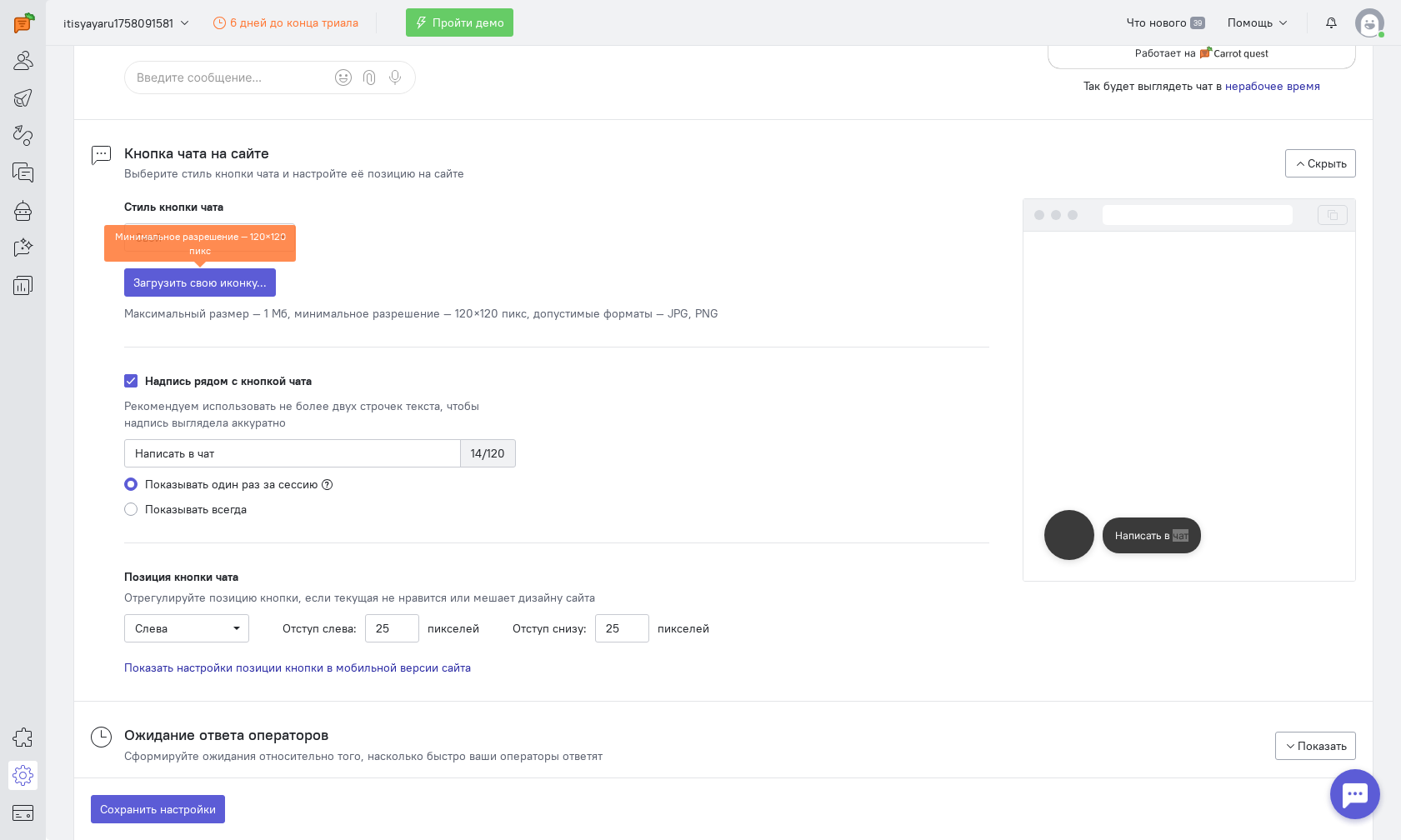
click at [245, 505] on div "Показывать всегда" at bounding box center [319, 510] width 392 height 17
click at [240, 507] on div "Показывать всегда" at bounding box center [319, 510] width 392 height 17
click at [145, 510] on label "Показывать всегда" at bounding box center [196, 510] width 102 height 17
click at [125, 510] on input "Показывать всегда" at bounding box center [131, 509] width 14 height 15
radio input "true"
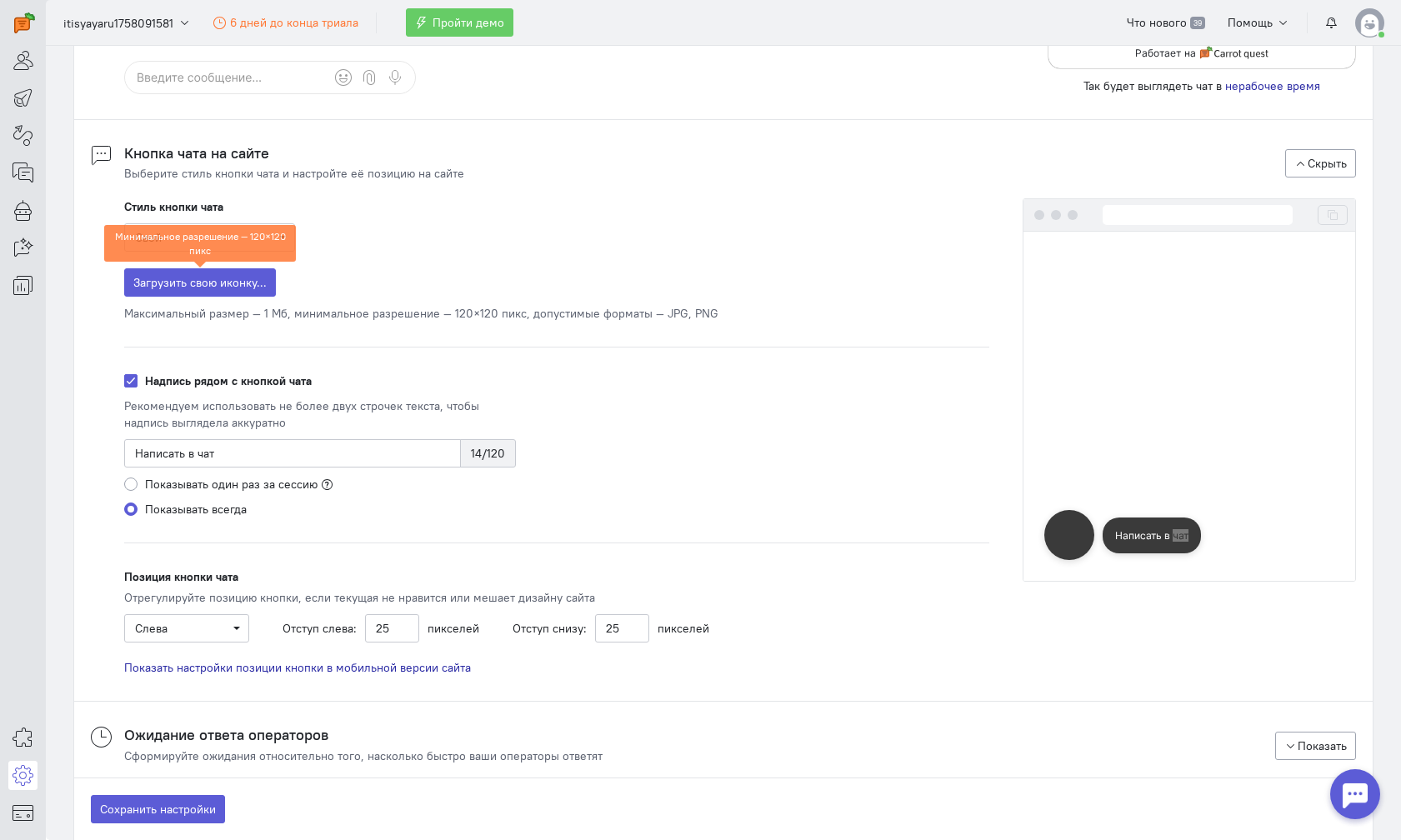
click at [131, 483] on div "Показывать один раз за сессию" at bounding box center [319, 484] width 392 height 17
drag, startPoint x: 381, startPoint y: 631, endPoint x: 313, endPoint y: 633, distance: 68.0
click at [313, 633] on div "Отступ слева: 25 пикселей" at bounding box center [381, 628] width 197 height 28
type input "8"
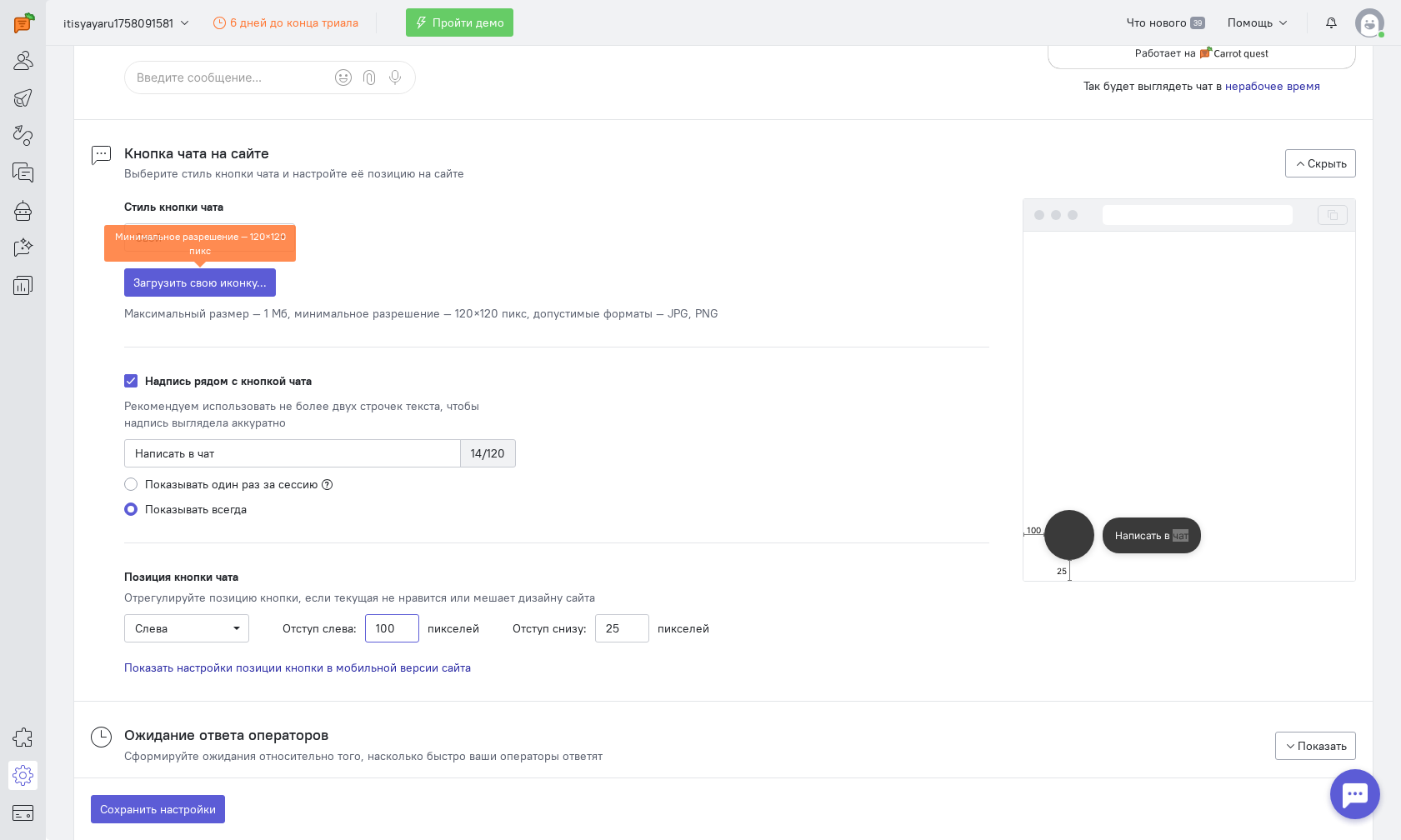
type input "100"
drag, startPoint x: 607, startPoint y: 631, endPoint x: 594, endPoint y: 628, distance: 13.3
click at [596, 628] on input "25" at bounding box center [623, 628] width 54 height 28
type input "40"
click at [91, 795] on button "Сохранить настройки" at bounding box center [158, 809] width 134 height 28
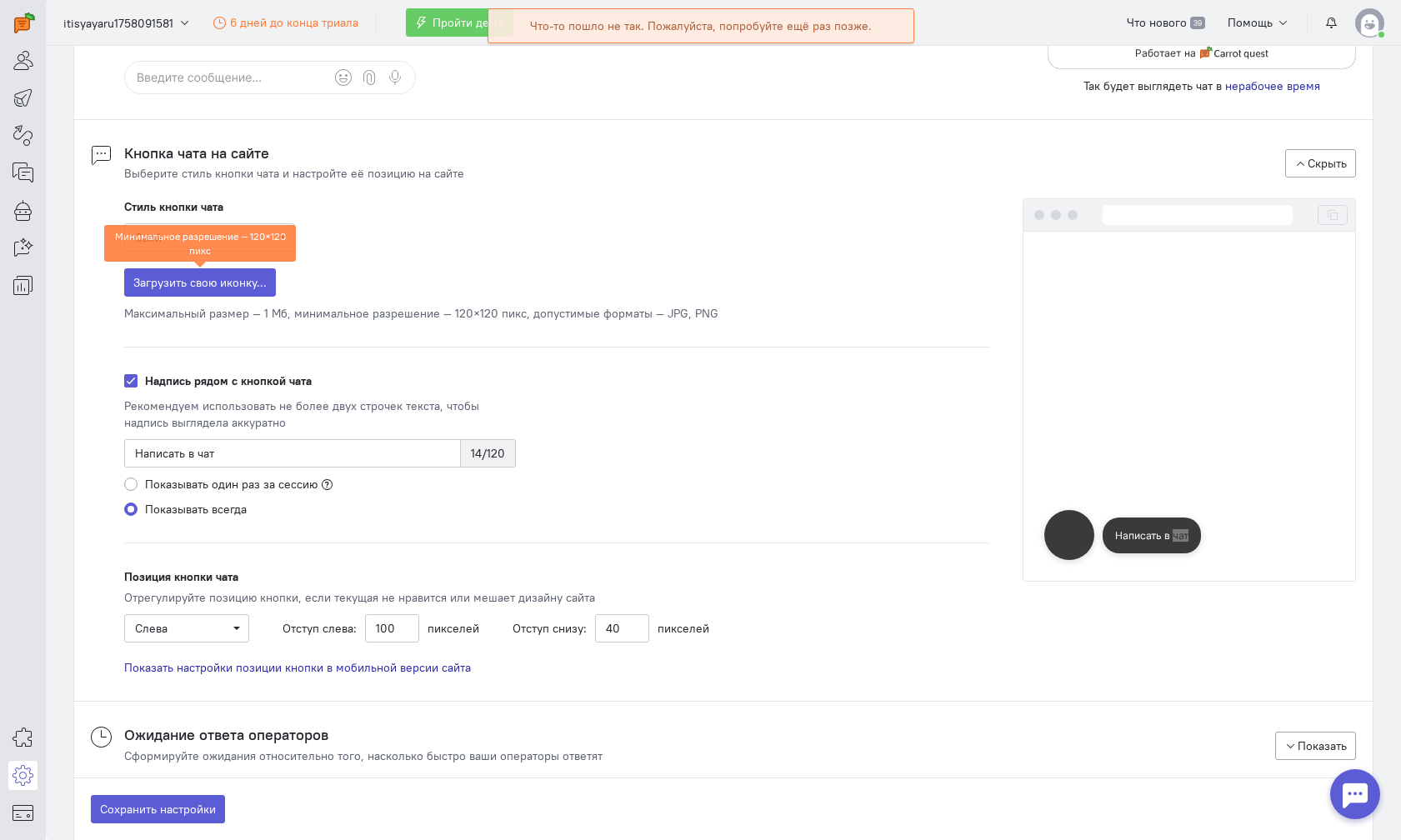
click at [231, 668] on span "Показать настройки позиции кнопки в мобильной версии сайта" at bounding box center [297, 668] width 347 height 15
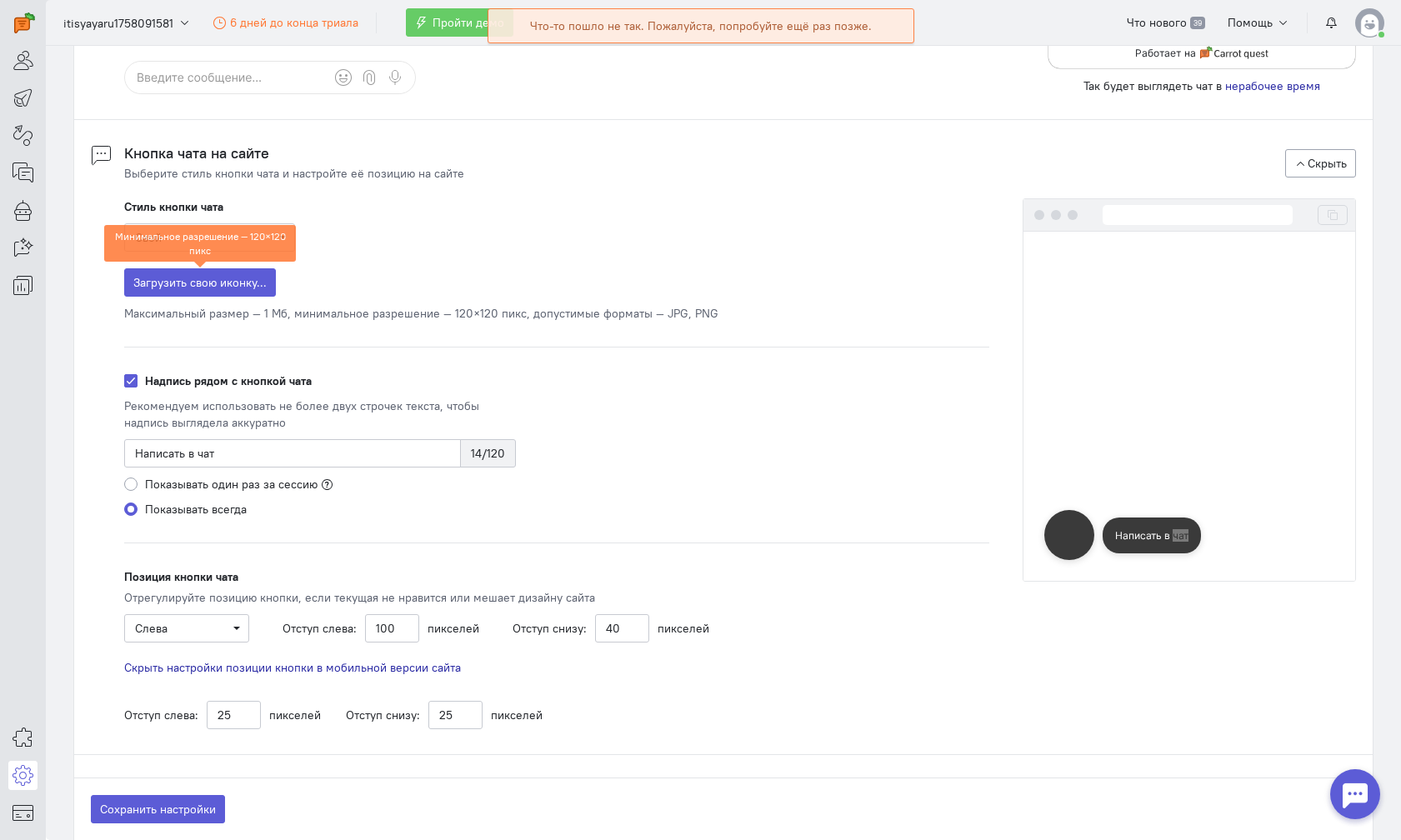
click at [231, 668] on span "Скрыть настройки позиции кнопки в мобильной версии сайта" at bounding box center [292, 668] width 336 height 15
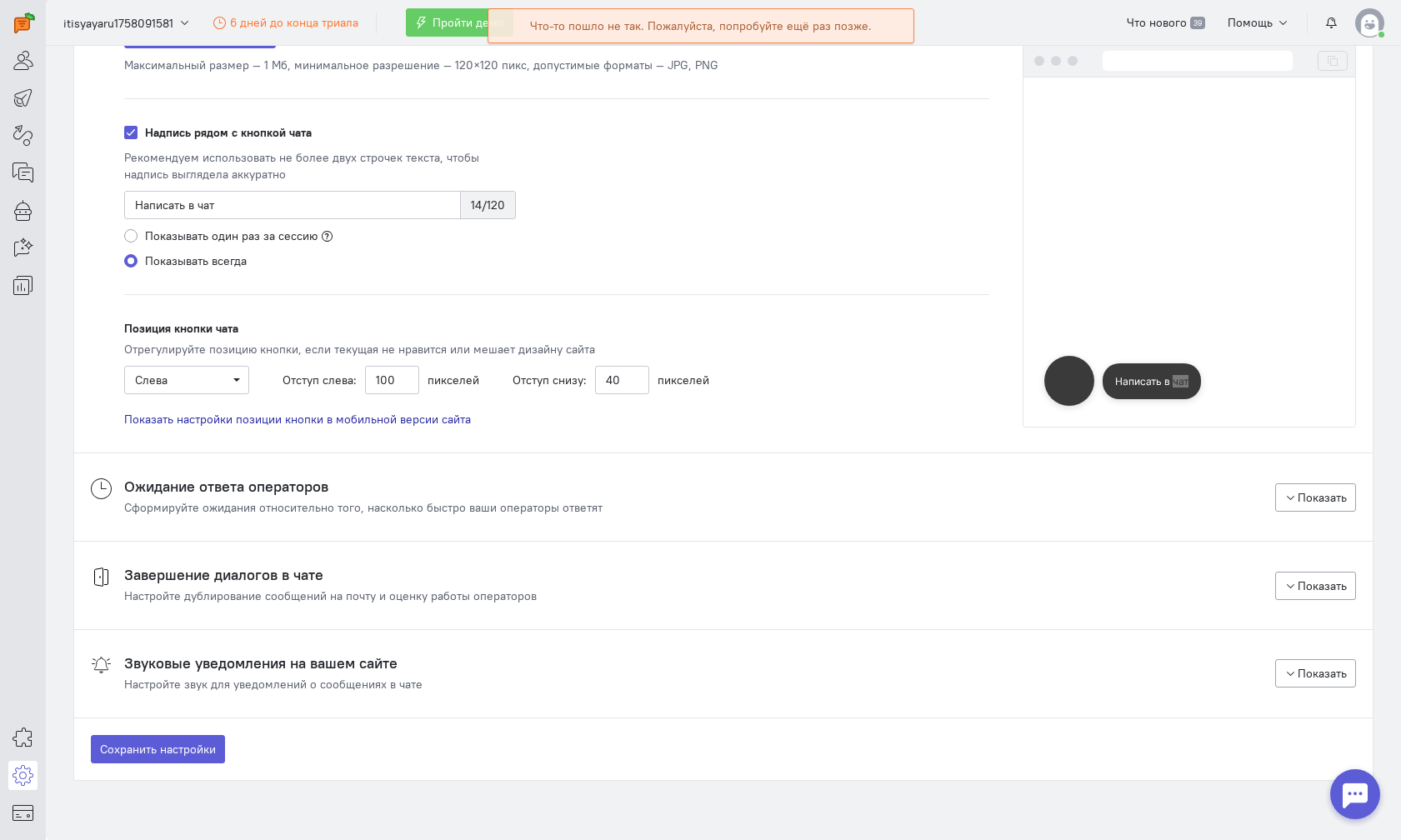
scroll to position [1748, 0]
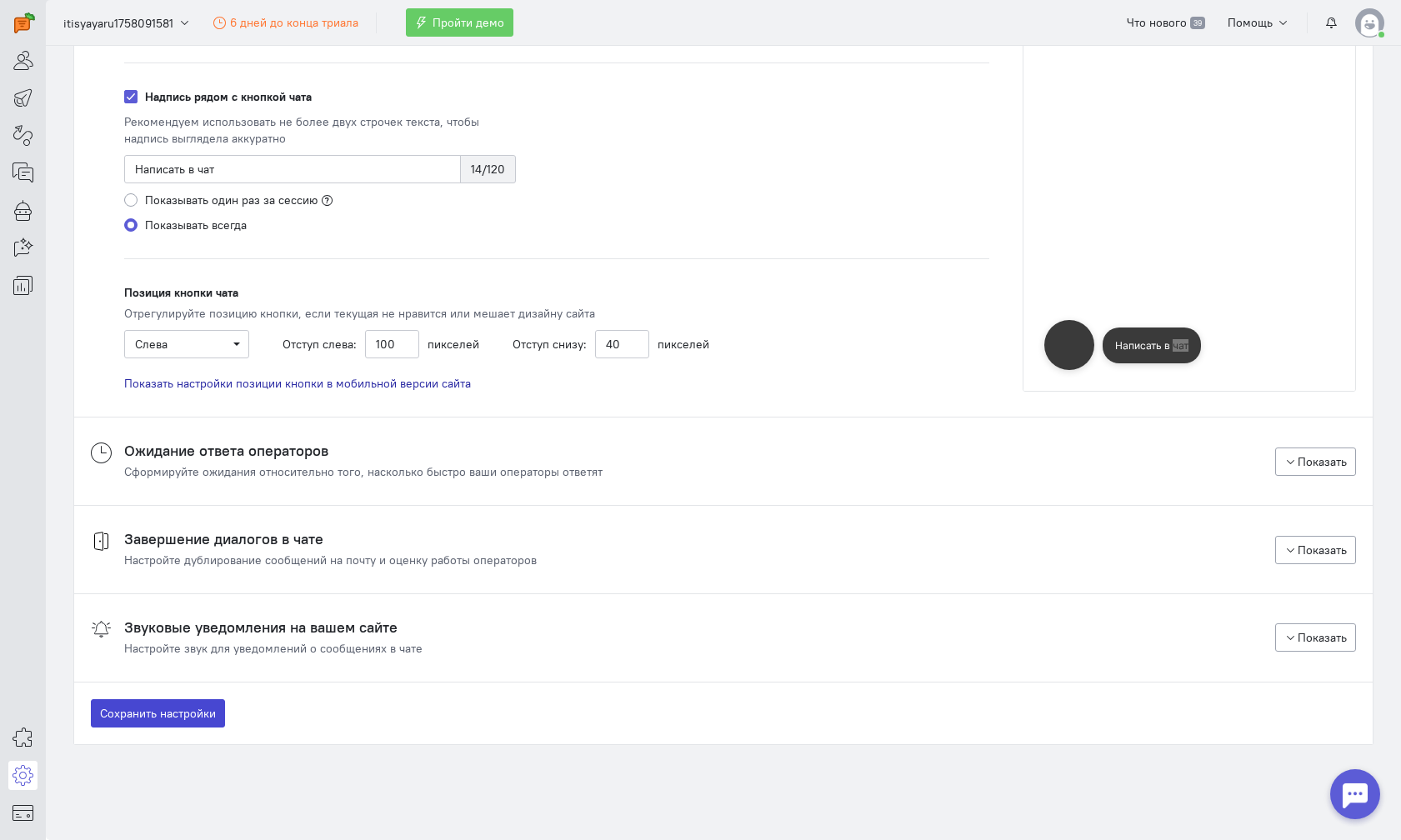
click at [196, 709] on button "Сохранить настройки" at bounding box center [158, 713] width 134 height 28
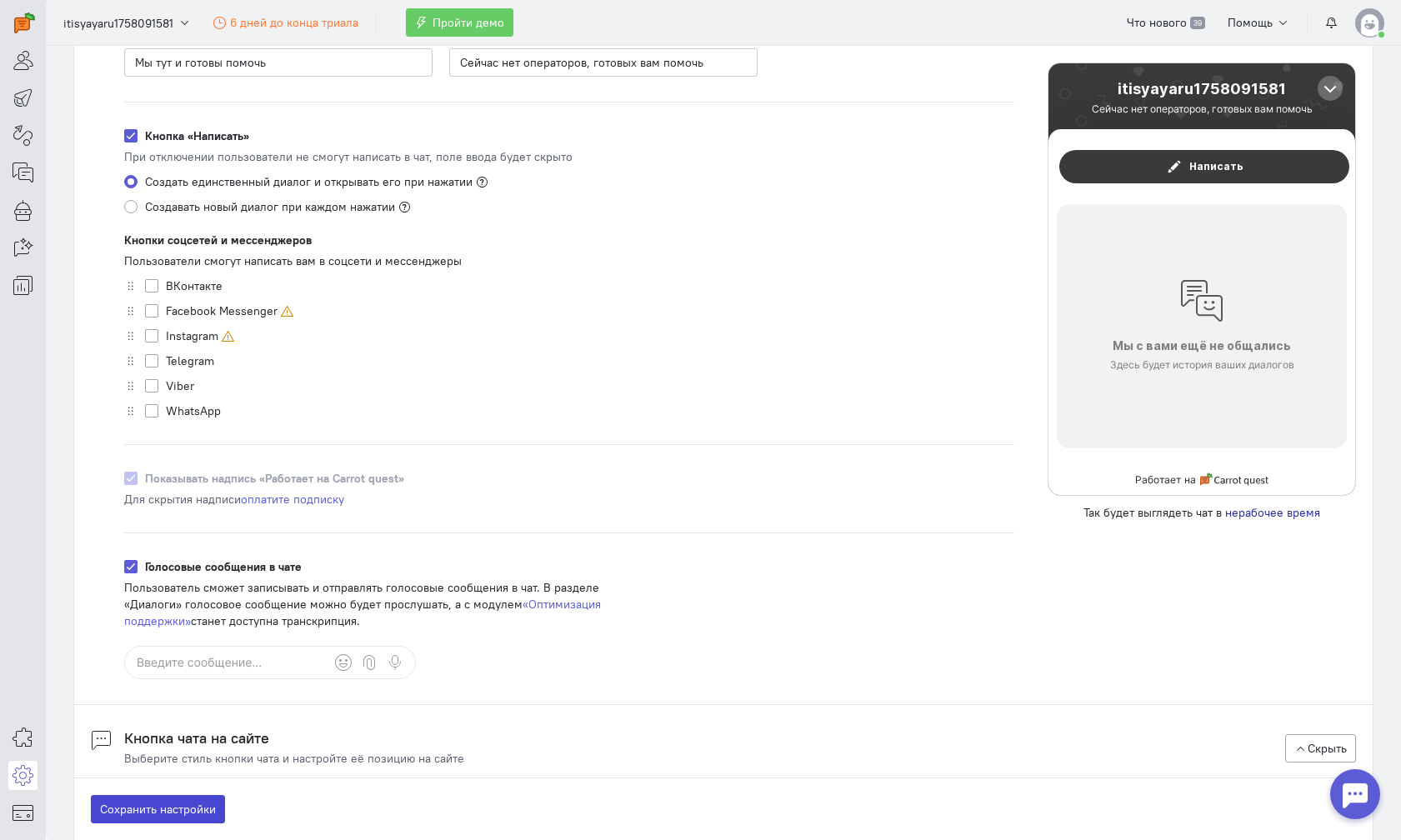
scroll to position [792, 0]
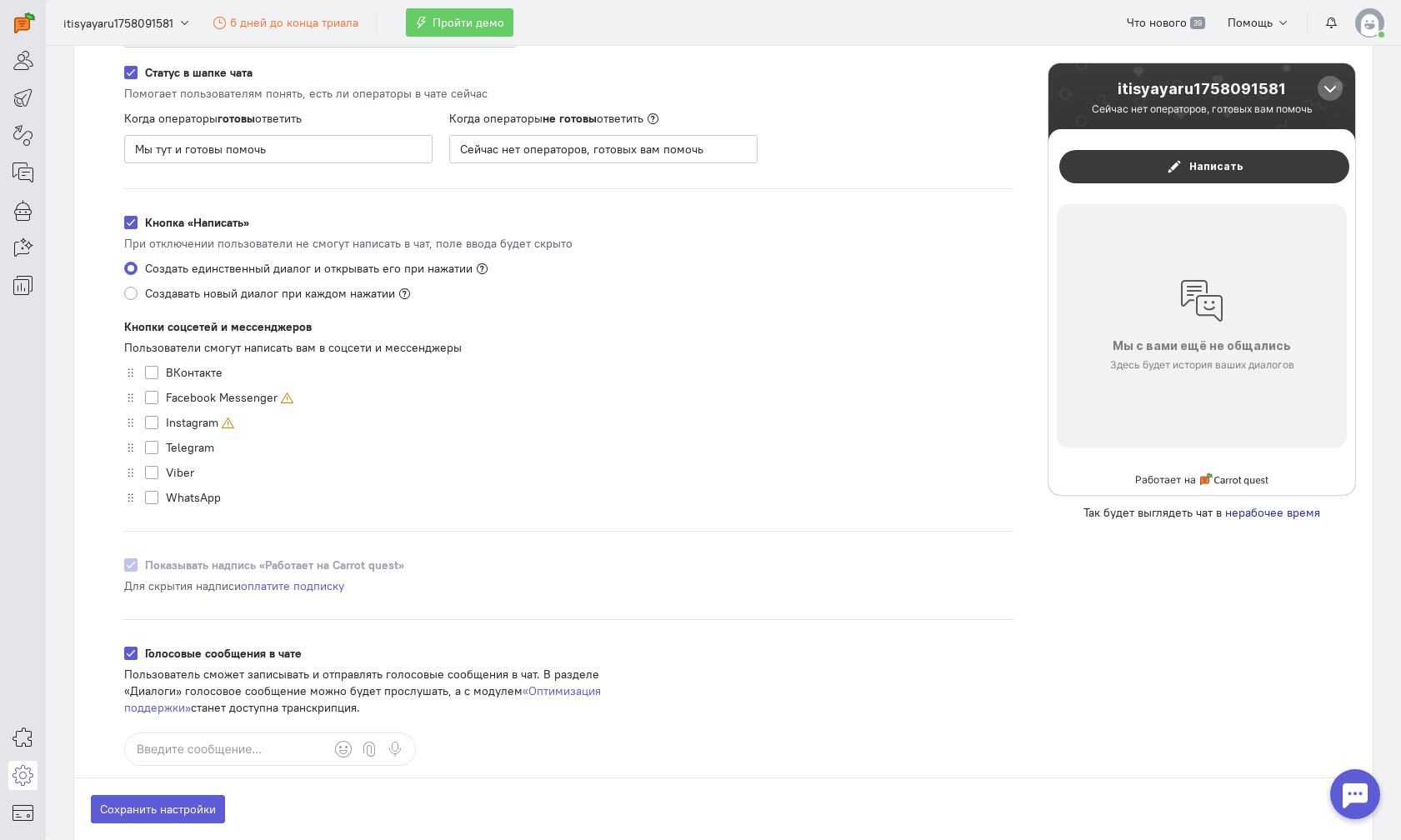
click at [166, 372] on label "ВКонтакте" at bounding box center [194, 373] width 57 height 17
click at [145, 372] on input "ВКонтакте" at bounding box center [152, 372] width 14 height 15
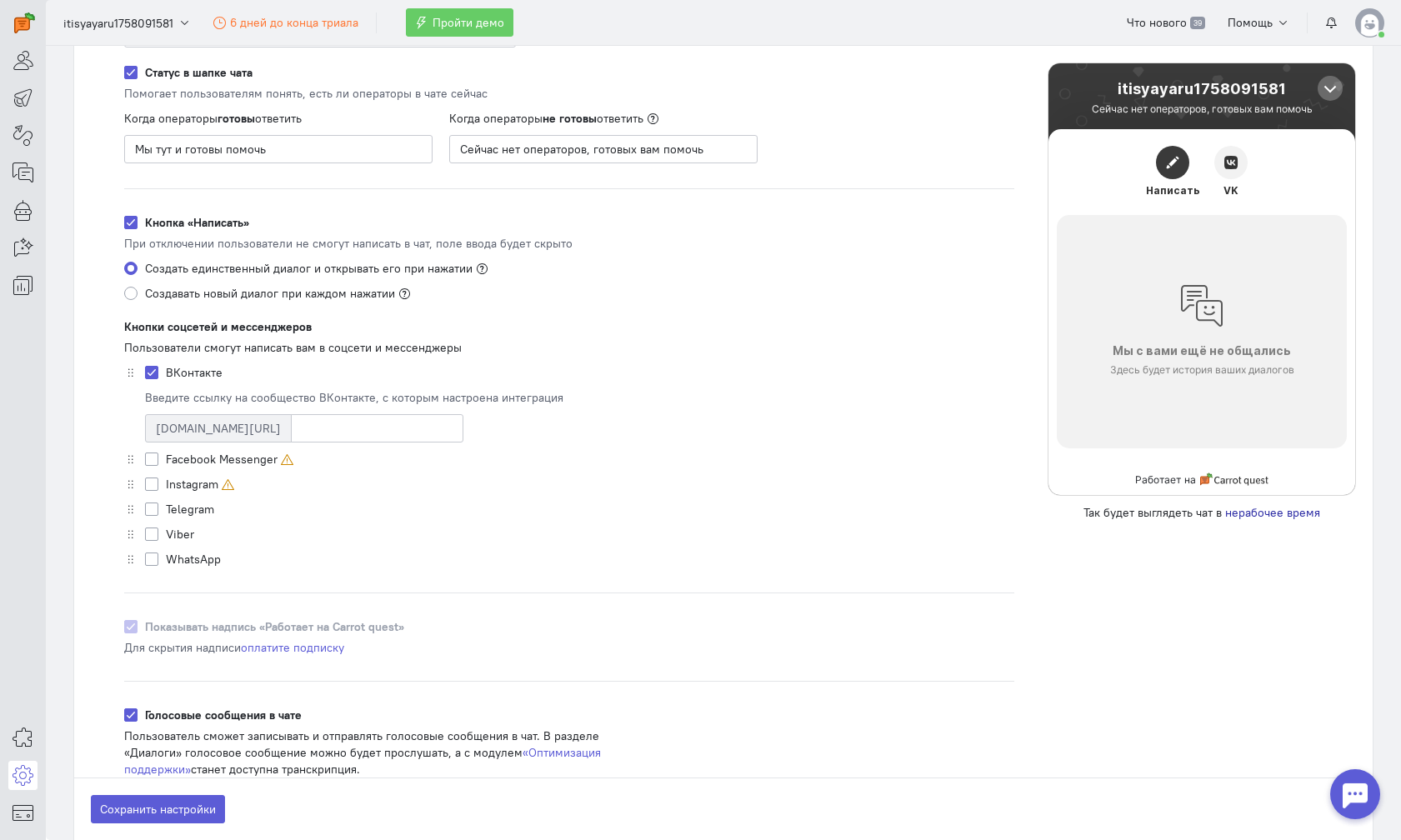
click at [138, 373] on div "ВКонтакте" at bounding box center [569, 373] width 890 height 17
click at [166, 374] on label "ВКонтакте" at bounding box center [194, 373] width 57 height 17
click at [145, 374] on input "ВКонтакте" at bounding box center [152, 372] width 14 height 15
checkbox input "false"
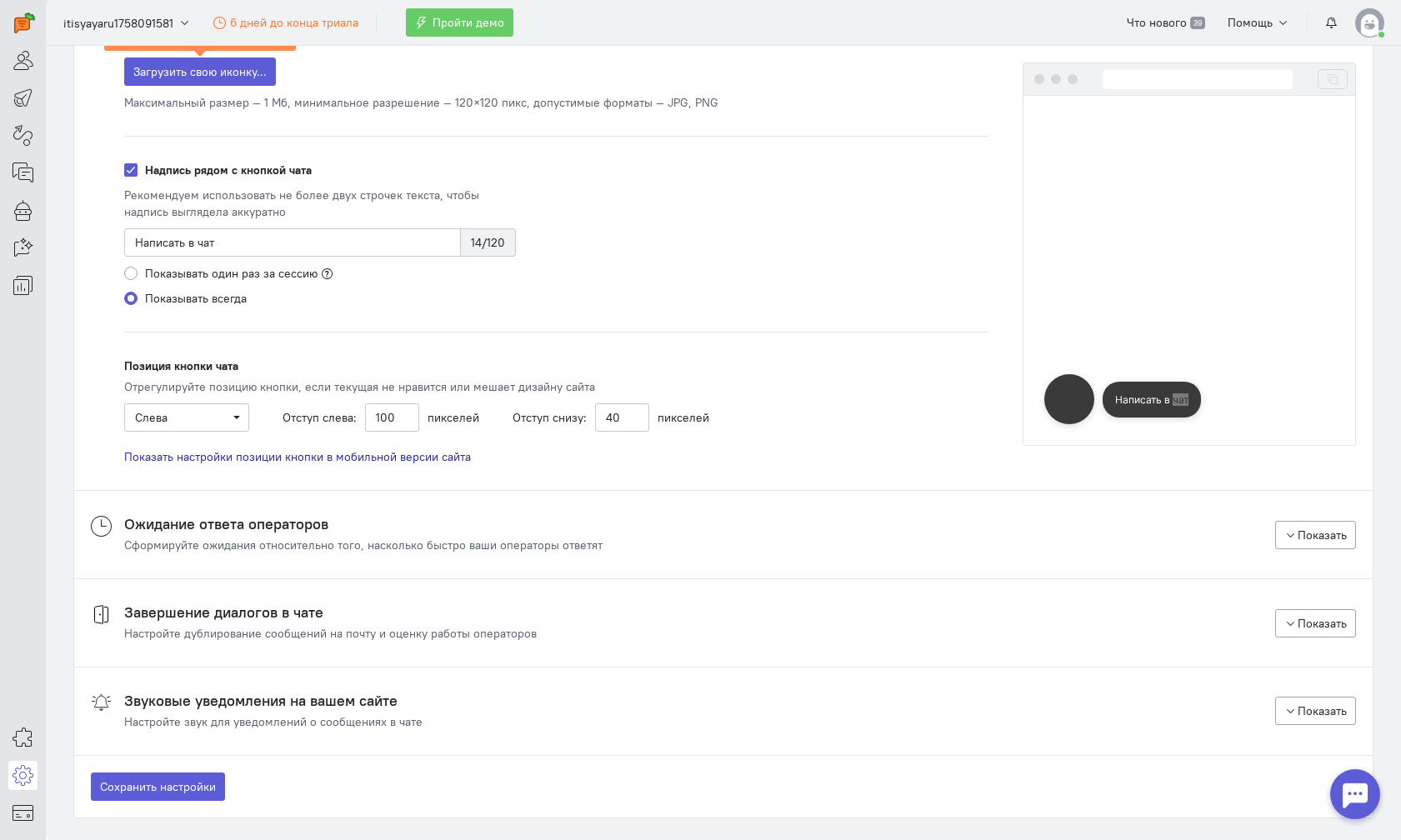
scroll to position [1661, 0]
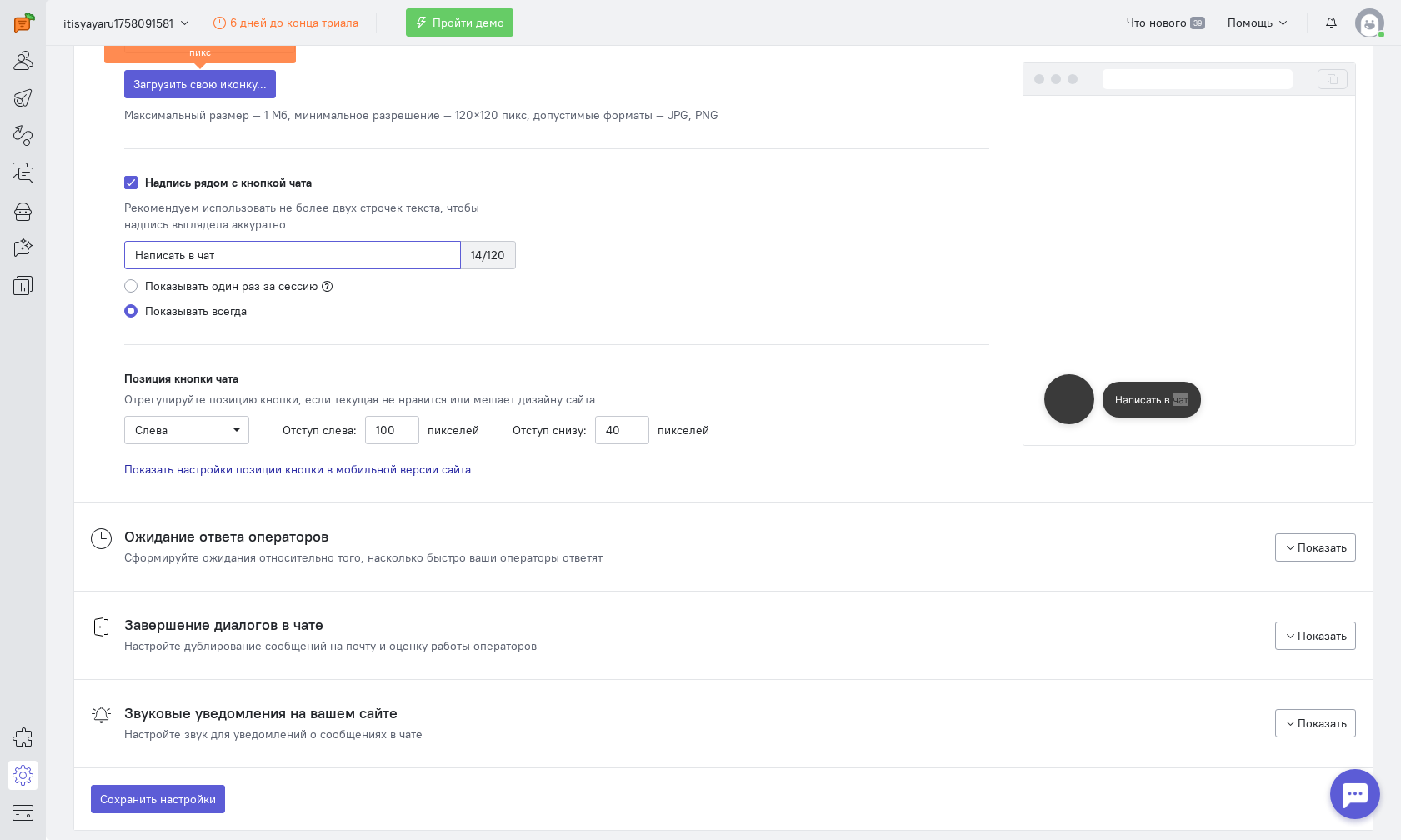
drag, startPoint x: 220, startPoint y: 260, endPoint x: 93, endPoint y: 257, distance: 127.0
click at [93, 257] on div "Стиль кнопки чата Свой Загрузить свою иконку... Минимальное разрешение — 120×12…" at bounding box center [723, 230] width 1299 height 494
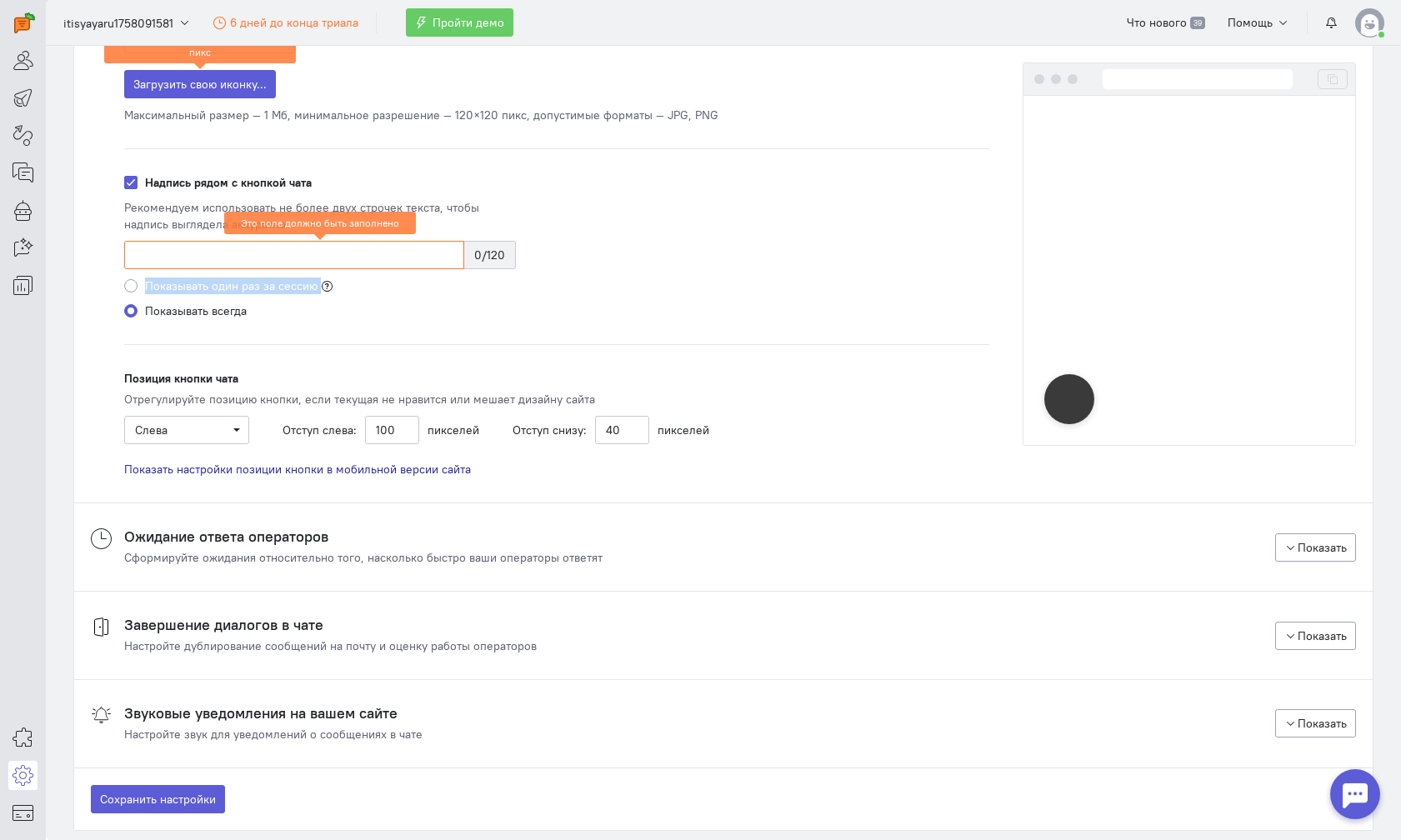
click at [810, 278] on div "Стиль кнопки чата Свой Загрузить свою иконку... Минимальное разрешение — 120×12…" at bounding box center [557, 239] width 899 height 477
click at [806, 283] on div "Стиль кнопки чата Свой Загрузить свою иконку... Минимальное разрешение — 120×12…" at bounding box center [557, 239] width 899 height 477
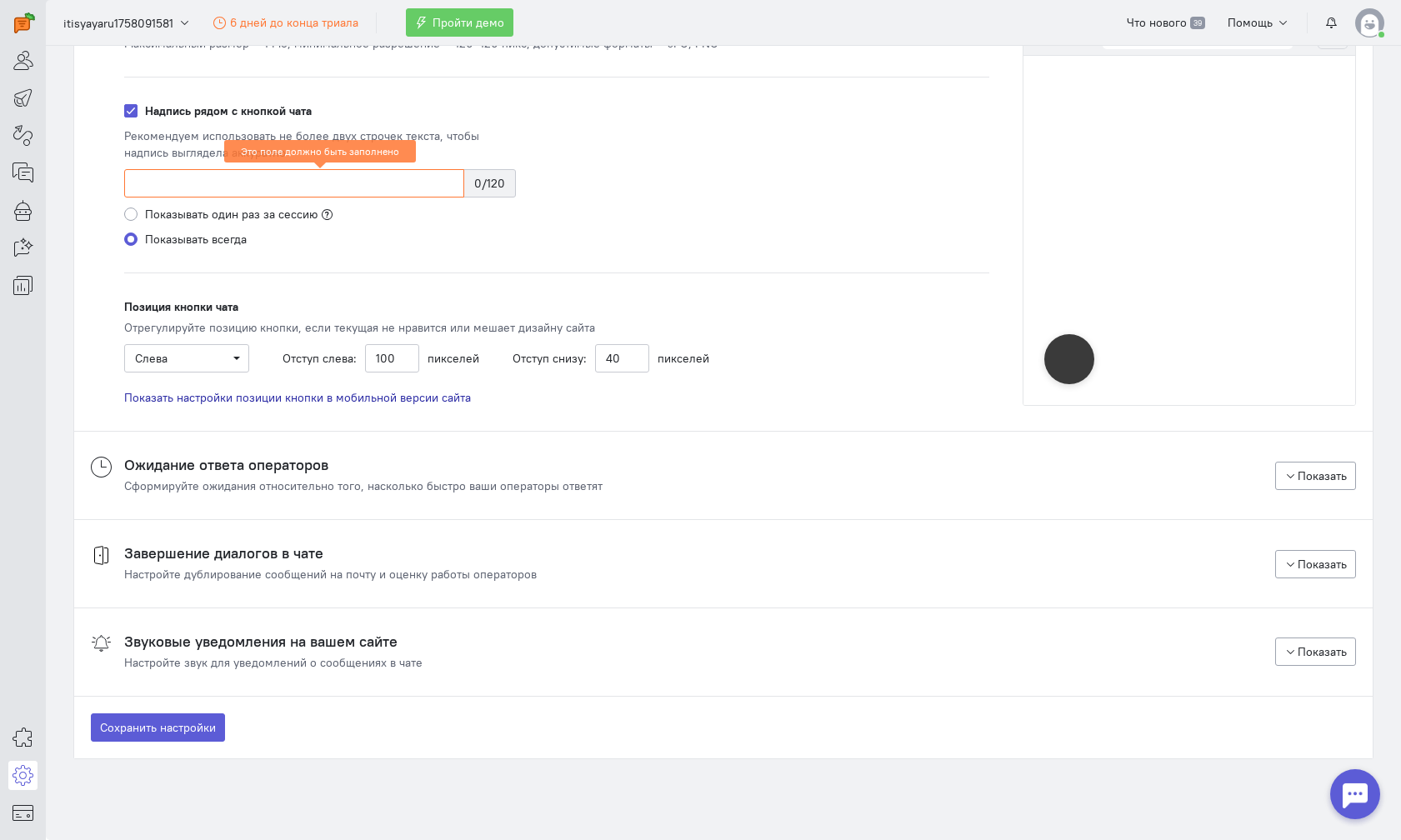
scroll to position [1615, 0]
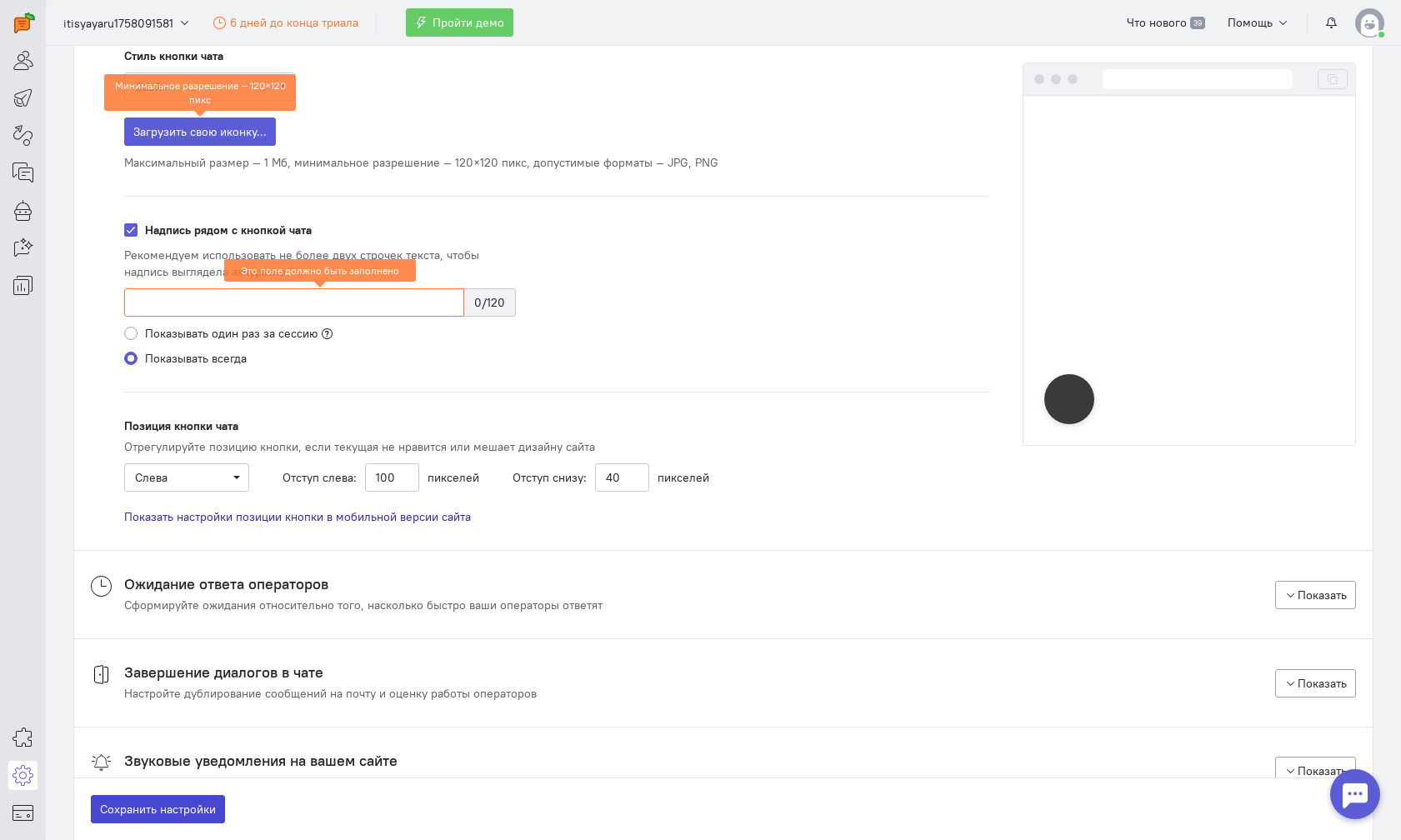
click at [144, 810] on button "Сохранить настройки" at bounding box center [158, 809] width 134 height 28
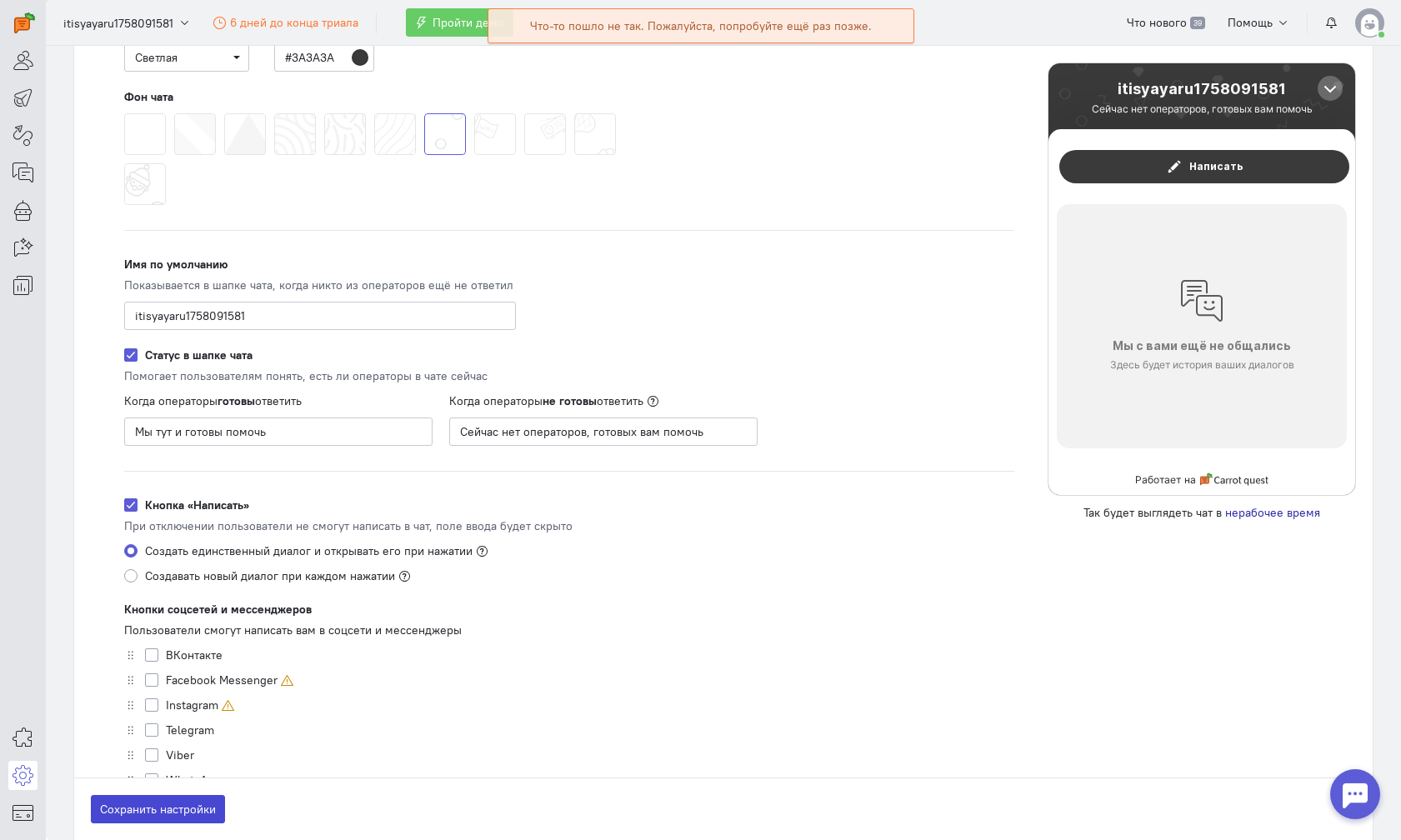
scroll to position [0, 0]
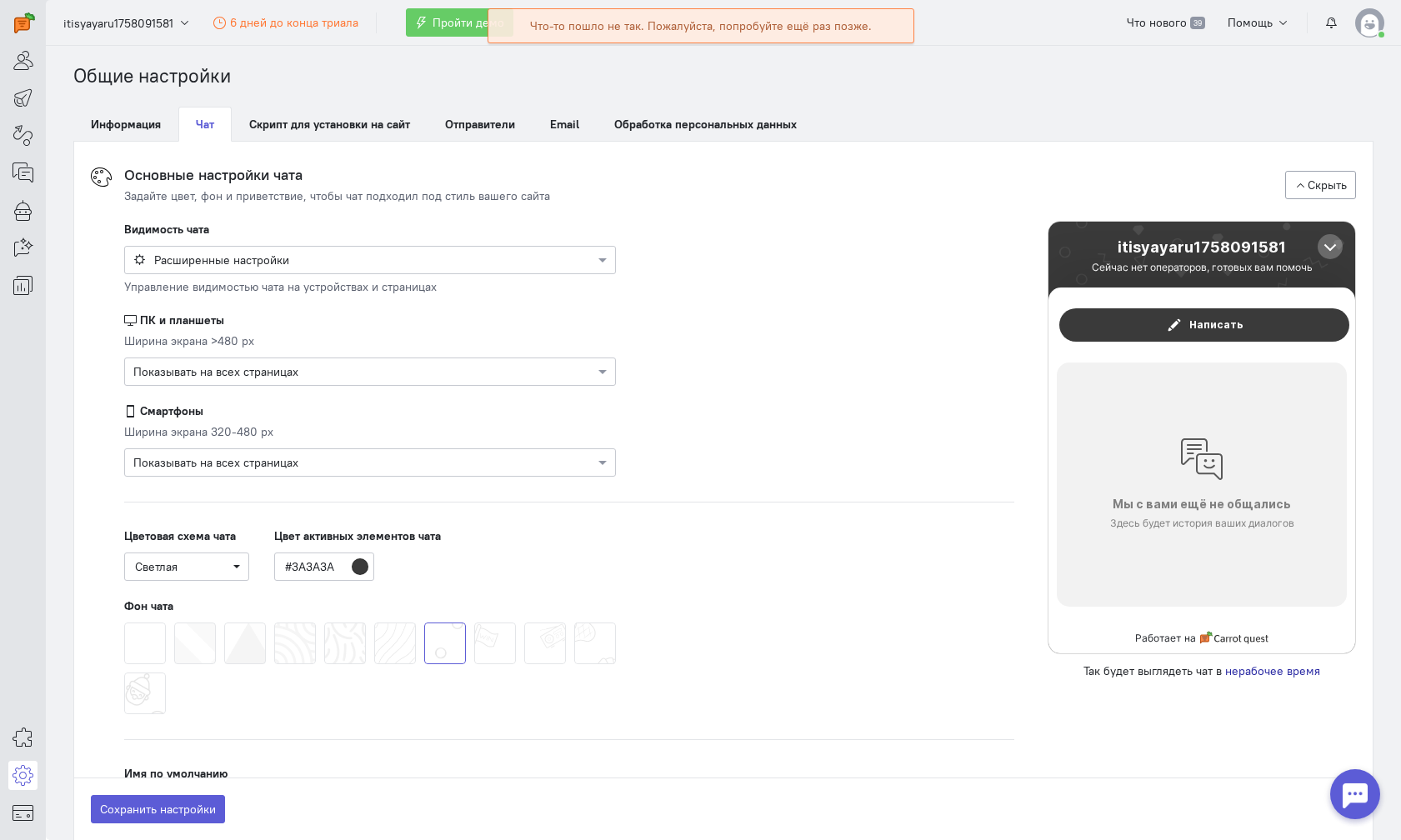
click at [1171, 257] on div "itisyayaru1758091581 Сейчас нет операторов, готовых вам помочь" at bounding box center [1202, 257] width 234 height 37
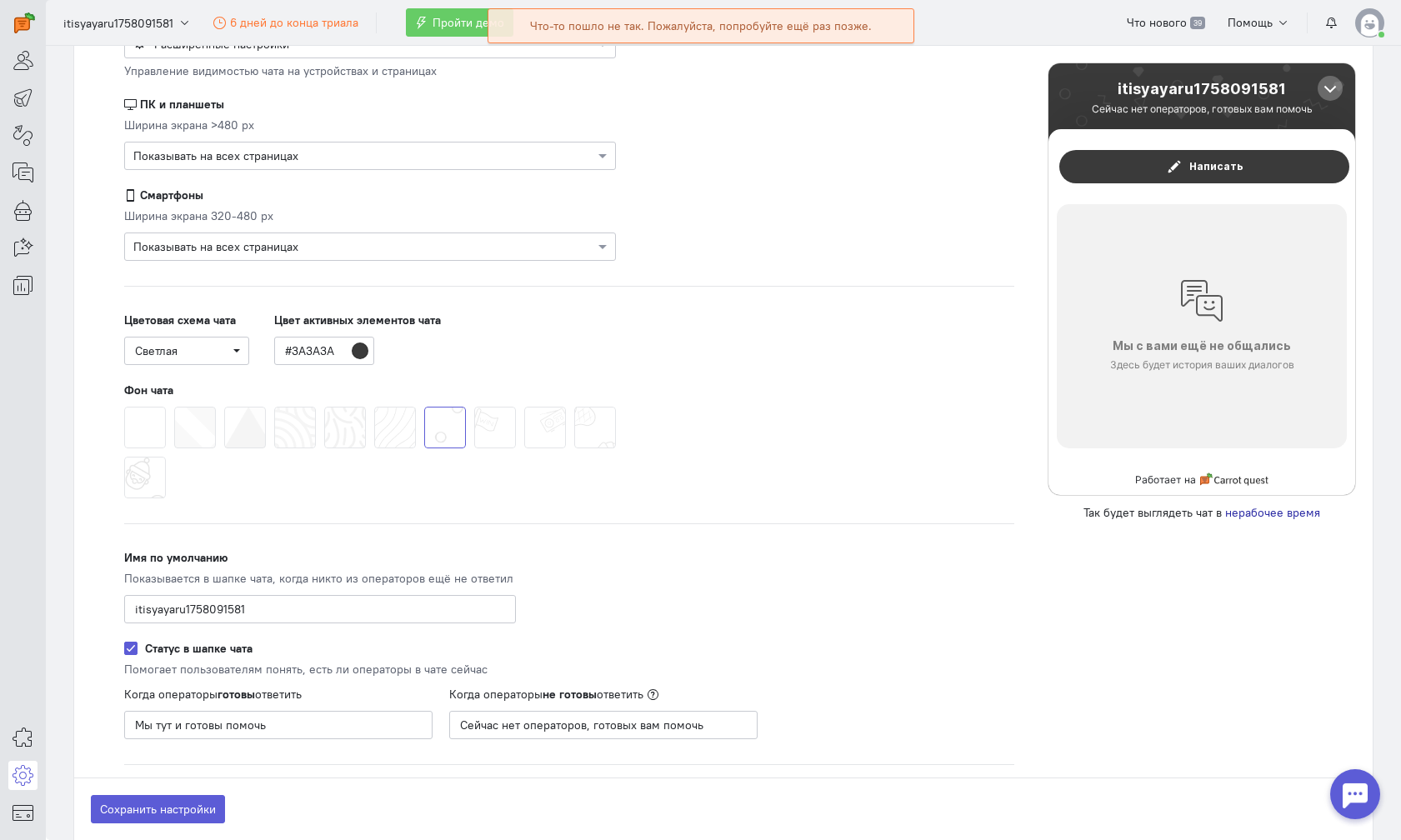
scroll to position [388, 0]
